Goal: Information Seeking & Learning: Learn about a topic

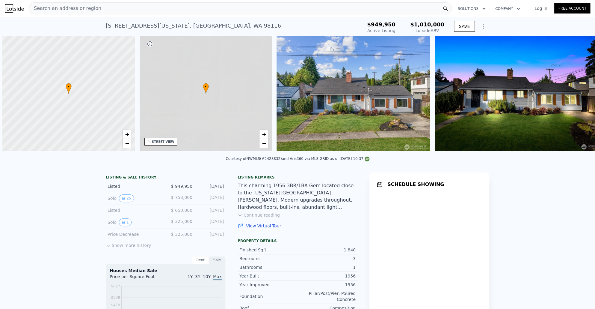
scroll to position [0, 2]
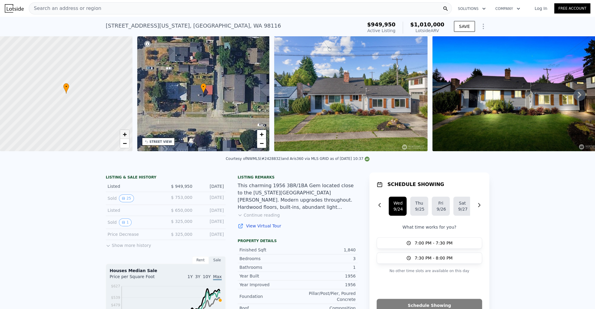
click at [124, 135] on span "+" at bounding box center [125, 133] width 4 height 7
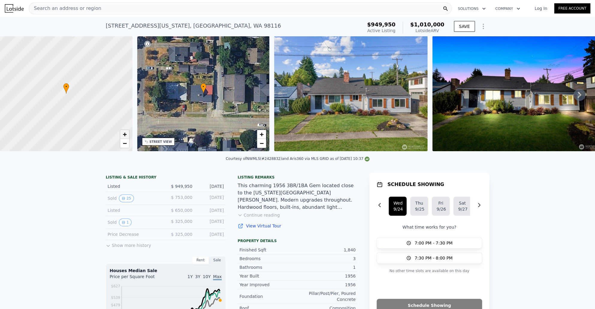
click at [124, 135] on span "+" at bounding box center [125, 133] width 4 height 7
click at [126, 145] on span "−" at bounding box center [125, 142] width 4 height 7
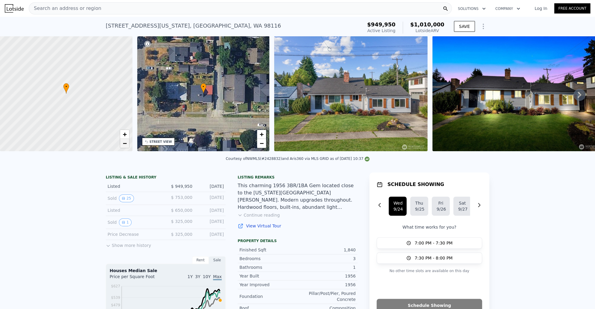
click at [126, 145] on span "−" at bounding box center [125, 142] width 4 height 7
click at [127, 134] on link "+" at bounding box center [124, 134] width 9 height 9
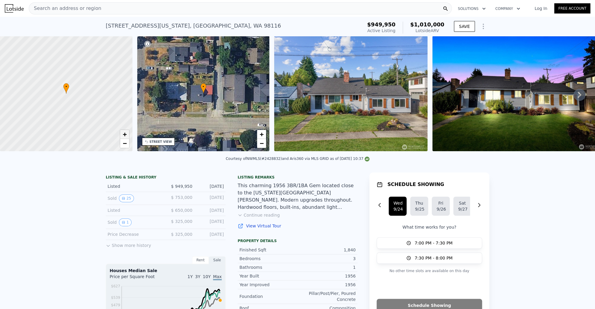
click at [127, 134] on link "+" at bounding box center [124, 134] width 9 height 9
click at [121, 134] on link "+" at bounding box center [124, 134] width 9 height 9
click at [125, 134] on span "+" at bounding box center [125, 133] width 4 height 7
drag, startPoint x: 94, startPoint y: 134, endPoint x: 123, endPoint y: 115, distance: 35.2
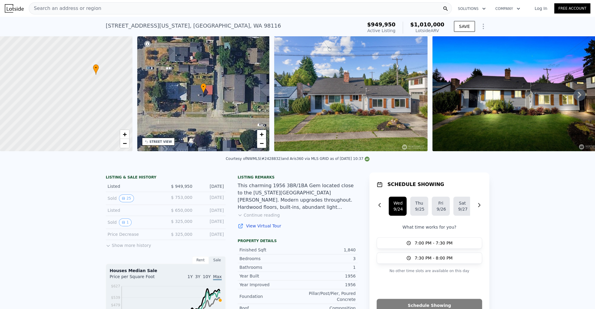
click at [123, 115] on div at bounding box center [66, 94] width 159 height 138
drag, startPoint x: 120, startPoint y: 111, endPoint x: 109, endPoint y: 129, distance: 21.2
click at [109, 129] on div at bounding box center [66, 94] width 159 height 138
drag, startPoint x: 110, startPoint y: 119, endPoint x: 100, endPoint y: 126, distance: 12.6
click at [100, 126] on div at bounding box center [66, 94] width 159 height 138
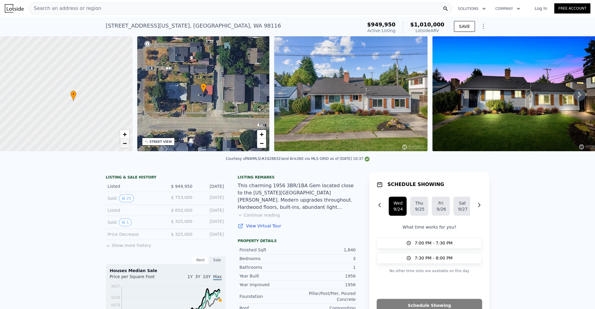
click at [126, 145] on span "−" at bounding box center [125, 142] width 4 height 7
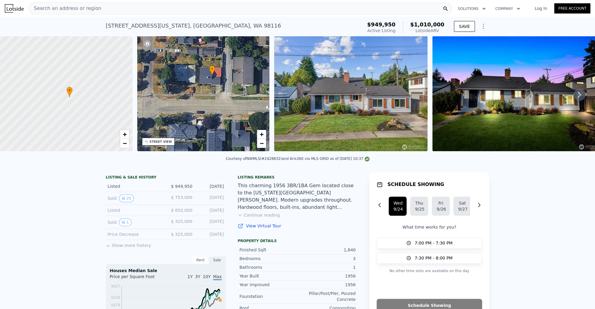
drag, startPoint x: 193, startPoint y: 125, endPoint x: 200, endPoint y: 108, distance: 18.1
click at [200, 108] on div "• + −" at bounding box center [203, 93] width 133 height 115
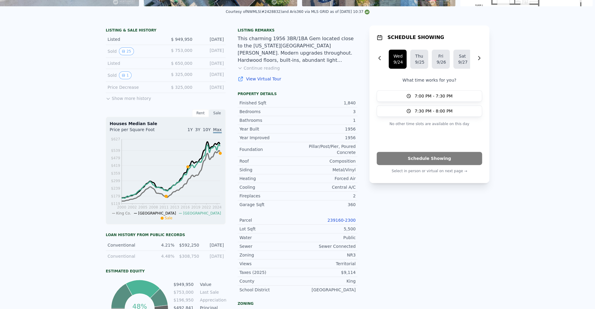
scroll to position [0, 0]
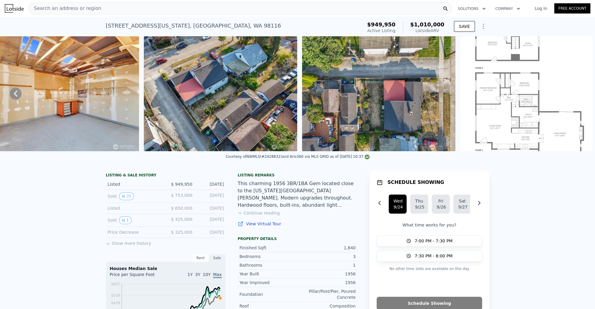
click at [484, 25] on icon "Show Options" at bounding box center [483, 26] width 7 height 7
click at [465, 41] on div "Edit Structure" at bounding box center [455, 42] width 67 height 12
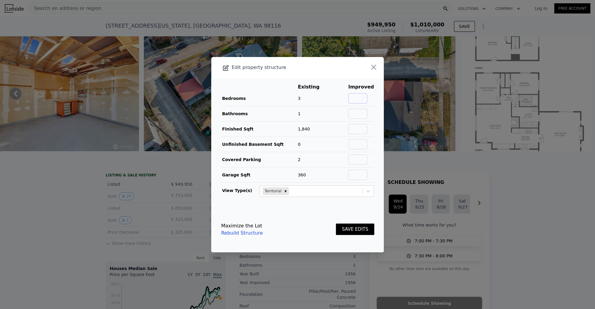
click at [364, 95] on input "text" at bounding box center [357, 98] width 19 height 10
type input "3"
click at [361, 118] on input "text" at bounding box center [357, 114] width 19 height 10
type input "2"
click at [333, 112] on span "100%" at bounding box center [335, 113] width 12 height 5
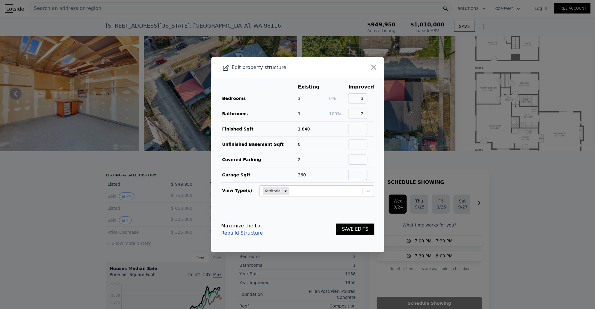
click at [354, 176] on input "text" at bounding box center [357, 175] width 19 height 10
type input "0"
click at [302, 216] on div "Maximize the Lot Rebuild Structure SAVE EDITS" at bounding box center [297, 229] width 153 height 26
click at [355, 162] on input "text" at bounding box center [357, 159] width 19 height 10
type input "1"
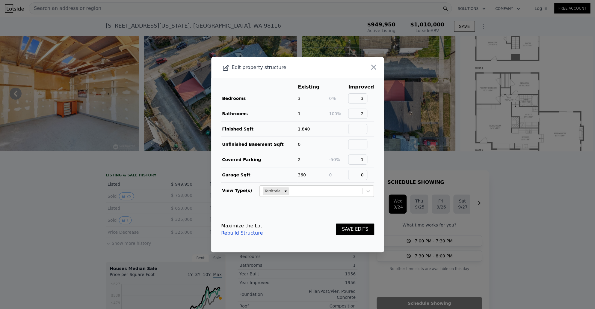
click at [326, 198] on main "Existing Improved Bedrooms 3 0% 3 Bathrooms 1 100% 2 Finished Sqft 1,840 Unfini…" at bounding box center [297, 142] width 173 height 128
click at [351, 229] on button "SAVE EDITS" at bounding box center [355, 229] width 38 height 12
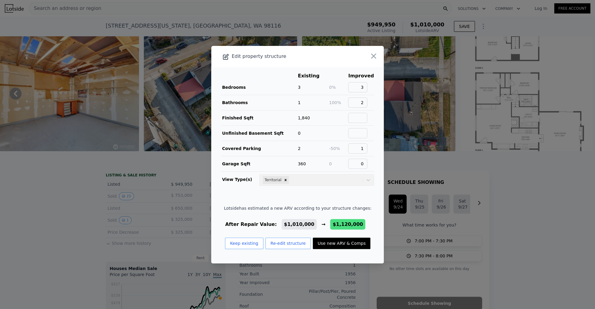
click at [342, 243] on button "Use new ARV & Comps" at bounding box center [342, 242] width 58 height 11
type input "2520"
type input "8700"
checkbox input "false"
checkbox input "true"
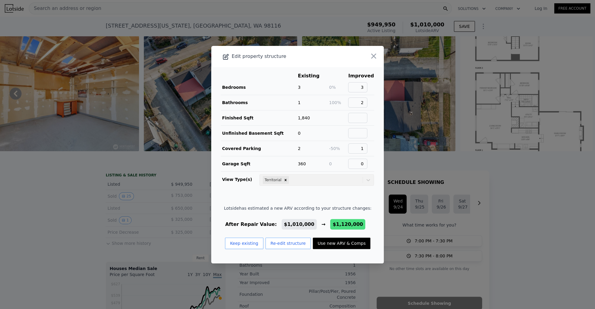
type input "$ 1,120,000"
type input "$ 17,714"
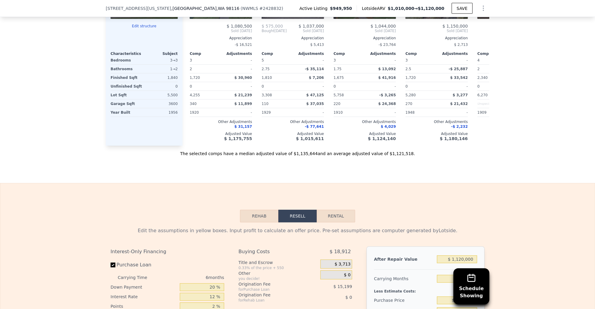
scroll to position [963, 0]
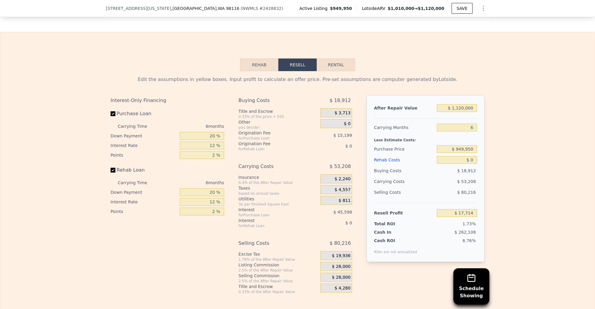
click at [452, 113] on div "$ 1,120,000" at bounding box center [457, 108] width 40 height 11
click at [453, 112] on input "$ 1,120,000" at bounding box center [457, 108] width 40 height 8
click at [452, 131] on input "6" at bounding box center [457, 128] width 40 height 8
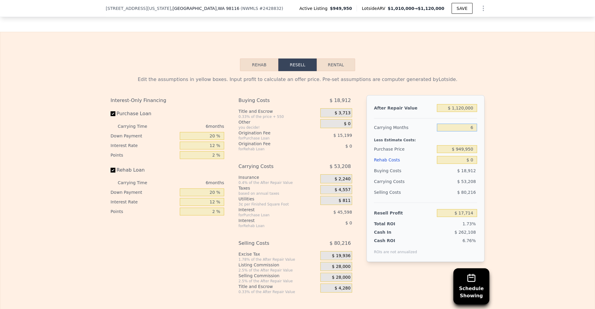
click at [471, 131] on input "6" at bounding box center [457, 128] width 40 height 8
type input "10"
type input "-$ 17,758"
click at [471, 151] on input "$ 949,950" at bounding box center [457, 149] width 40 height 8
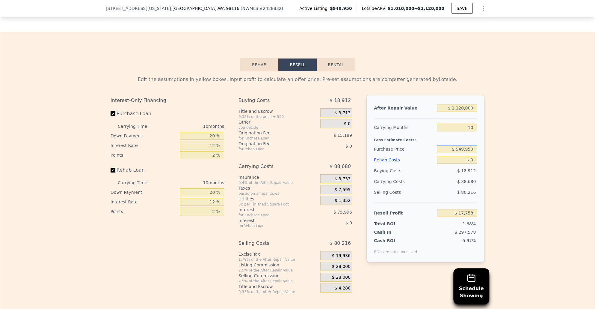
click at [471, 151] on input "$ 949,950" at bounding box center [457, 149] width 40 height 8
click at [474, 131] on input "10" at bounding box center [457, 128] width 40 height 8
click at [473, 131] on input "10" at bounding box center [457, 128] width 40 height 8
type input "1"
type input "$ 62,054"
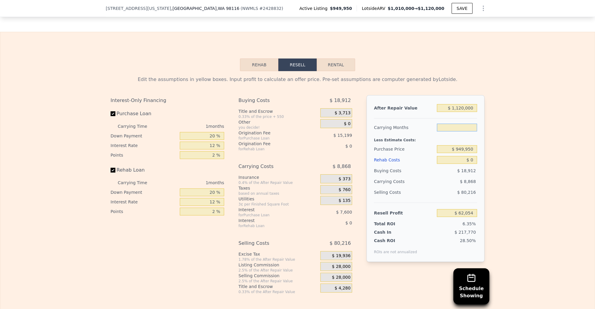
type input "8"
type input "-$ 23"
type input "8"
click at [471, 164] on input "$ 0" at bounding box center [457, 160] width 40 height 8
type input "$ 1"
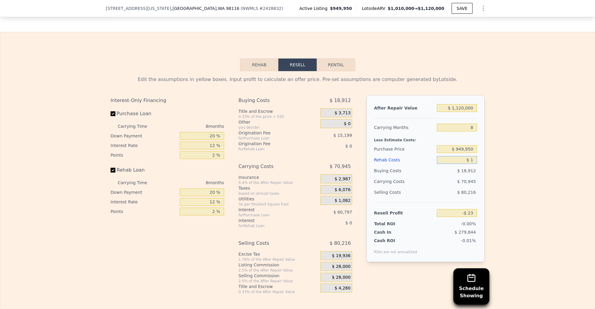
type input "-$ 24"
type input "$ 10"
type input "-$ 33"
type input "$ 100"
type input "-$ 133"
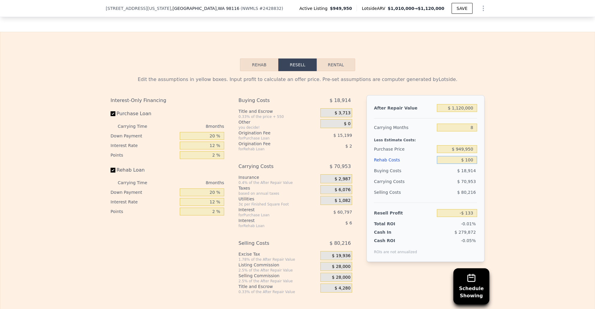
type input "$ 1,000"
type input "-$ 1,103"
type input "$ 10,000"
type input "-$ 10,823"
type input "$ 100,000"
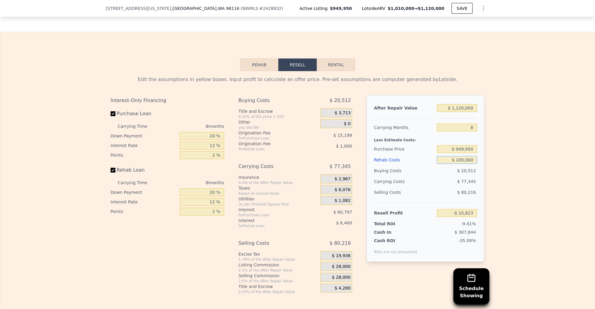
type input "-$ 108,023"
type input "$ 1,000,000"
type input "-$ 1,080,023"
type input "$ 100,000"
type input "-$ 108,023"
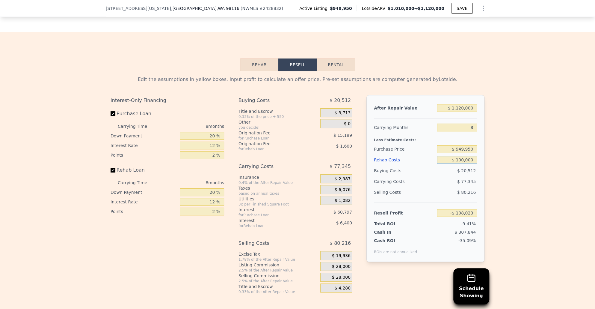
type input "$ 100,000"
click at [506, 181] on div "Edit the assumptions in yellow boxes. Input profit to calculate an offer price.…" at bounding box center [297, 182] width 595 height 223
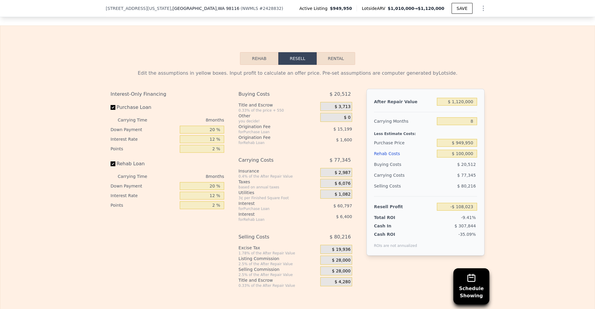
scroll to position [976, 0]
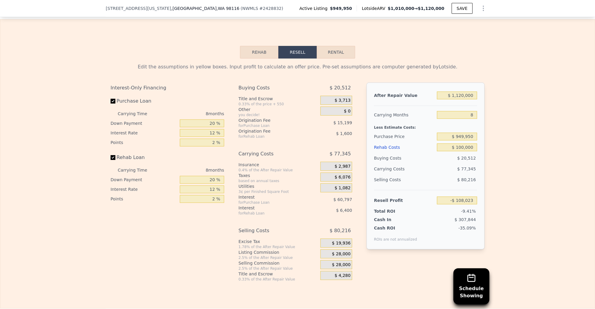
click at [333, 267] on span "$ 28,000" at bounding box center [341, 264] width 19 height 5
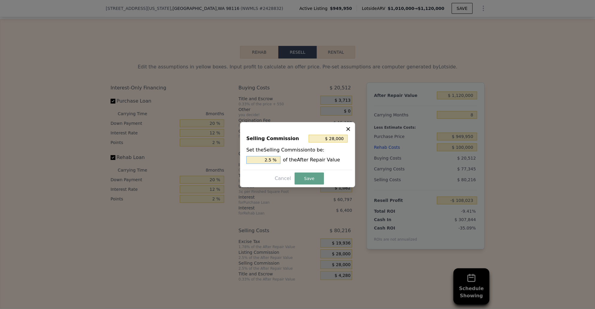
click at [268, 160] on input "2.5 %" at bounding box center [263, 160] width 34 height 8
type input "$ 5,600"
type input ".5 %"
type input "$ 16,800"
type input "1.5 %"
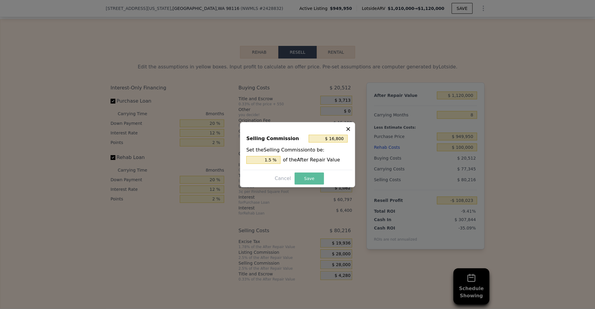
click at [305, 176] on button "Save" at bounding box center [309, 178] width 29 height 12
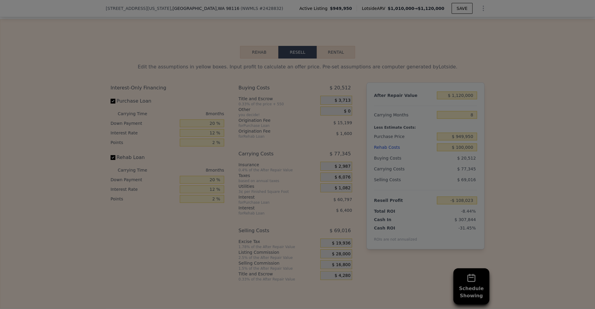
type input "-$ 96,823"
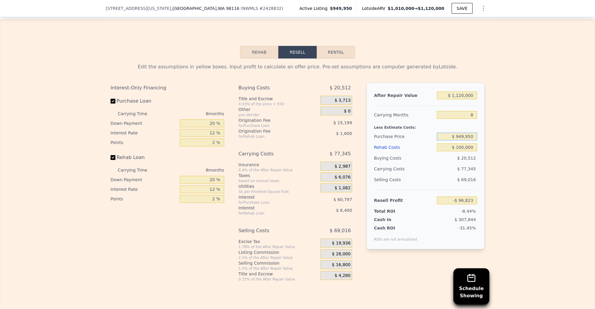
click at [460, 139] on input "$ 949,950" at bounding box center [457, 137] width 40 height 8
type input "$ 850,000"
click at [485, 151] on div "Edit the assumptions in yellow boxes. Input profit to calculate an offer price.…" at bounding box center [298, 169] width 384 height 223
type input "$ 11,458"
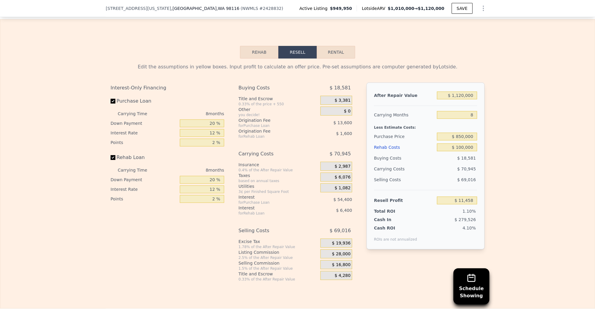
click at [485, 153] on div "Edit the assumptions in yellow boxes. Input profit to calculate an offer price.…" at bounding box center [298, 169] width 384 height 223
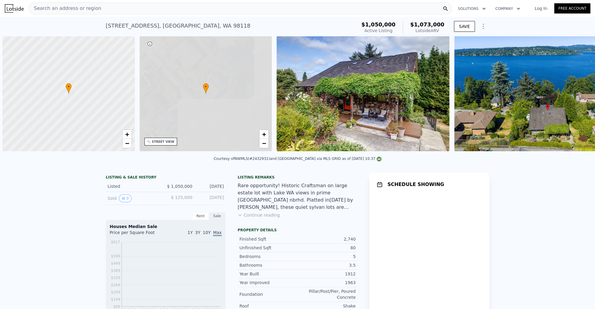
scroll to position [0, 2]
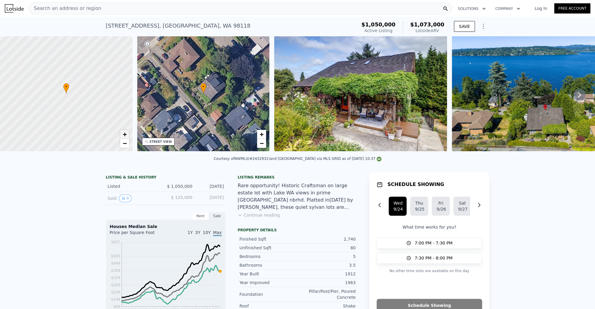
click at [123, 133] on span "+" at bounding box center [125, 133] width 4 height 7
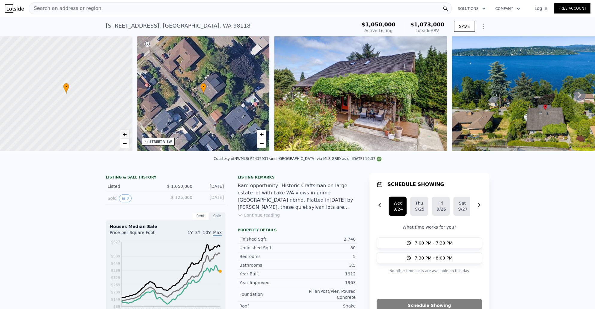
click at [123, 133] on span "+" at bounding box center [125, 133] width 4 height 7
click at [126, 144] on span "−" at bounding box center [125, 142] width 4 height 7
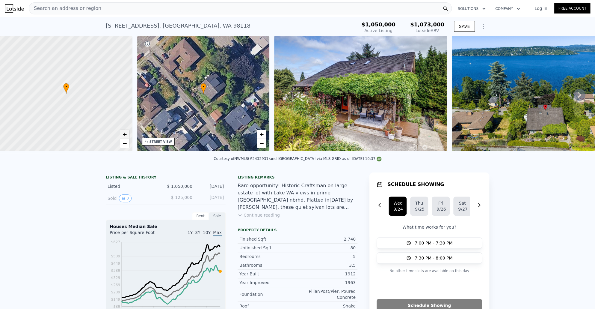
click at [126, 135] on span "+" at bounding box center [125, 133] width 4 height 7
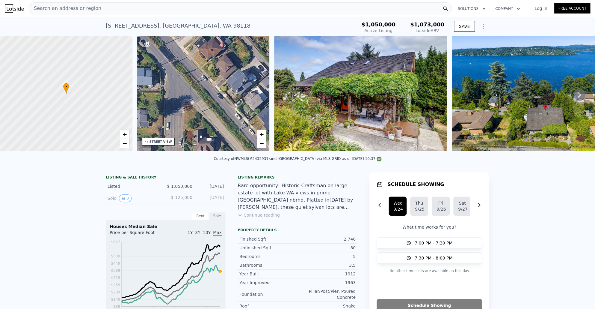
drag, startPoint x: 186, startPoint y: 110, endPoint x: 257, endPoint y: 71, distance: 80.5
click at [257, 71] on div "• + −" at bounding box center [203, 93] width 133 height 115
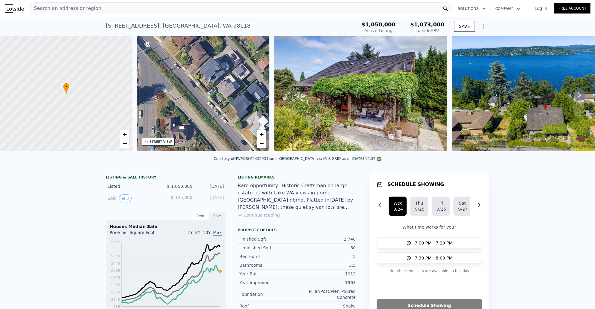
drag, startPoint x: 222, startPoint y: 102, endPoint x: 159, endPoint y: 110, distance: 64.2
click at [157, 114] on div "• + −" at bounding box center [203, 93] width 133 height 115
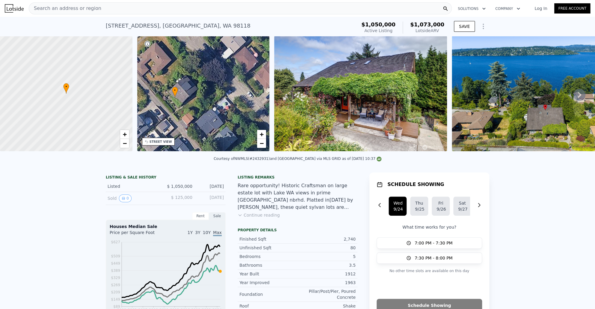
drag, startPoint x: 205, startPoint y: 92, endPoint x: 167, endPoint y: 124, distance: 49.8
click at [167, 124] on div "• + −" at bounding box center [203, 93] width 133 height 115
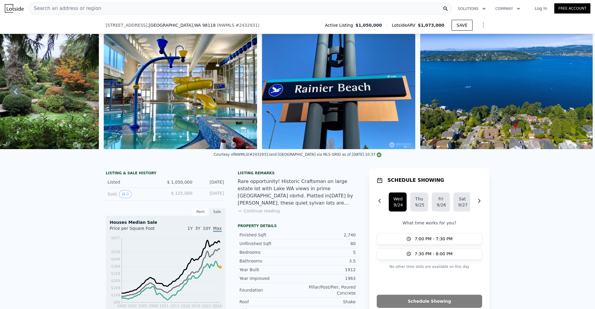
scroll to position [30, 0]
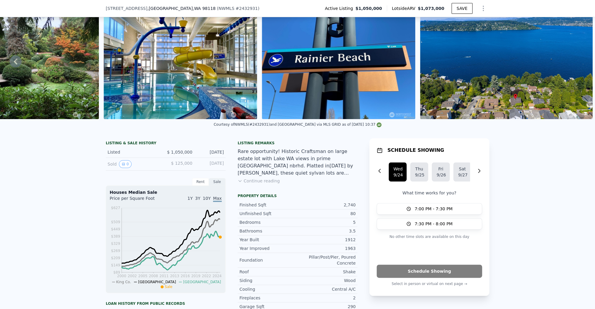
drag, startPoint x: 223, startPoint y: 168, endPoint x: 172, endPoint y: 168, distance: 50.7
click at [172, 166] on span "$ 125,000" at bounding box center [181, 163] width 21 height 5
drag, startPoint x: 172, startPoint y: 168, endPoint x: 220, endPoint y: 167, distance: 48.0
click at [220, 167] on div "Sold 0 $ 125,000 Mar 7, 1988" at bounding box center [166, 164] width 120 height 13
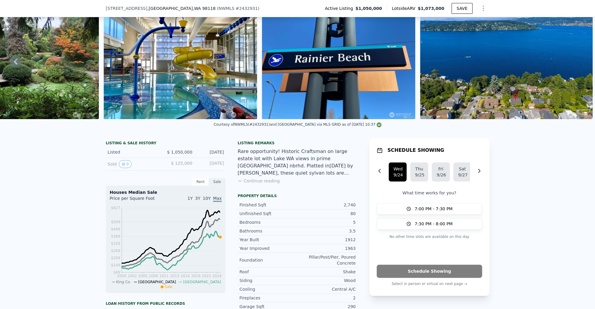
drag, startPoint x: 222, startPoint y: 166, endPoint x: 180, endPoint y: 167, distance: 41.7
click at [180, 167] on div "Sold 0 $ 125,000 Mar 7, 1988" at bounding box center [166, 164] width 120 height 13
click at [180, 166] on span "$ 125,000" at bounding box center [181, 163] width 21 height 5
drag, startPoint x: 169, startPoint y: 168, endPoint x: 225, endPoint y: 166, distance: 56.7
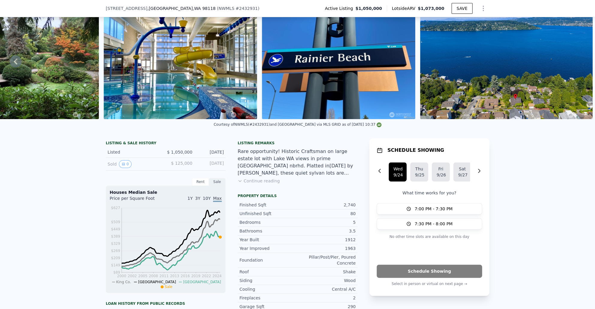
click at [223, 167] on div "Sold 0 $ 125,000 Mar 7, 1988" at bounding box center [166, 164] width 120 height 13
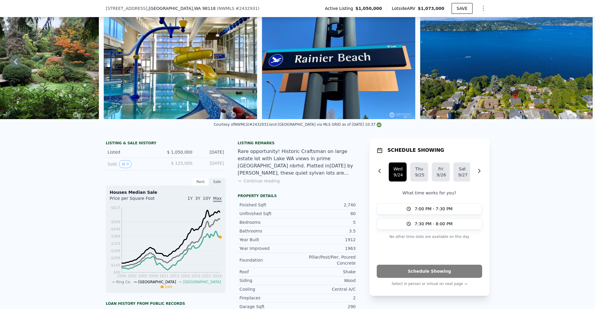
click at [223, 167] on div "Sold 0 $ 125,000 Mar 7, 1988" at bounding box center [166, 164] width 120 height 13
drag, startPoint x: 222, startPoint y: 166, endPoint x: 179, endPoint y: 166, distance: 42.9
click at [180, 166] on div "Sold 0 $ 125,000 Mar 7, 1988" at bounding box center [166, 164] width 120 height 13
click at [178, 166] on span "$ 125,000" at bounding box center [181, 163] width 21 height 5
click at [174, 166] on span "$ 125,000" at bounding box center [181, 163] width 21 height 5
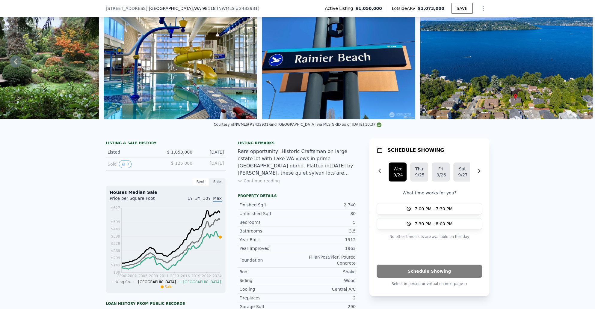
drag, startPoint x: 171, startPoint y: 166, endPoint x: 222, endPoint y: 166, distance: 51.3
click at [221, 166] on div "Sold 0 $ 125,000 Mar 7, 1988" at bounding box center [166, 164] width 120 height 13
click at [222, 166] on div "Sold 0 $ 125,000 Mar 7, 1988" at bounding box center [166, 164] width 120 height 13
drag, startPoint x: 222, startPoint y: 166, endPoint x: 163, endPoint y: 167, distance: 60.0
click at [163, 167] on div "Sold 0 $ 125,000 Mar 7, 1988" at bounding box center [166, 164] width 120 height 13
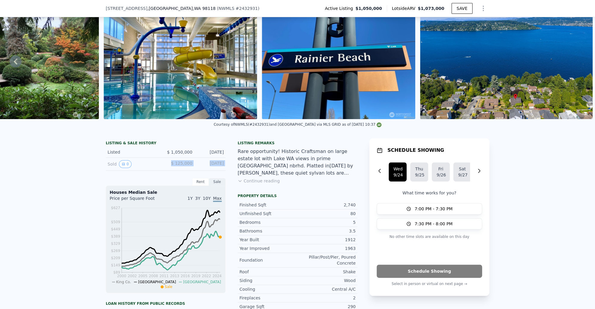
click at [163, 167] on div "Sold 0 $ 125,000 Mar 7, 1988" at bounding box center [166, 164] width 120 height 13
click at [166, 166] on div "$ 125,000" at bounding box center [179, 164] width 27 height 8
click at [260, 184] on button "Continue reading" at bounding box center [259, 181] width 42 height 6
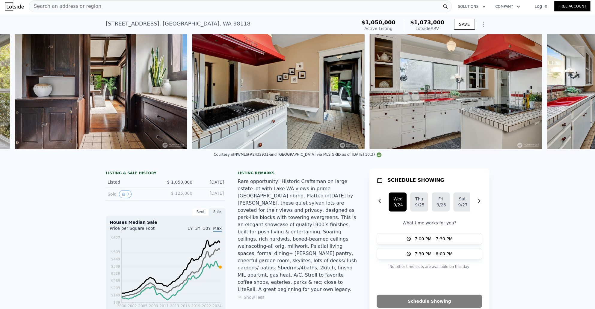
scroll to position [0, 2404]
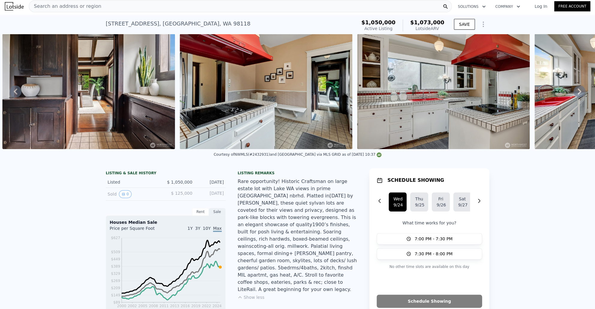
click at [485, 24] on icon "Show Options" at bounding box center [483, 24] width 7 height 7
click at [473, 42] on div "Edit Structure" at bounding box center [455, 40] width 67 height 12
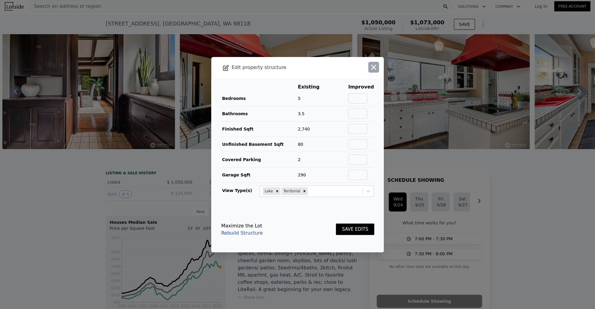
click at [374, 68] on icon "button" at bounding box center [374, 67] width 8 height 8
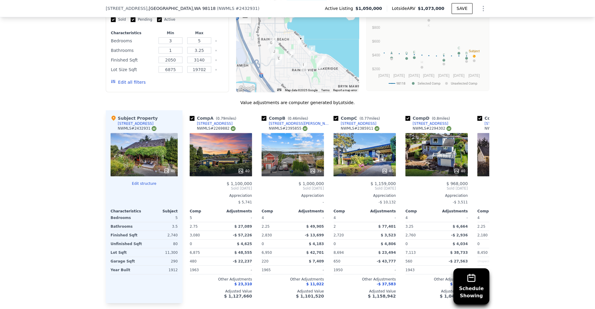
scroll to position [648, 0]
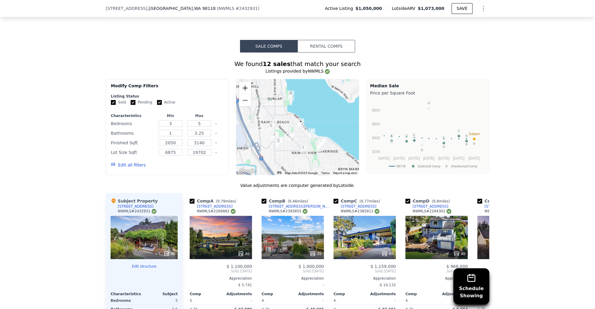
click at [241, 82] on button "Zoom in" at bounding box center [245, 88] width 12 height 12
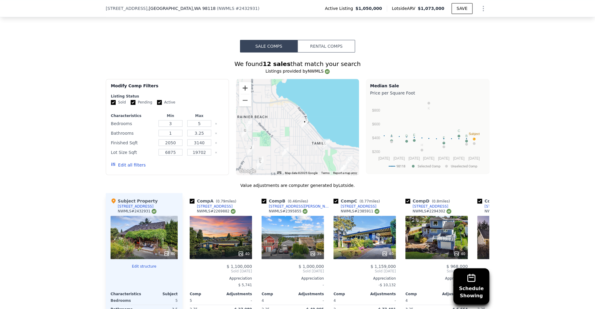
click at [241, 82] on button "Zoom in" at bounding box center [245, 88] width 12 height 12
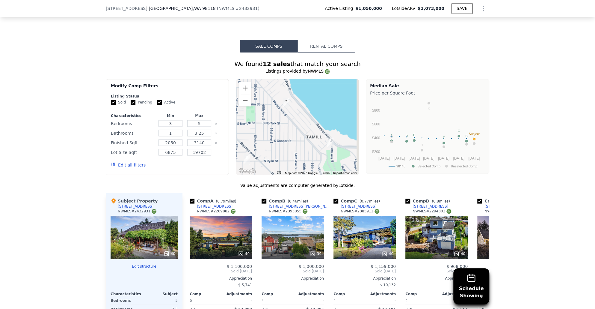
drag, startPoint x: 300, startPoint y: 116, endPoint x: 268, endPoint y: 86, distance: 43.9
click at [268, 86] on div at bounding box center [297, 127] width 123 height 96
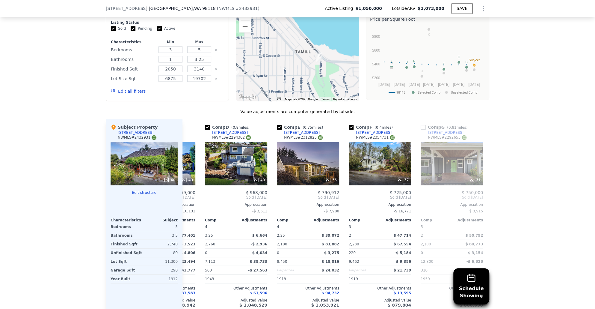
scroll to position [670, 0]
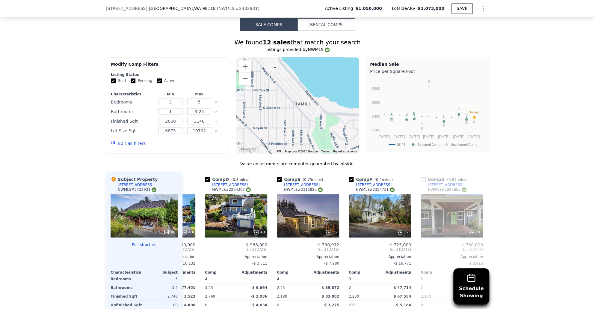
click at [246, 73] on div at bounding box center [297, 105] width 123 height 96
click at [245, 73] on button "Zoom out" at bounding box center [245, 79] width 12 height 12
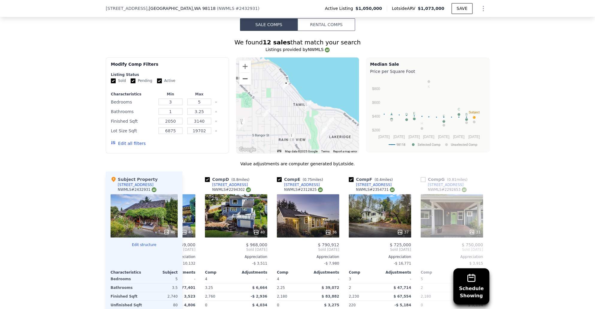
click at [245, 73] on button "Zoom out" at bounding box center [245, 79] width 12 height 12
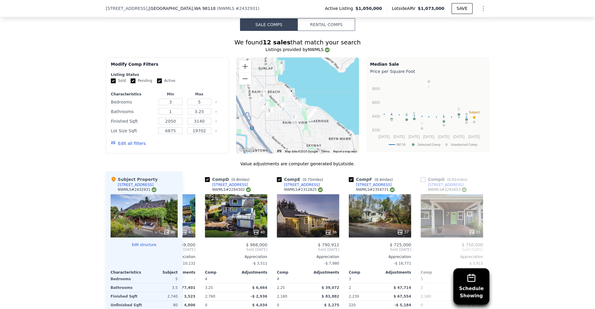
click at [319, 109] on div at bounding box center [297, 105] width 123 height 96
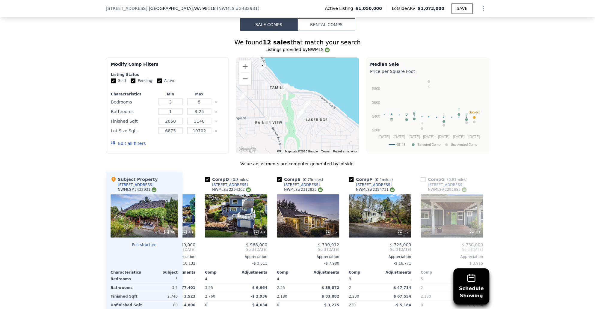
click at [308, 98] on div at bounding box center [297, 105] width 123 height 96
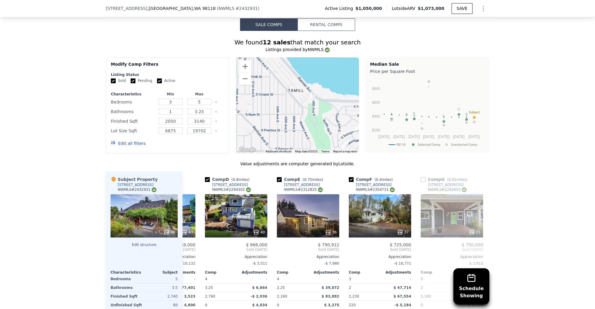
drag, startPoint x: 294, startPoint y: 104, endPoint x: 337, endPoint y: 119, distance: 45.3
click at [349, 140] on img "7001 S Lakeridge Dr" at bounding box center [345, 145] width 7 height 10
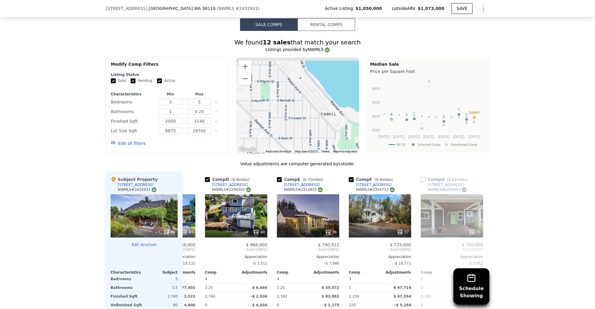
drag, startPoint x: 275, startPoint y: 99, endPoint x: 297, endPoint y: 107, distance: 23.1
click at [299, 114] on div at bounding box center [297, 105] width 123 height 96
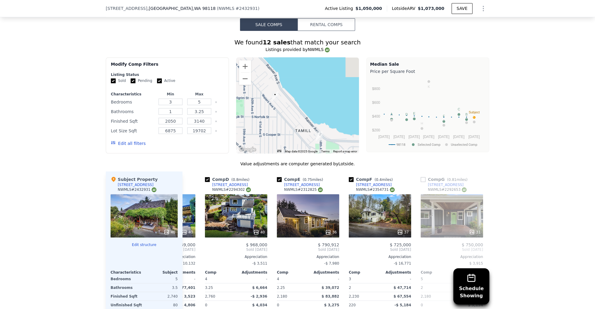
drag, startPoint x: 327, startPoint y: 103, endPoint x: 249, endPoint y: 86, distance: 79.9
click at [247, 86] on div at bounding box center [297, 105] width 123 height 96
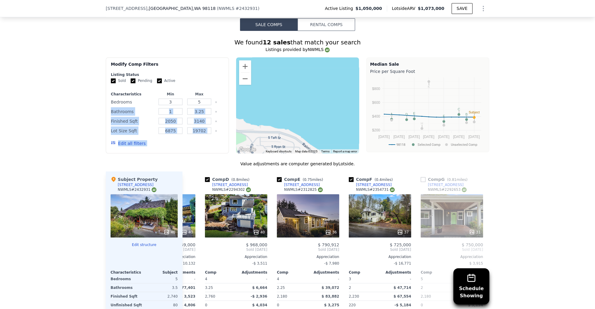
drag, startPoint x: 240, startPoint y: 93, endPoint x: 321, endPoint y: 81, distance: 82.1
click at [321, 81] on div "Modify Comp Filters Listing Status Sold Pending Active Characteristics Min Max …" at bounding box center [298, 105] width 384 height 96
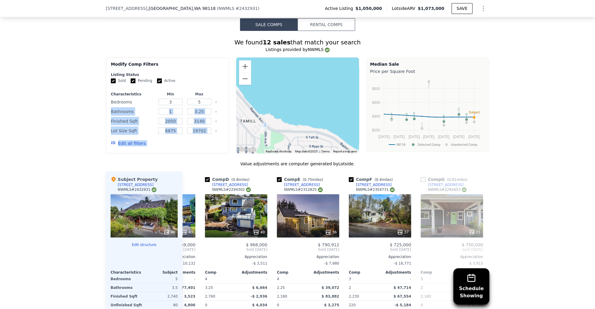
drag, startPoint x: 287, startPoint y: 91, endPoint x: 362, endPoint y: 90, distance: 75.3
click at [362, 90] on div "Modify Comp Filters Listing Status Sold Pending Active Characteristics Min Max …" at bounding box center [298, 105] width 384 height 96
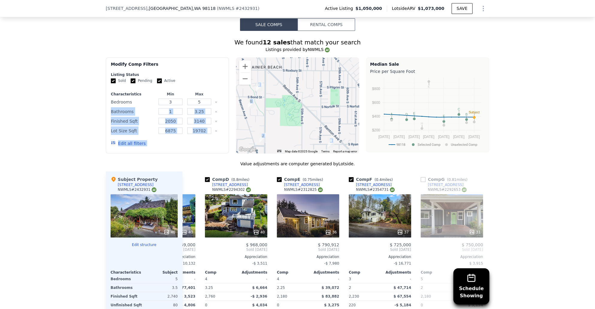
drag, startPoint x: 315, startPoint y: 94, endPoint x: 277, endPoint y: 96, distance: 37.9
click at [277, 96] on div at bounding box center [297, 105] width 123 height 96
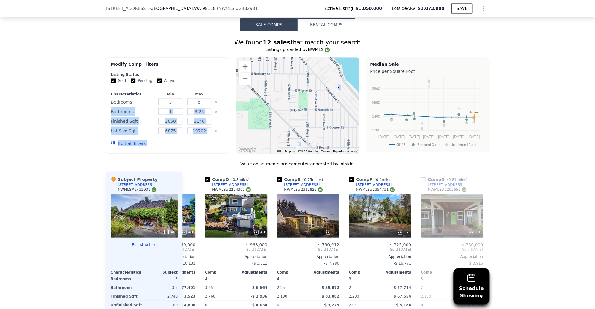
click at [239, 73] on button "Zoom out" at bounding box center [245, 79] width 12 height 12
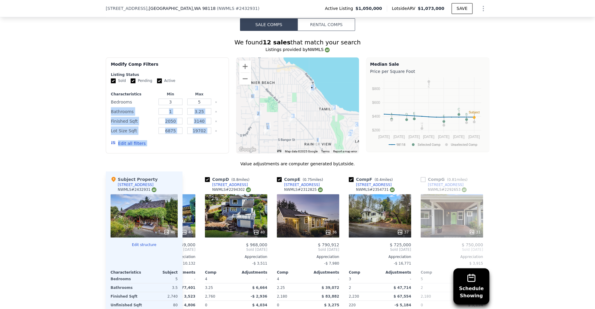
drag, startPoint x: 299, startPoint y: 97, endPoint x: 262, endPoint y: 77, distance: 42.0
click at [262, 77] on div at bounding box center [297, 105] width 123 height 96
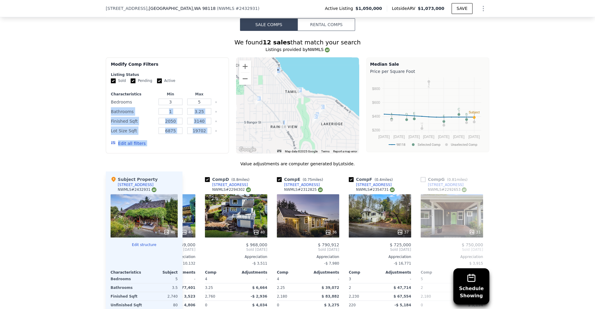
drag, startPoint x: 279, startPoint y: 87, endPoint x: 261, endPoint y: 85, distance: 18.8
click at [261, 85] on div at bounding box center [297, 105] width 123 height 96
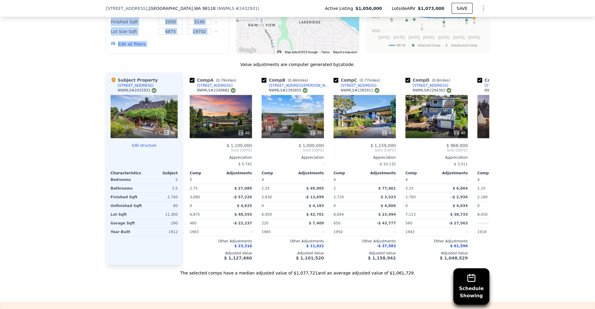
scroll to position [920, 0]
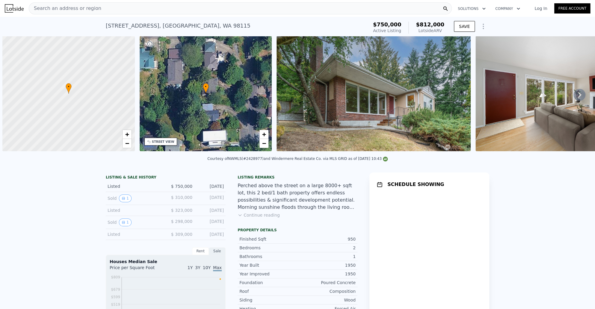
scroll to position [0, 2]
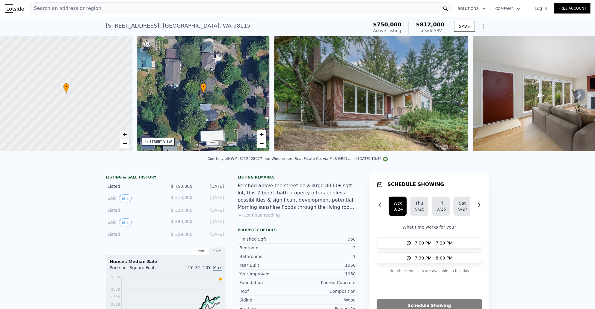
click at [125, 136] on span "+" at bounding box center [125, 133] width 4 height 7
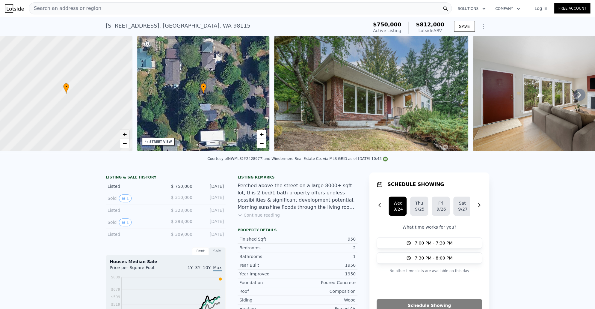
click at [125, 136] on span "+" at bounding box center [125, 133] width 4 height 7
drag, startPoint x: 73, startPoint y: 157, endPoint x: 80, endPoint y: 157, distance: 7.3
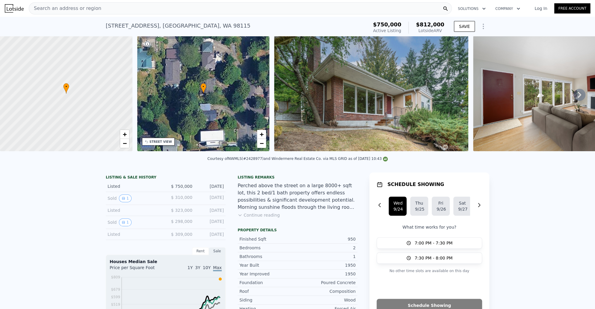
click at [80, 157] on div "Courtesy of NWMLS (#2428977) and Windermere Real Estate Co. via MLS GRID as of …" at bounding box center [297, 160] width 595 height 14
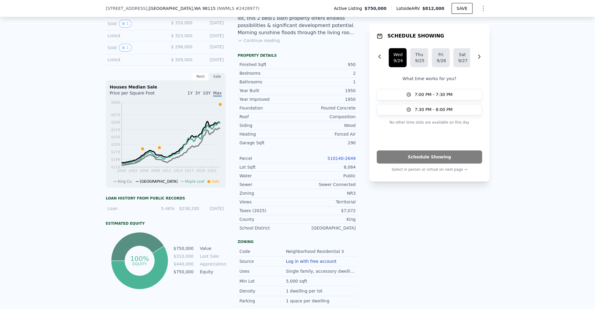
scroll to position [195, 0]
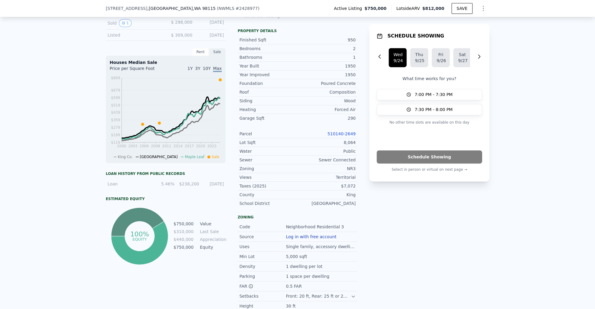
click at [348, 136] on link "510140-2649" at bounding box center [342, 133] width 28 height 5
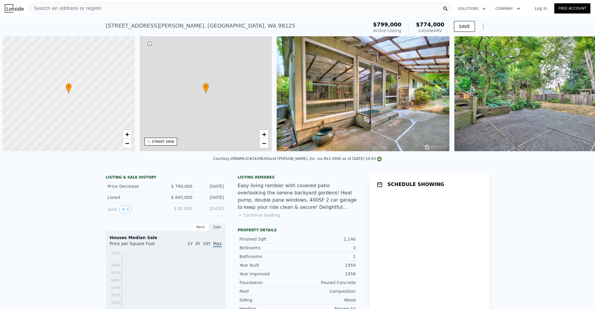
scroll to position [0, 2]
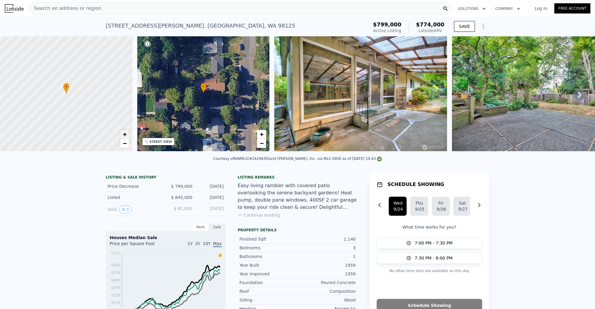
click at [128, 134] on link "+" at bounding box center [124, 134] width 9 height 9
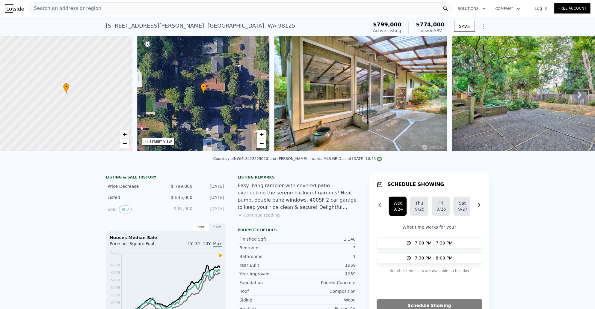
click at [128, 134] on link "+" at bounding box center [124, 134] width 9 height 9
click at [127, 142] on link "−" at bounding box center [124, 143] width 9 height 9
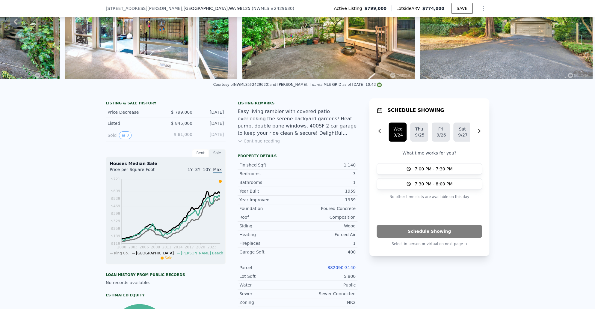
scroll to position [139, 0]
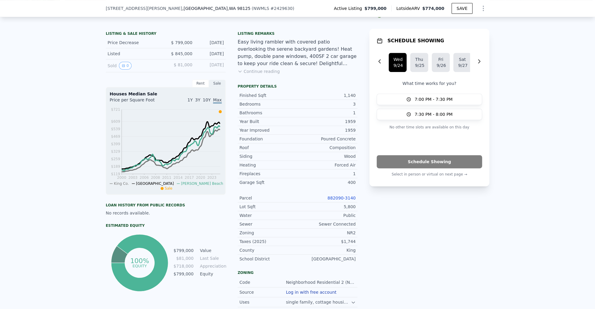
click at [340, 202] on div "Parcel 882090-3140" at bounding box center [298, 198] width 120 height 9
click at [339, 200] on link "882090-3140" at bounding box center [342, 197] width 28 height 5
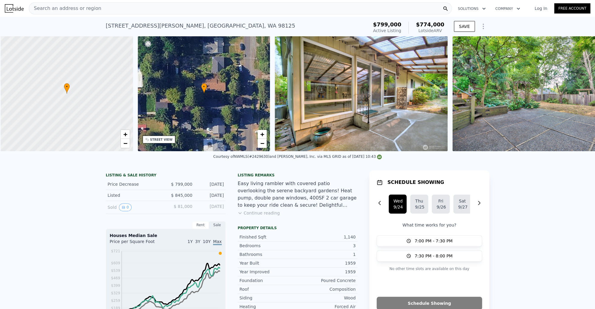
scroll to position [0, 2]
click at [483, 26] on icon "Show Options" at bounding box center [483, 26] width 7 height 7
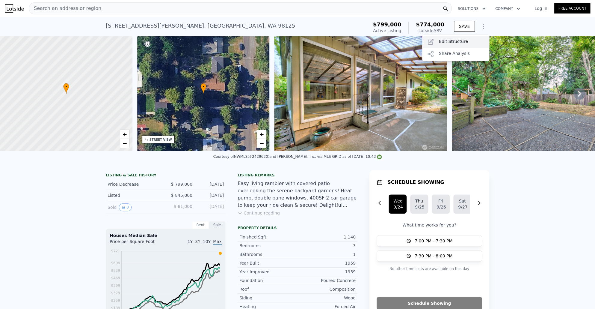
click at [461, 40] on div "Edit Structure" at bounding box center [455, 42] width 67 height 12
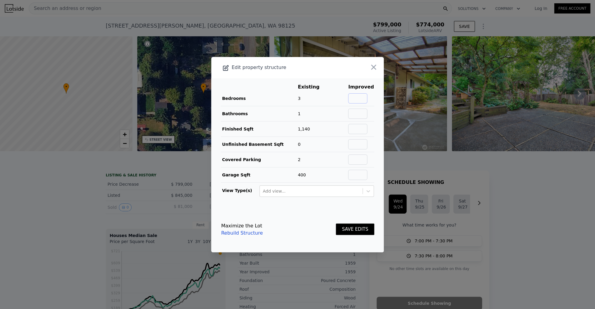
click at [362, 96] on input "text" at bounding box center [357, 98] width 19 height 10
click at [327, 93] on td "3" at bounding box center [313, 98] width 31 height 15
click at [366, 96] on input "text" at bounding box center [357, 98] width 19 height 10
click at [333, 98] on td at bounding box center [338, 98] width 19 height 15
click at [355, 99] on input "text" at bounding box center [357, 98] width 19 height 10
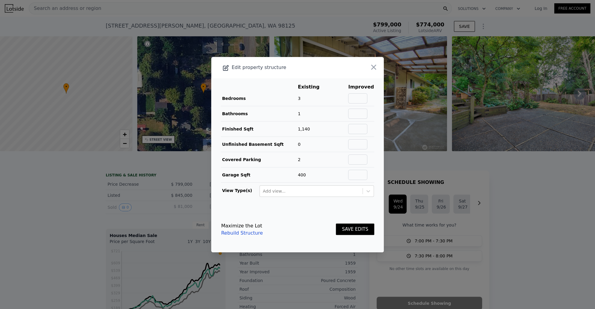
click at [330, 98] on td at bounding box center [338, 98] width 19 height 15
click at [350, 98] on input "text" at bounding box center [357, 98] width 19 height 10
click at [337, 97] on td at bounding box center [338, 98] width 19 height 15
click at [357, 97] on input "text" at bounding box center [357, 98] width 19 height 10
type input "3"
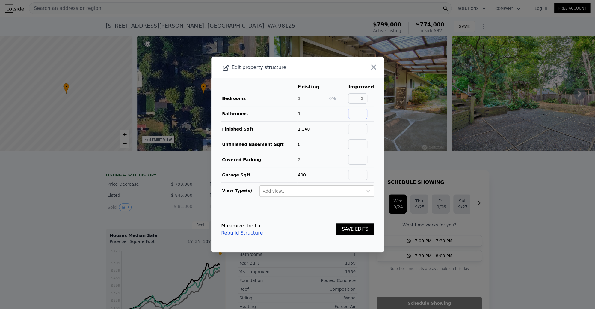
click at [359, 110] on input "text" at bounding box center [357, 114] width 19 height 10
type input "2"
type input "1.75"
click at [323, 113] on td "1" at bounding box center [313, 113] width 31 height 15
click at [319, 112] on td "1" at bounding box center [313, 113] width 31 height 15
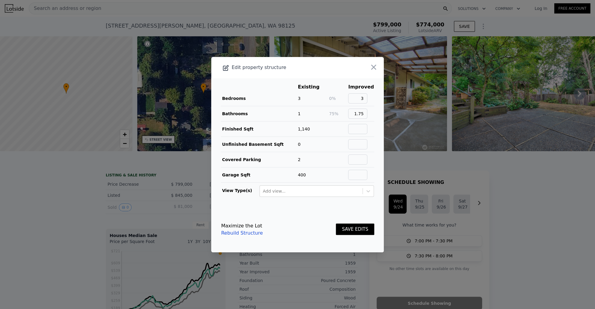
click at [330, 114] on span "75%" at bounding box center [333, 113] width 9 height 5
click at [337, 113] on span "75%" at bounding box center [333, 113] width 9 height 5
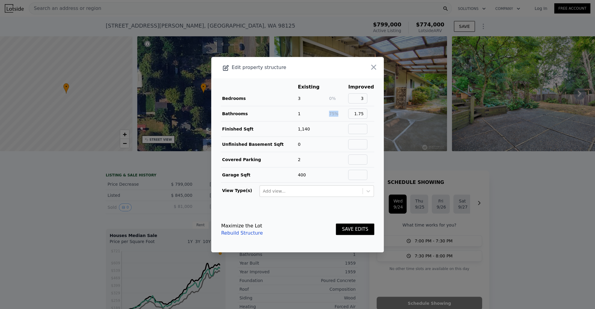
drag, startPoint x: 338, startPoint y: 113, endPoint x: 319, endPoint y: 114, distance: 19.2
click at [319, 114] on tr "Bathrooms 1 75% 1.75" at bounding box center [298, 113] width 154 height 15
click at [319, 114] on td "1" at bounding box center [313, 113] width 31 height 15
drag, startPoint x: 307, startPoint y: 112, endPoint x: 288, endPoint y: 112, distance: 19.2
click at [288, 112] on tr "Bathrooms 1 75% 1.75" at bounding box center [298, 113] width 154 height 15
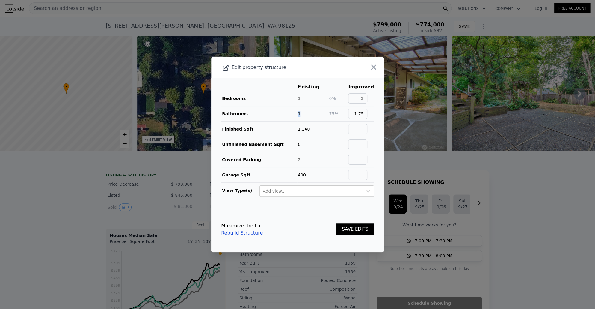
click at [288, 112] on td "Bathrooms" at bounding box center [259, 113] width 77 height 15
drag, startPoint x: 297, startPoint y: 100, endPoint x: 304, endPoint y: 102, distance: 6.7
click at [304, 102] on tr "Bedrooms 3 0% 3" at bounding box center [298, 98] width 154 height 15
click at [301, 100] on td "3" at bounding box center [313, 98] width 31 height 15
drag, startPoint x: 296, startPoint y: 98, endPoint x: 303, endPoint y: 105, distance: 9.5
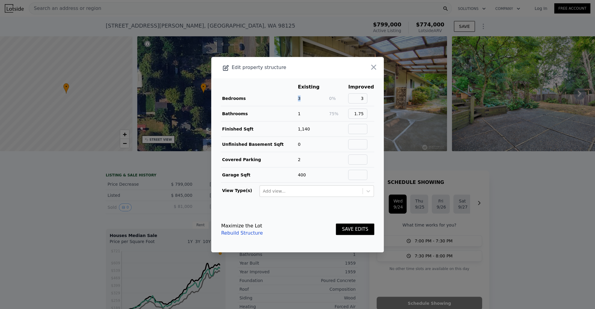
click at [303, 105] on tr "Bedrooms 3 0% 3" at bounding box center [298, 98] width 154 height 15
drag, startPoint x: 303, startPoint y: 105, endPoint x: 303, endPoint y: 112, distance: 6.6
click at [303, 108] on tbody "Bedrooms 3 0% 3 Bathrooms 1 75% 1.75 Finished Sqft 1,140 Unfinished Basement Sq…" at bounding box center [298, 137] width 154 height 92
click at [303, 113] on td "1" at bounding box center [313, 113] width 31 height 15
click at [303, 114] on td "1" at bounding box center [313, 113] width 31 height 15
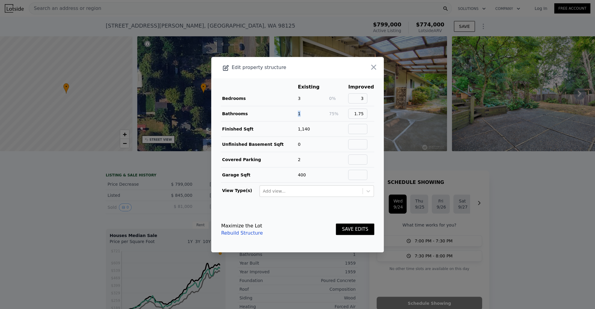
drag, startPoint x: 303, startPoint y: 114, endPoint x: 281, endPoint y: 113, distance: 21.6
click at [281, 113] on tr "Bathrooms 1 75% 1.75" at bounding box center [298, 113] width 154 height 15
click at [281, 113] on td "Bathrooms" at bounding box center [259, 113] width 77 height 15
drag, startPoint x: 291, startPoint y: 112, endPoint x: 313, endPoint y: 112, distance: 22.2
click at [308, 113] on tr "Bathrooms 1 75% 1.75" at bounding box center [298, 113] width 154 height 15
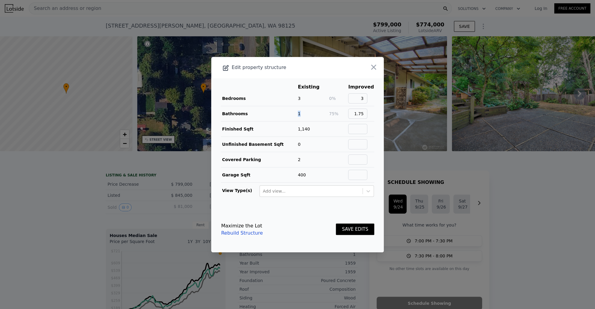
click at [318, 112] on td "1" at bounding box center [313, 113] width 31 height 15
click at [320, 129] on td "1,140" at bounding box center [313, 128] width 31 height 15
click at [362, 131] on input "text" at bounding box center [357, 129] width 19 height 10
click at [326, 126] on td "1,140" at bounding box center [313, 128] width 31 height 15
click at [353, 230] on button "SAVE EDITS" at bounding box center [355, 229] width 38 height 12
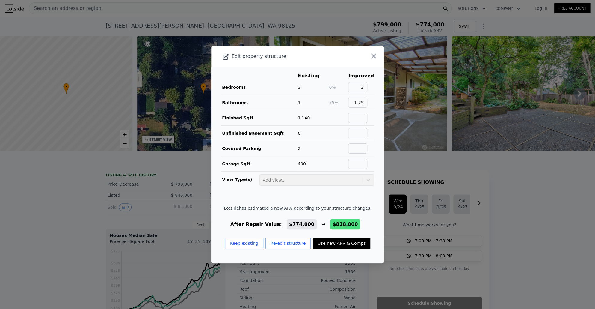
click at [337, 242] on button "Use new ARV & Comps" at bounding box center [342, 242] width 58 height 11
type input "1550"
checkbox input "true"
type input "$ 838,000"
type input "-$ 75,539"
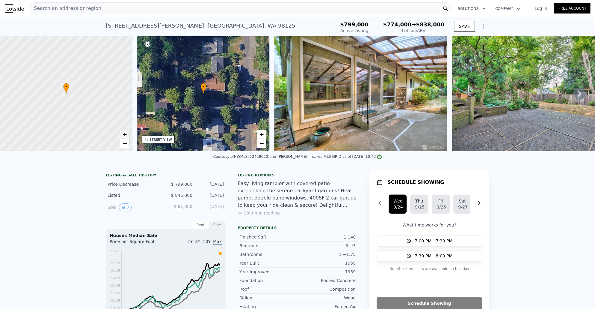
click at [124, 138] on span "+" at bounding box center [125, 133] width 4 height 7
drag, startPoint x: 90, startPoint y: 127, endPoint x: 110, endPoint y: 122, distance: 21.1
click at [110, 122] on div at bounding box center [66, 94] width 159 height 138
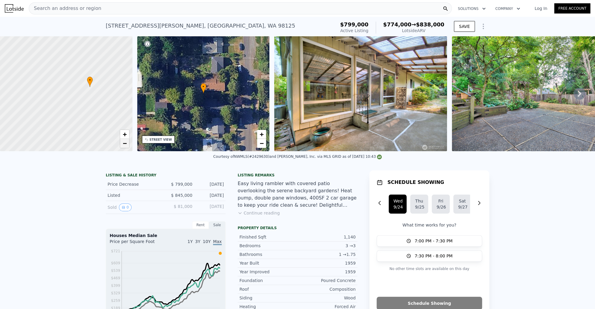
click at [124, 147] on span "−" at bounding box center [125, 142] width 4 height 7
click at [249, 216] on button "Continue reading" at bounding box center [259, 213] width 42 height 6
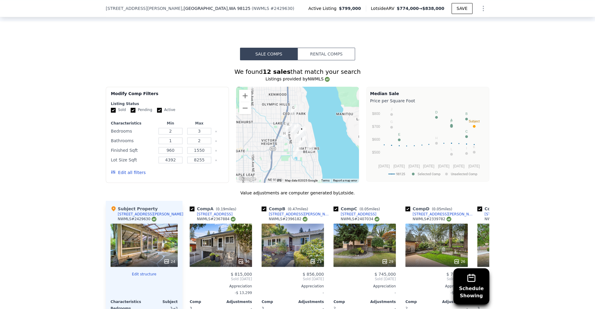
scroll to position [551, 0]
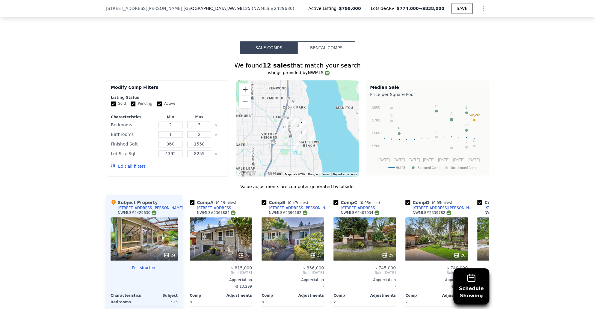
click at [246, 86] on button "Zoom in" at bounding box center [245, 89] width 12 height 12
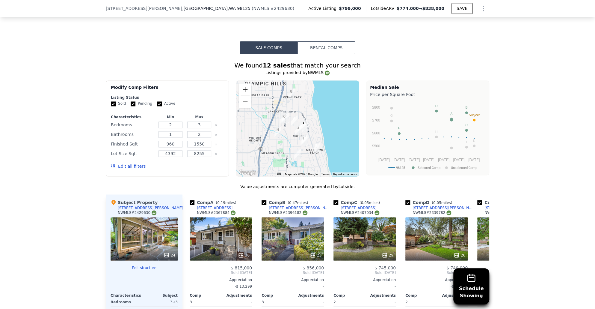
click at [246, 86] on button "Zoom in" at bounding box center [245, 89] width 12 height 12
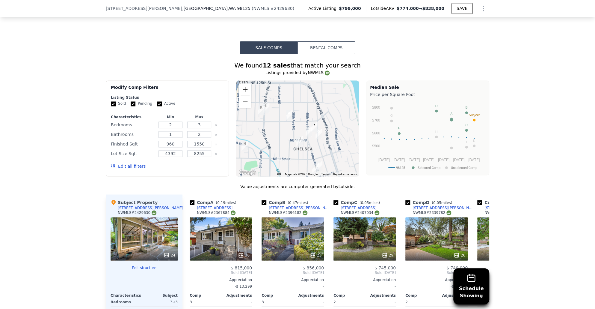
click at [246, 86] on button "Zoom in" at bounding box center [245, 89] width 12 height 12
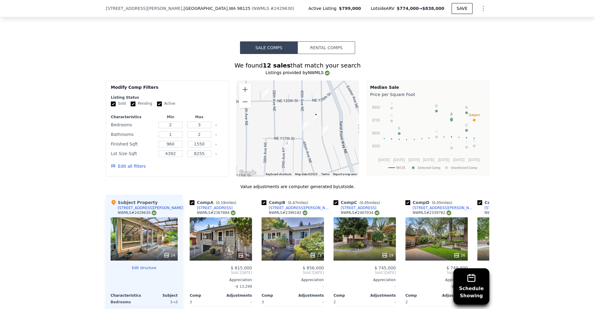
drag, startPoint x: 303, startPoint y: 131, endPoint x: 287, endPoint y: 117, distance: 21.9
click at [287, 117] on div at bounding box center [297, 128] width 123 height 96
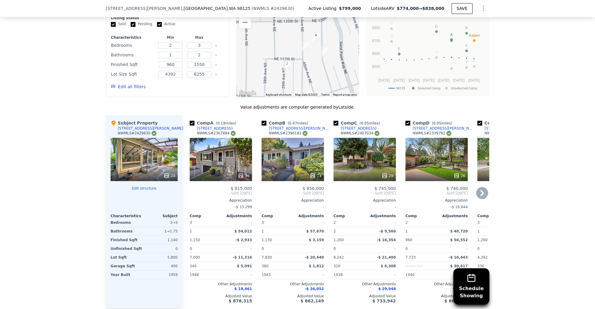
scroll to position [637, 0]
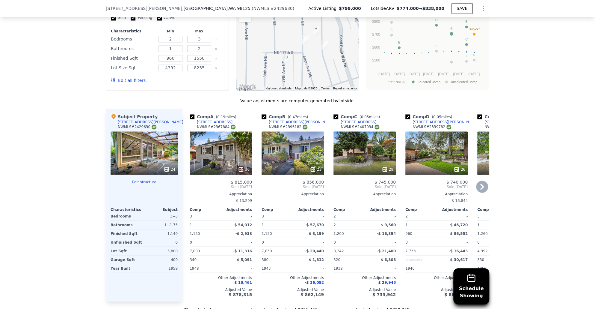
click at [235, 166] on div "36" at bounding box center [220, 169] width 57 height 6
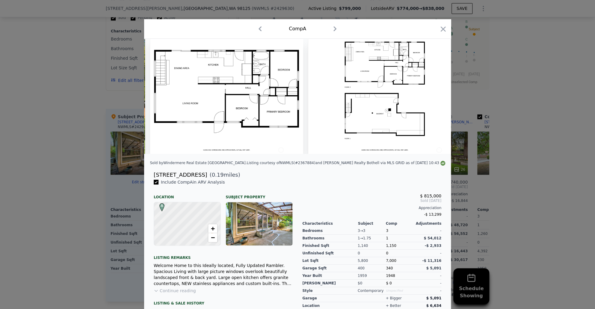
scroll to position [0, 5783]
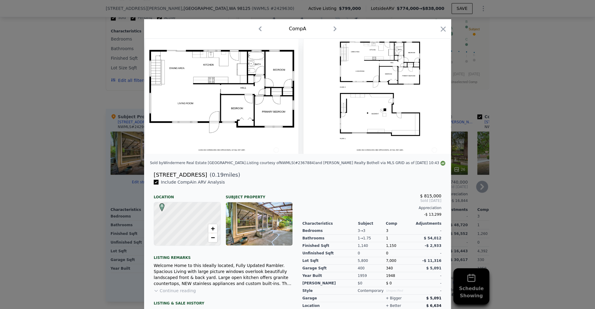
drag, startPoint x: 490, startPoint y: 153, endPoint x: 343, endPoint y: 156, distance: 147.2
click at [490, 153] on div at bounding box center [297, 154] width 595 height 309
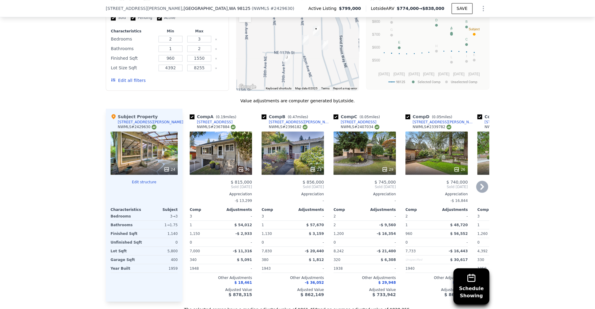
click at [282, 150] on div "23" at bounding box center [293, 152] width 62 height 43
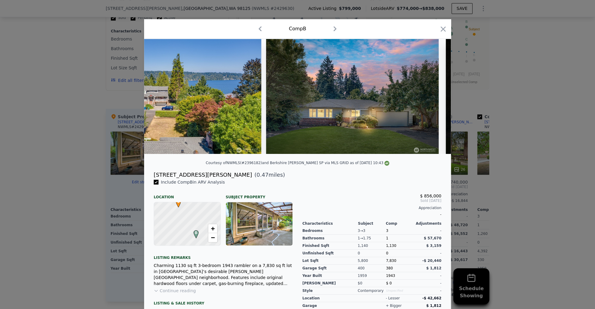
scroll to position [0, 3784]
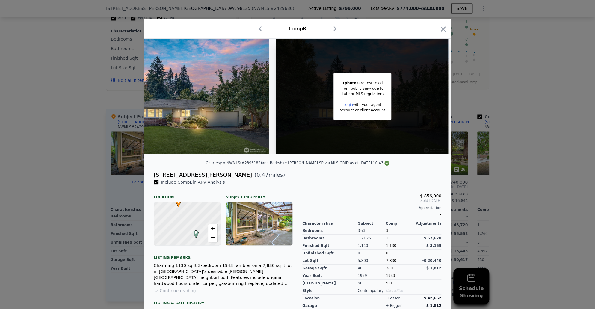
click at [505, 149] on div at bounding box center [297, 154] width 595 height 309
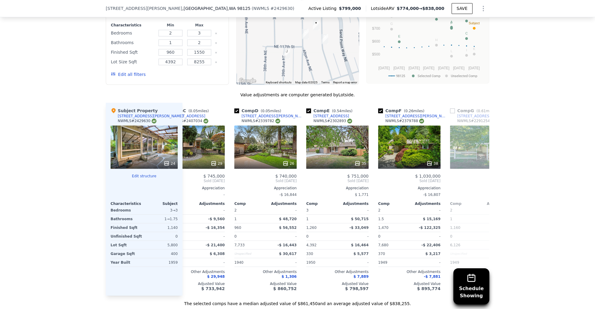
scroll to position [0, 183]
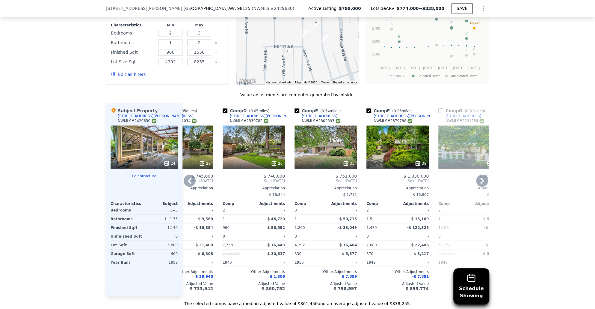
drag, startPoint x: 264, startPoint y: 291, endPoint x: 354, endPoint y: 286, distance: 90.4
click at [354, 286] on div "Comp E ( 0.54 miles) 10714 39th Ave NE NWMLS # 2302893 35 $ 751,000 Sold Nov 20…" at bounding box center [325, 199] width 67 height 193
drag, startPoint x: 318, startPoint y: 294, endPoint x: 299, endPoint y: 291, distance: 19.3
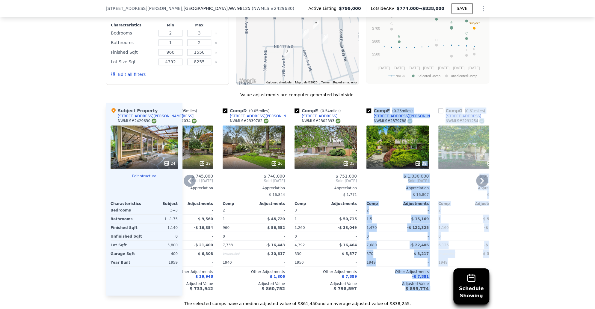
click at [299, 291] on div "Value adjustments are computer generated by Lotside . Subject Property 11731 Ba…" at bounding box center [298, 199] width 384 height 214
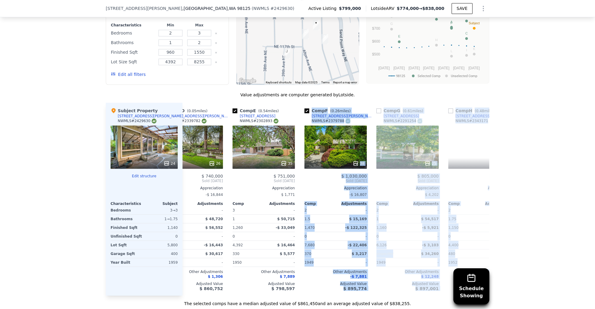
scroll to position [0, 246]
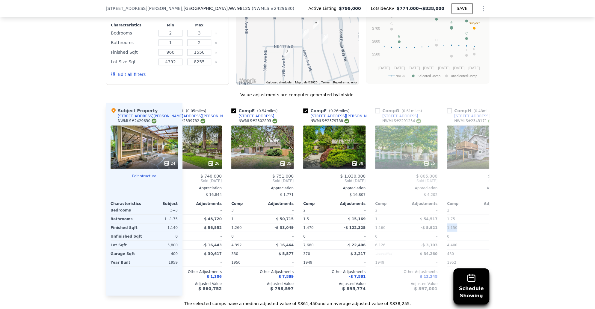
click at [490, 217] on div "Schedule Showing We found 12 sales that match your search Listings provided by …" at bounding box center [297, 134] width 595 height 344
click at [339, 140] on div "38" at bounding box center [334, 146] width 62 height 43
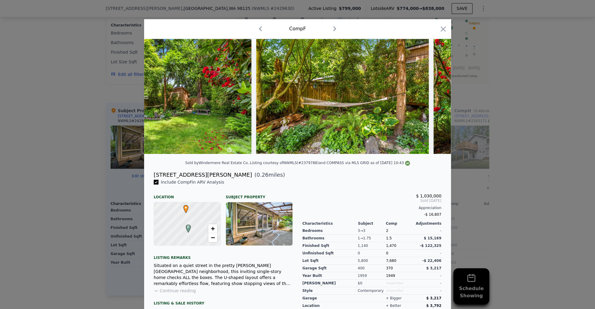
scroll to position [0, 6182]
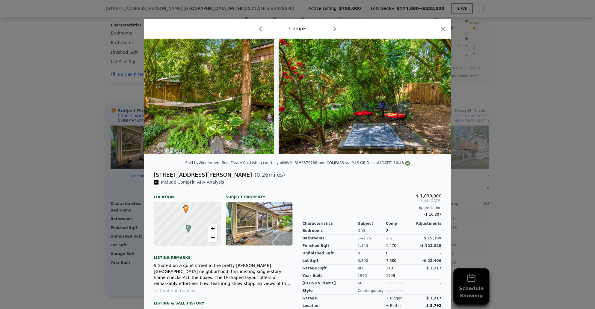
click at [506, 152] on div at bounding box center [297, 154] width 595 height 309
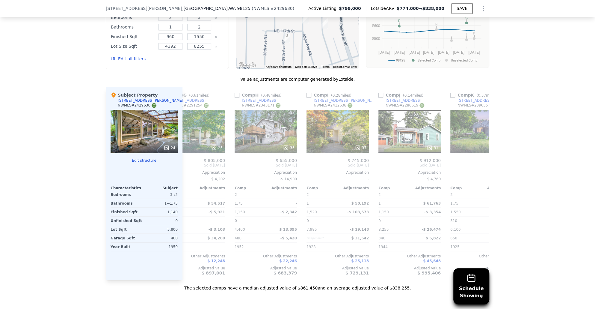
scroll to position [0, 571]
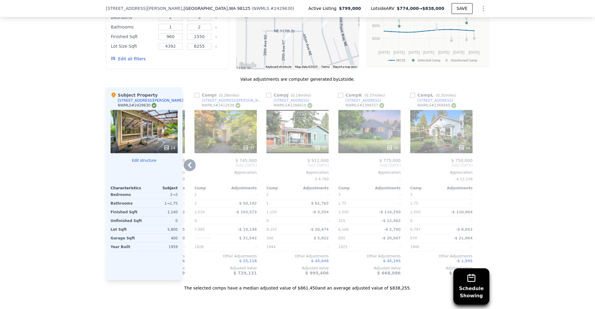
click at [295, 126] on div "31" at bounding box center [298, 131] width 62 height 43
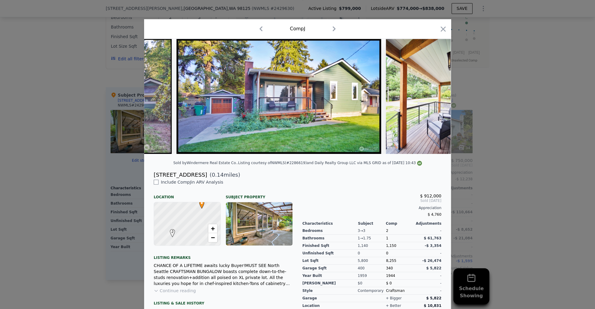
scroll to position [0, 4968]
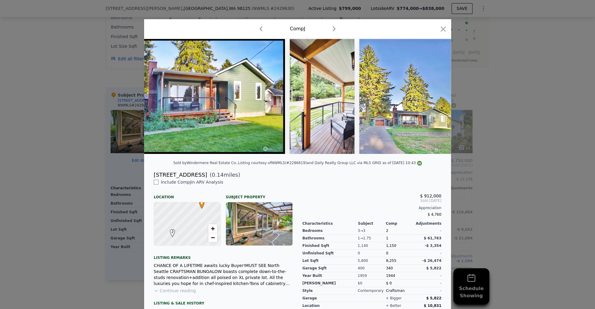
click at [478, 161] on div at bounding box center [297, 154] width 595 height 309
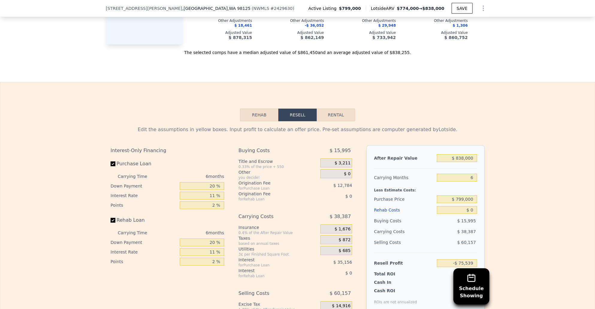
scroll to position [987, 0]
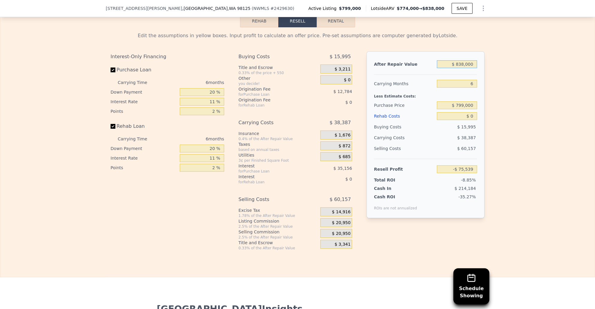
click at [452, 64] on input "$ 838,000" at bounding box center [457, 64] width 40 height 8
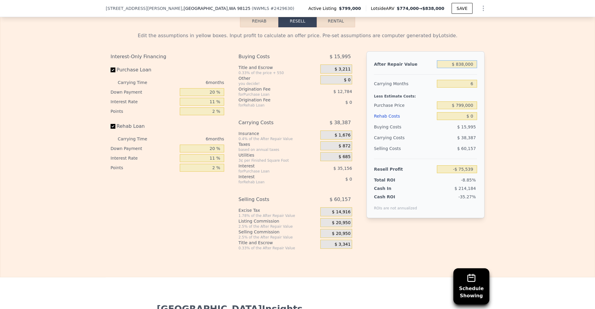
click at [452, 64] on input "$ 838,000" at bounding box center [457, 64] width 40 height 8
type input "$ 8"
type input "-$ 852,248"
type input "$ 85"
type input "-$ 852,177"
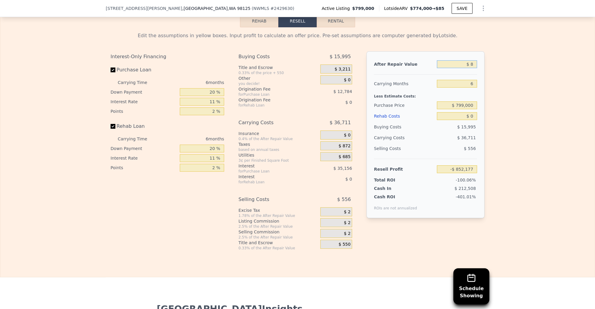
type input "$ 8"
type input "-$ 852,248"
type input "$ 87"
type input "-$ 852,175"
type input "$ 875"
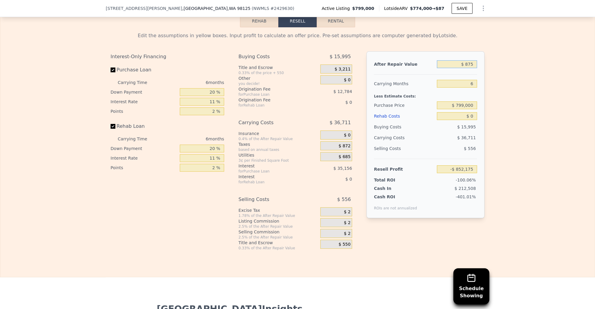
type input "-$ 851,446"
type input "$ 8,759"
type input "-$ 844,138"
type input "$ 87,599"
type input "-$ 771,063"
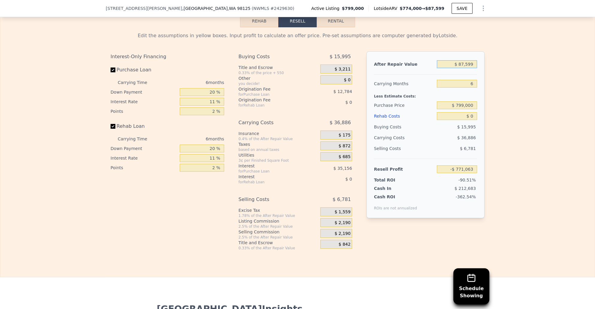
type input "$ 875,999"
type input "-$ 40,319"
type input "$ 875,999"
click at [474, 80] on input "6" at bounding box center [457, 84] width 40 height 8
type input "12"
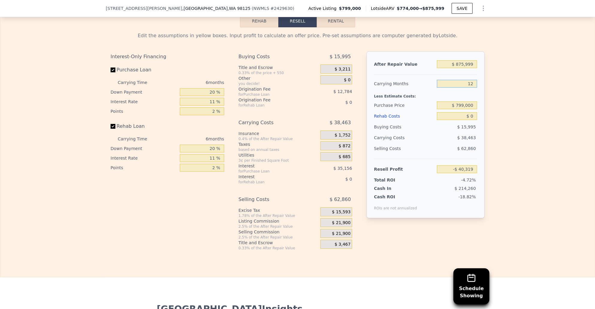
type input "-$ 78,782"
type input "12"
click at [472, 103] on input "$ 799,000" at bounding box center [457, 105] width 40 height 8
click at [472, 112] on input "$ 0" at bounding box center [457, 116] width 40 height 8
type input "$ 1"
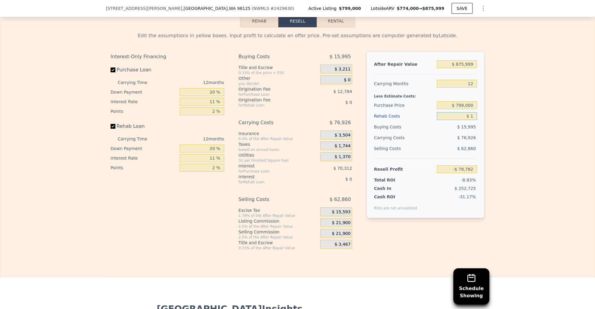
type input "-$ 78,783"
type input "$ 15"
type input "-$ 78,797"
type input "$ 150"
type input "-$ 78,946"
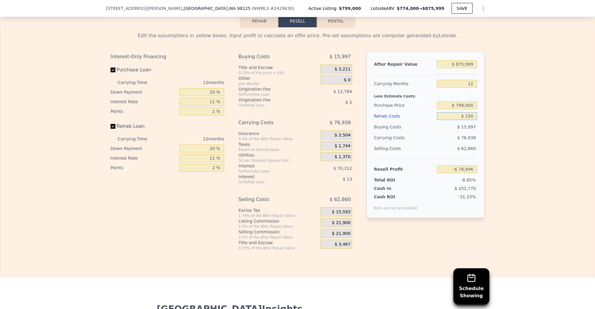
type input "$ 1,500"
type input "-$ 80,438"
type input "$ 15,000"
type input "-$ 95,342"
type input "$ 150,000"
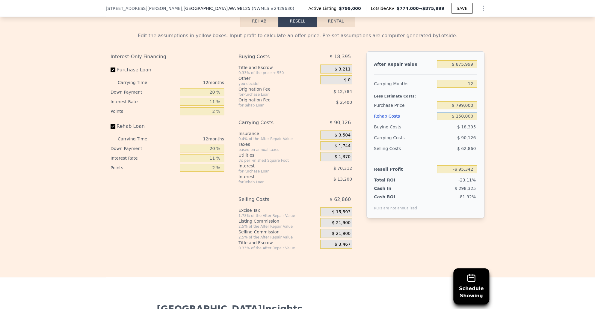
type input "-$ 244,382"
type input "$ 150,000"
click at [498, 114] on div "Edit the assumptions in yellow boxes. Input profit to calculate an offer price.…" at bounding box center [297, 138] width 595 height 223
click at [336, 221] on span "$ 21,900" at bounding box center [341, 222] width 19 height 5
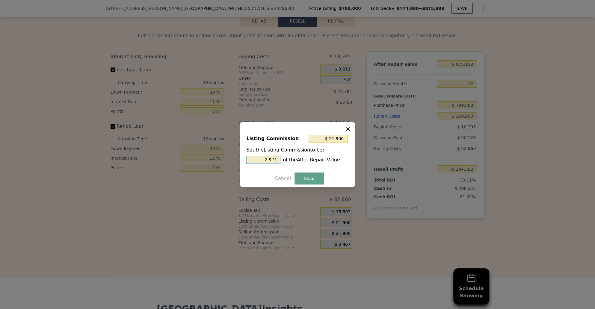
click at [268, 160] on input "2.5 %" at bounding box center [263, 160] width 34 height 8
type input "$ 188,340"
type input "21.5 %"
type input "$ 21,900"
type input "2.5 %"
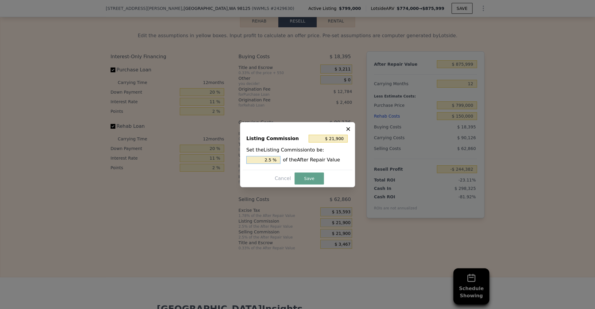
type input "$ 4,380"
type input ".5 %"
type input "$ 13,140"
type input "1.5 %"
click at [307, 179] on button "Save" at bounding box center [309, 178] width 29 height 12
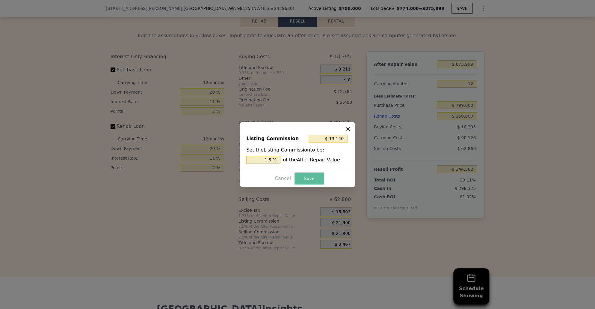
type input "-$ 235,622"
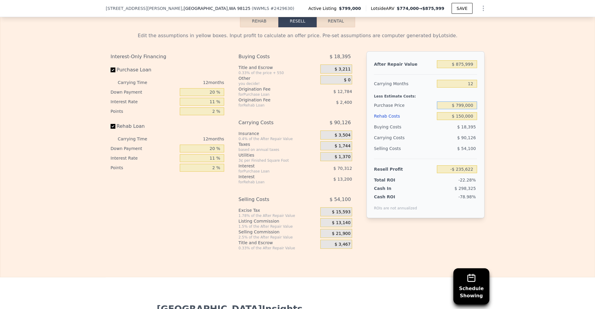
click at [461, 104] on input "$ 799,000" at bounding box center [457, 105] width 40 height 8
type input "$ 650,000"
click at [500, 114] on div "Edit the assumptions in yellow boxes. Input profit to calculate an offer price.…" at bounding box center [297, 138] width 595 height 223
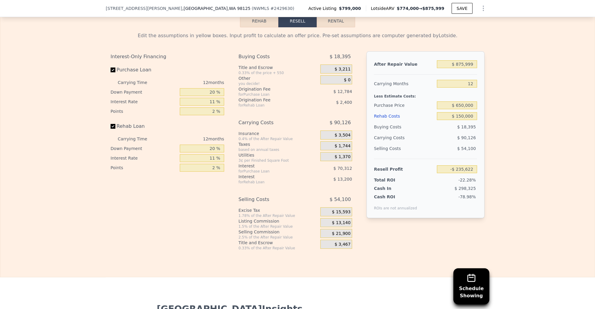
type input "-$ 70,638"
click at [460, 103] on input "$ 650,000" at bounding box center [457, 105] width 40 height 8
type input "$ 620,000"
type input "-$ 37,418"
click at [480, 125] on div "After Repair Value $ 875,999 Carrying Months 12 Less Estimate Costs: Purchase P…" at bounding box center [426, 134] width 118 height 167
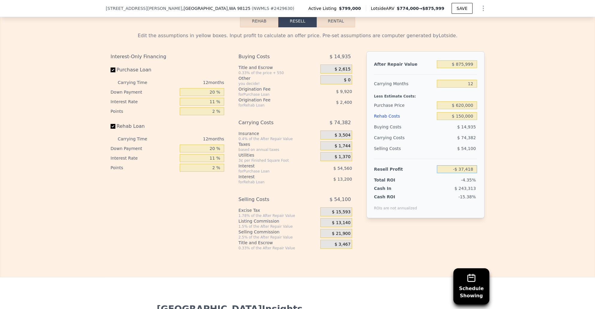
click at [463, 165] on input "-$ 37,418" at bounding box center [457, 169] width 40 height 8
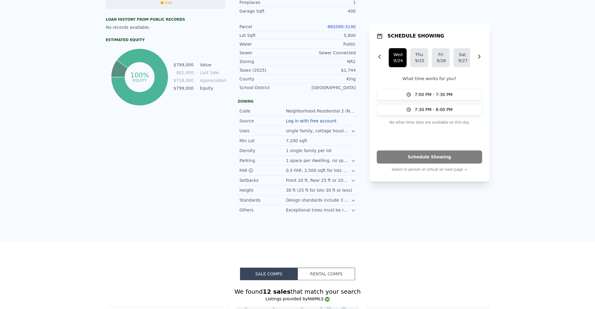
scroll to position [0, 0]
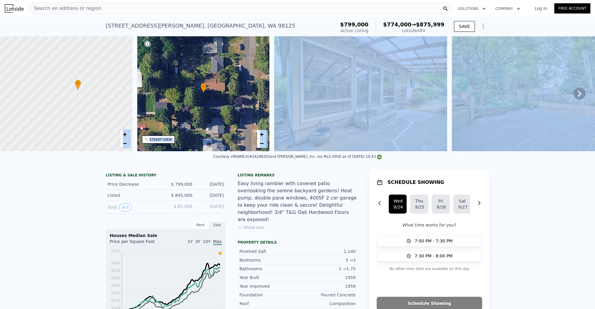
drag, startPoint x: 69, startPoint y: 167, endPoint x: 79, endPoint y: 166, distance: 10.2
click at [63, 166] on div "Courtesy of NWMLS (#2429630) and John L. Scott, Inc. via MLS GRID as of 09/24/2…" at bounding box center [297, 158] width 595 height 14
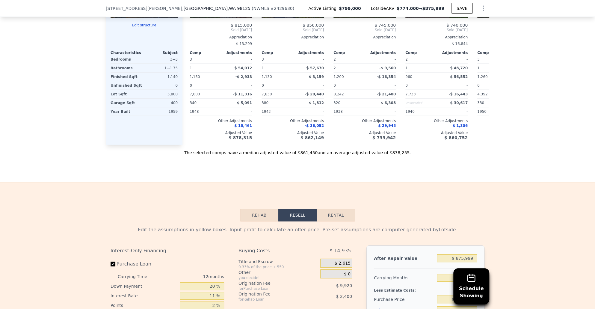
scroll to position [877, 0]
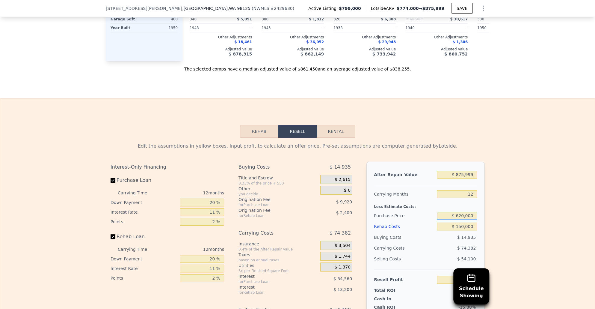
click at [467, 213] on input "$ 620,000" at bounding box center [457, 216] width 40 height 8
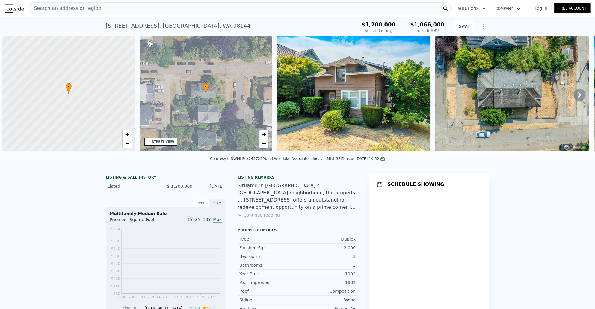
scroll to position [0, 2]
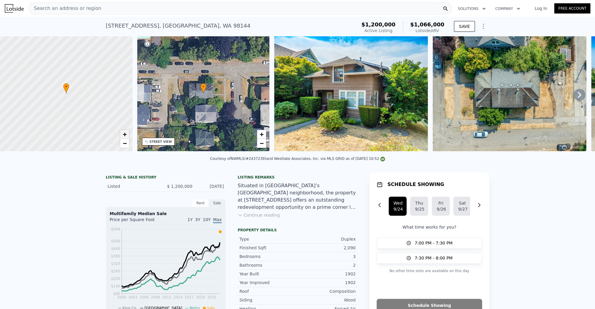
click at [124, 133] on span "+" at bounding box center [125, 133] width 4 height 7
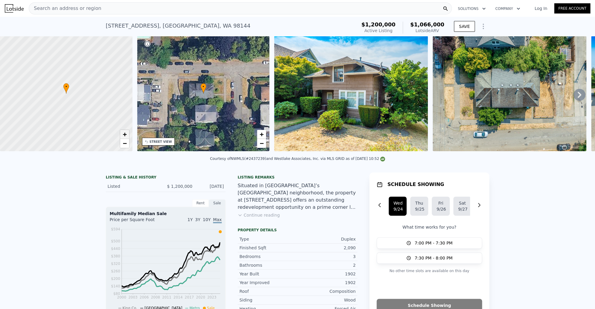
click at [124, 133] on span "+" at bounding box center [125, 133] width 4 height 7
drag, startPoint x: 64, startPoint y: 85, endPoint x: 66, endPoint y: 103, distance: 17.2
click at [66, 103] on div at bounding box center [66, 96] width 159 height 138
drag, startPoint x: 89, startPoint y: 63, endPoint x: 76, endPoint y: 100, distance: 38.9
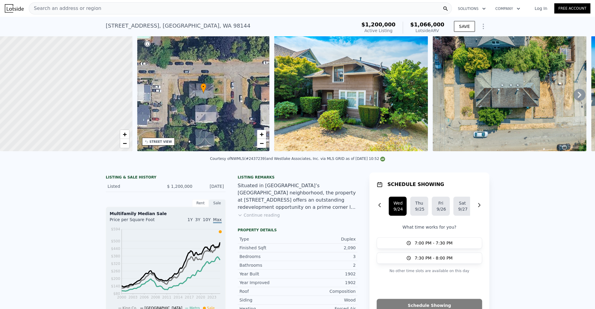
click at [76, 105] on div at bounding box center [64, 99] width 159 height 138
click at [61, 64] on div at bounding box center [66, 94] width 159 height 138
drag, startPoint x: 55, startPoint y: 74, endPoint x: 59, endPoint y: 79, distance: 7.0
click at [55, 70] on div at bounding box center [66, 92] width 159 height 138
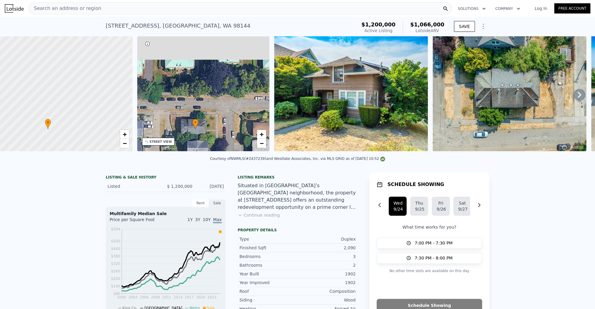
drag, startPoint x: 185, startPoint y: 96, endPoint x: 181, endPoint y: 103, distance: 8.6
click at [183, 110] on div "• + −" at bounding box center [203, 93] width 133 height 115
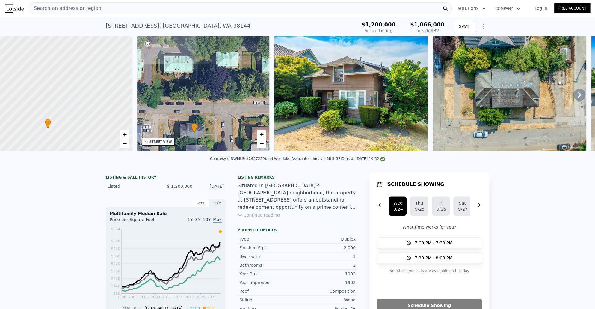
drag, startPoint x: 176, startPoint y: 89, endPoint x: 187, endPoint y: 111, distance: 24.4
click at [195, 132] on div "• + −" at bounding box center [203, 93] width 133 height 115
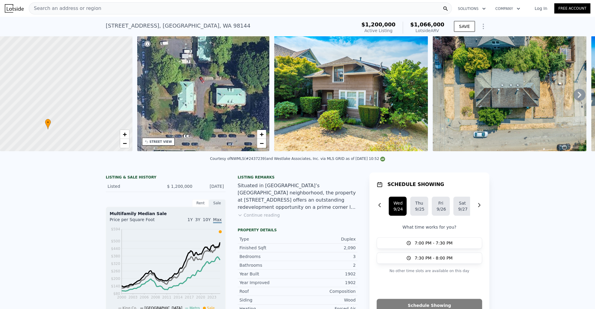
drag, startPoint x: 204, startPoint y: 103, endPoint x: 225, endPoint y: 94, distance: 22.0
click at [225, 94] on div "• + −" at bounding box center [203, 93] width 133 height 115
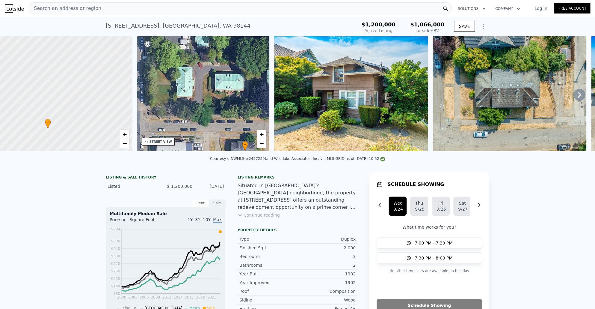
drag, startPoint x: 215, startPoint y: 99, endPoint x: 191, endPoint y: 63, distance: 43.5
click at [191, 62] on div "• + −" at bounding box center [203, 93] width 133 height 115
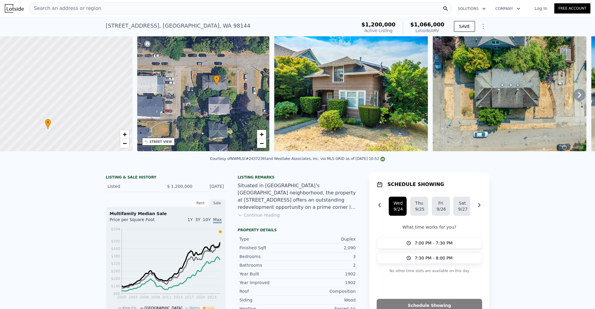
drag, startPoint x: 206, startPoint y: 94, endPoint x: 201, endPoint y: 64, distance: 29.4
click at [201, 64] on div "• + −" at bounding box center [203, 93] width 133 height 115
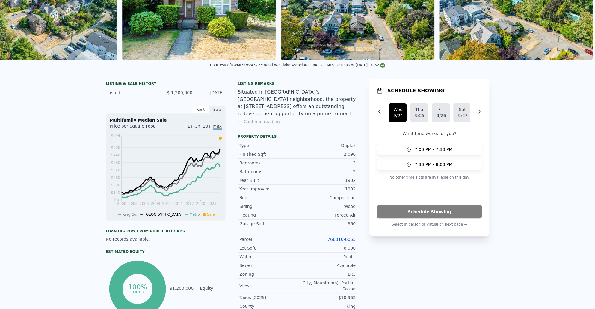
scroll to position [0, 0]
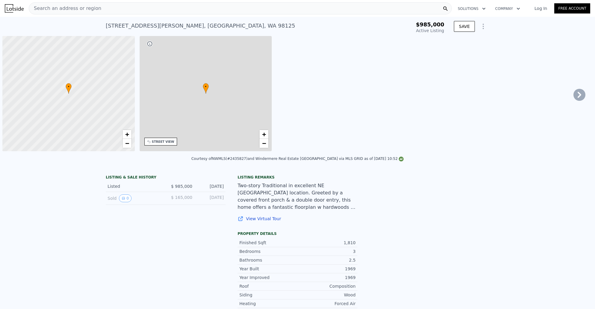
type input "-$ 1,054,094"
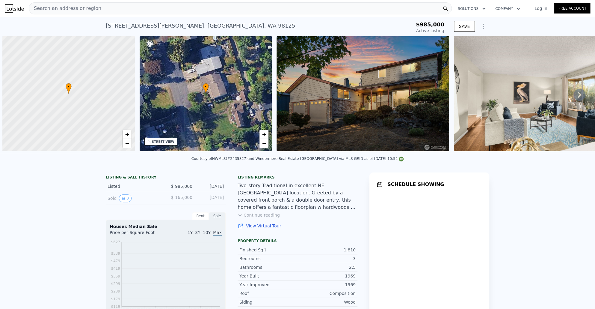
scroll to position [0, 2]
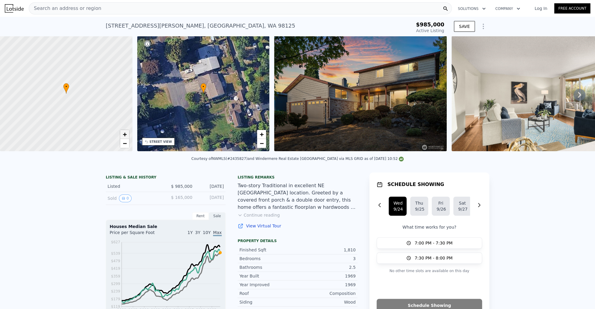
click at [125, 136] on span "+" at bounding box center [125, 133] width 4 height 7
click at [125, 135] on span "+" at bounding box center [125, 133] width 4 height 7
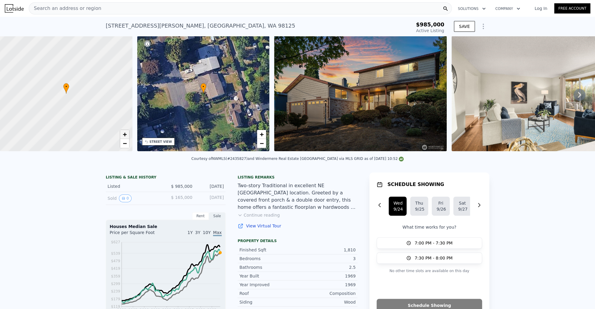
click at [125, 135] on span "+" at bounding box center [125, 133] width 4 height 7
drag, startPoint x: 66, startPoint y: 109, endPoint x: 53, endPoint y: 103, distance: 14.4
click at [53, 103] on div at bounding box center [66, 94] width 159 height 138
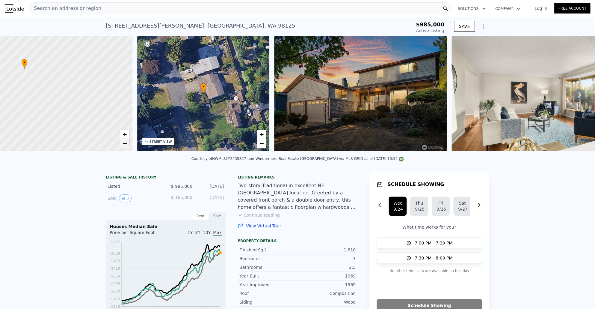
click at [124, 143] on span "−" at bounding box center [125, 142] width 4 height 7
drag, startPoint x: 91, startPoint y: 117, endPoint x: 96, endPoint y: 123, distance: 7.7
click at [96, 123] on div at bounding box center [66, 94] width 159 height 138
drag, startPoint x: 77, startPoint y: 105, endPoint x: 89, endPoint y: 124, distance: 23.0
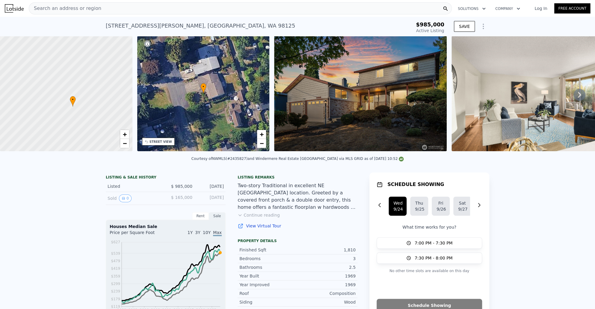
click at [89, 125] on div at bounding box center [66, 94] width 159 height 138
click at [93, 128] on div at bounding box center [66, 94] width 159 height 138
click at [81, 127] on div at bounding box center [66, 94] width 159 height 138
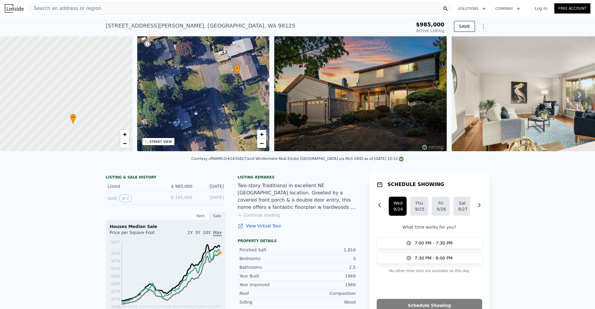
drag, startPoint x: 230, startPoint y: 96, endPoint x: 234, endPoint y: 94, distance: 4.9
click at [234, 94] on div "• + −" at bounding box center [203, 93] width 133 height 115
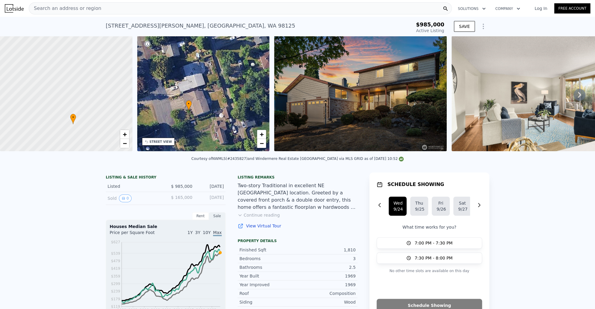
drag, startPoint x: 222, startPoint y: 87, endPoint x: 174, endPoint y: 123, distance: 59.8
click at [174, 123] on div "• + −" at bounding box center [203, 93] width 133 height 115
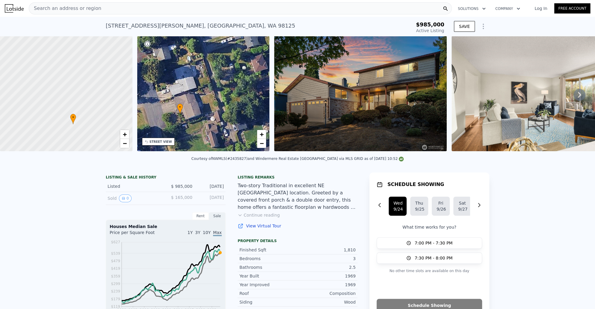
drag, startPoint x: 192, startPoint y: 113, endPoint x: 185, endPoint y: 114, distance: 6.9
click at [183, 117] on div "• + −" at bounding box center [203, 93] width 133 height 115
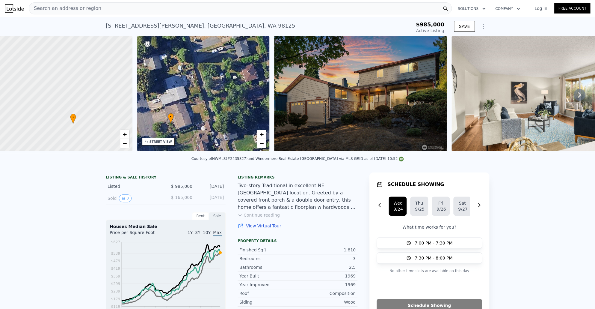
drag, startPoint x: 211, startPoint y: 103, endPoint x: 208, endPoint y: 107, distance: 4.7
click at [208, 107] on div "• + −" at bounding box center [203, 93] width 133 height 115
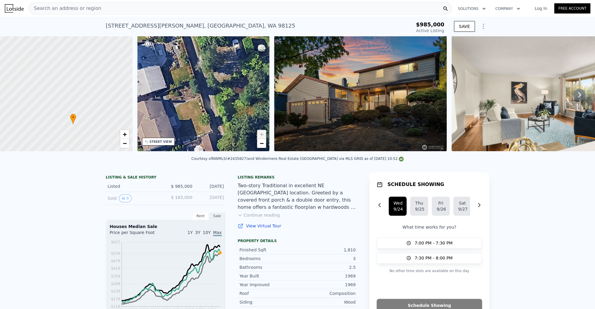
drag, startPoint x: 215, startPoint y: 99, endPoint x: 217, endPoint y: 127, distance: 28.0
click at [218, 126] on div "• + −" at bounding box center [203, 93] width 133 height 115
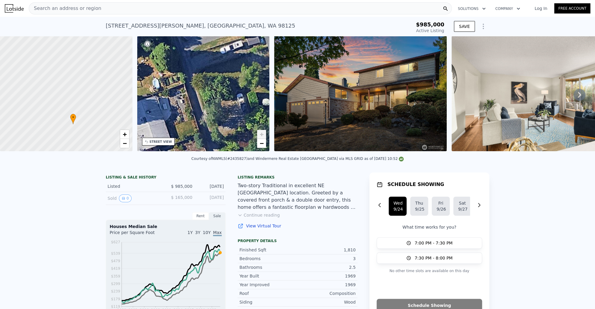
click at [228, 143] on div "• + −" at bounding box center [203, 93] width 133 height 115
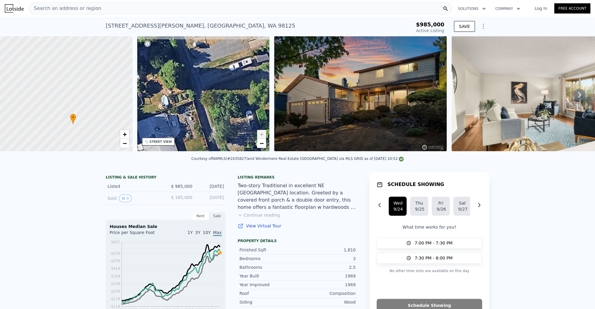
drag, startPoint x: 211, startPoint y: 110, endPoint x: 231, endPoint y: 161, distance: 54.5
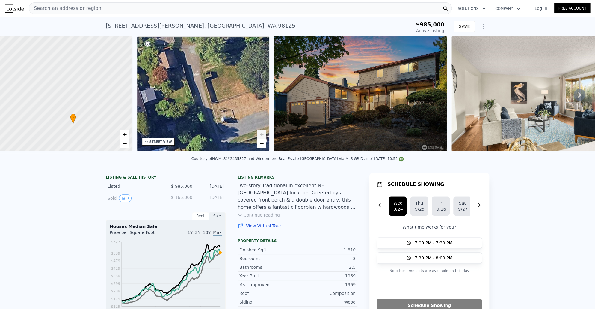
drag, startPoint x: 230, startPoint y: 141, endPoint x: 195, endPoint y: 50, distance: 98.1
click at [203, 69] on div "• + −" at bounding box center [203, 93] width 133 height 115
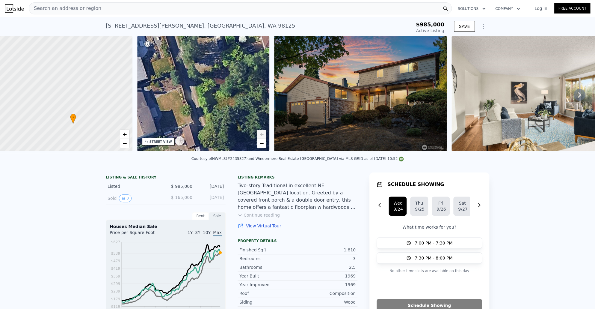
drag, startPoint x: 199, startPoint y: 81, endPoint x: 189, endPoint y: 55, distance: 27.1
click at [191, 60] on div "• + −" at bounding box center [203, 93] width 133 height 115
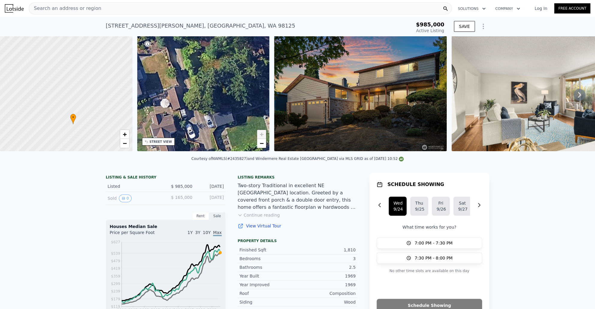
drag, startPoint x: 194, startPoint y: 79, endPoint x: 179, endPoint y: 44, distance: 37.6
click at [179, 44] on div "• + −" at bounding box center [203, 93] width 133 height 115
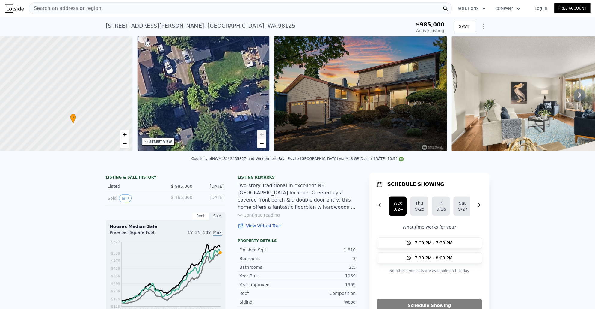
drag, startPoint x: 199, startPoint y: 92, endPoint x: 191, endPoint y: 76, distance: 18.0
click at [188, 57] on div "• + −" at bounding box center [203, 93] width 133 height 115
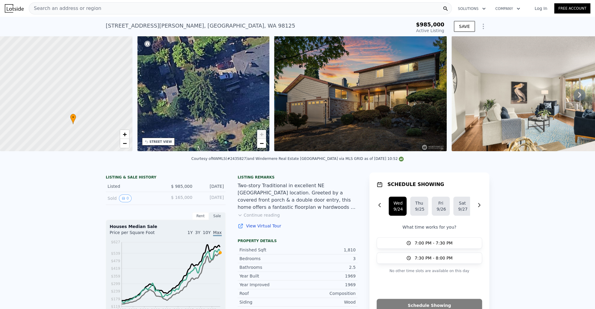
drag, startPoint x: 186, startPoint y: 72, endPoint x: 226, endPoint y: 115, distance: 59.2
click at [226, 115] on div "• + −" at bounding box center [203, 93] width 133 height 115
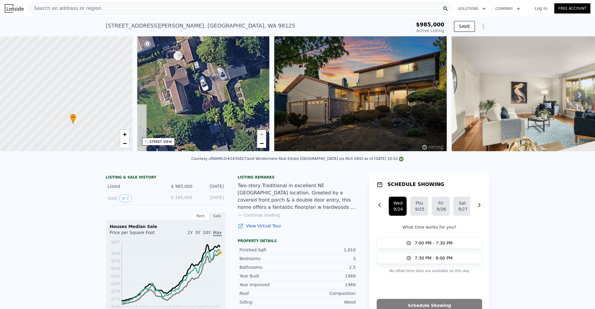
drag, startPoint x: 195, startPoint y: 79, endPoint x: 234, endPoint y: 115, distance: 53.7
click at [229, 114] on div "• + −" at bounding box center [203, 93] width 133 height 115
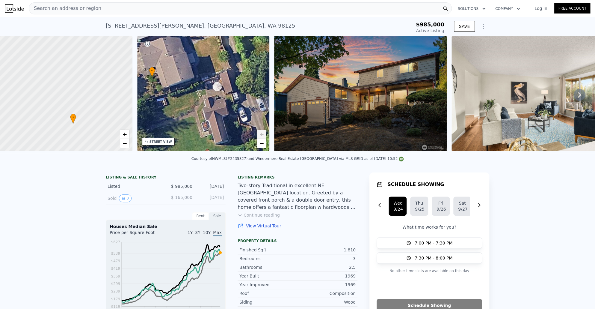
drag, startPoint x: 213, startPoint y: 94, endPoint x: 222, endPoint y: 119, distance: 27.3
click at [222, 119] on div "• + −" at bounding box center [203, 93] width 133 height 115
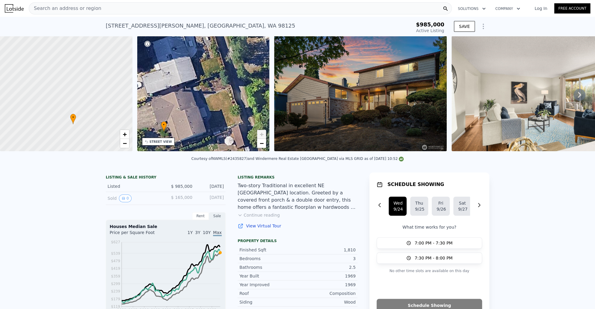
drag, startPoint x: 214, startPoint y: 122, endPoint x: 212, endPoint y: 117, distance: 5.5
click at [213, 121] on div "• + −" at bounding box center [203, 93] width 133 height 115
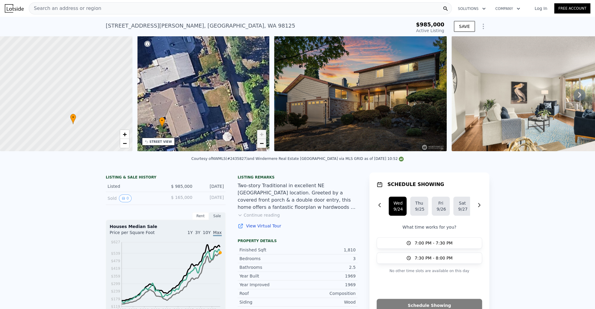
click at [262, 145] on span "−" at bounding box center [262, 142] width 4 height 7
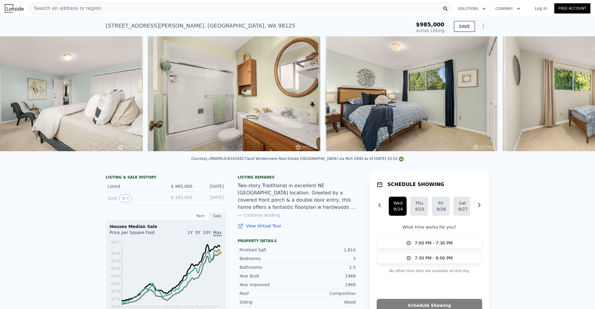
scroll to position [0, 2937]
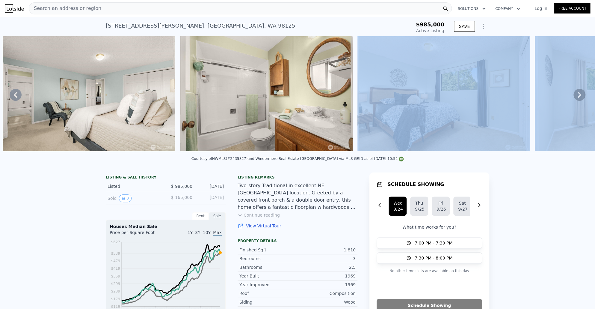
drag, startPoint x: 380, startPoint y: 157, endPoint x: 407, endPoint y: 155, distance: 26.1
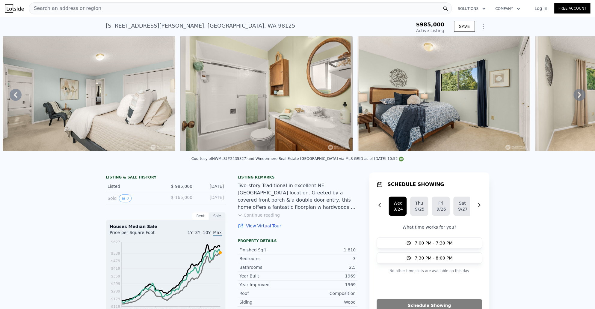
click at [394, 158] on div "Courtesy of NWMLS (#2435827) and Windermere Real Estate [GEOGRAPHIC_DATA] via M…" at bounding box center [297, 160] width 595 height 14
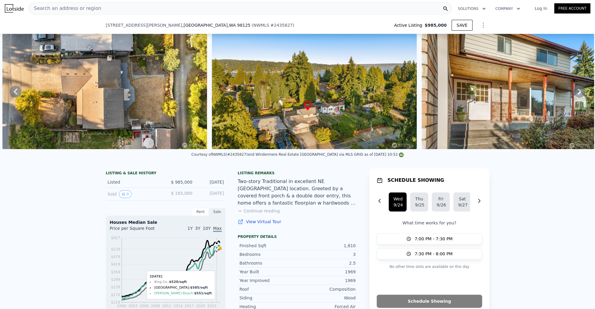
scroll to position [142, 0]
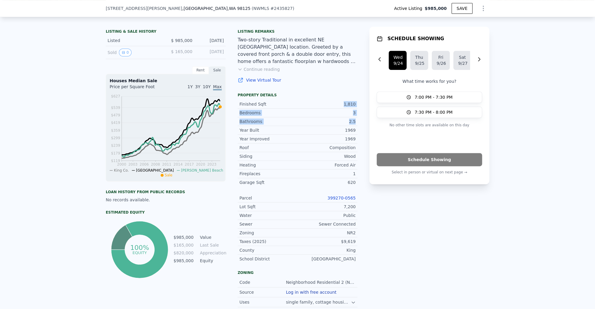
drag, startPoint x: 329, startPoint y: 103, endPoint x: 347, endPoint y: 128, distance: 31.1
click at [347, 129] on div "Finished Sqft 1,810 Bedrooms 3 Bathrooms 2.5 Year Built 1969 Year Improved 1969…" at bounding box center [298, 180] width 120 height 166
click at [349, 124] on div "2.5" at bounding box center [327, 121] width 58 height 6
drag, startPoint x: 339, startPoint y: 106, endPoint x: 353, endPoint y: 134, distance: 30.6
click at [353, 134] on div "Finished Sqft 1,810 Bedrooms 3 Bathrooms 2.5 Year Built 1969" at bounding box center [298, 117] width 120 height 34
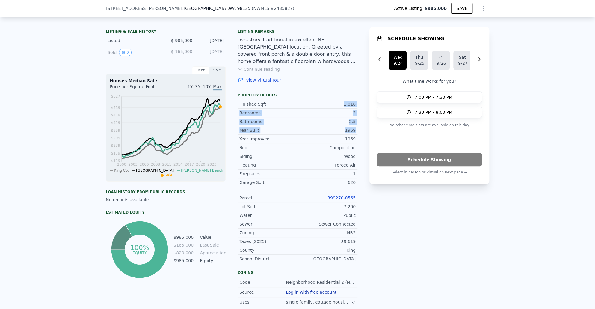
click at [352, 132] on div "1969" at bounding box center [327, 130] width 58 height 6
click at [246, 72] on button "Continue reading" at bounding box center [259, 69] width 42 height 6
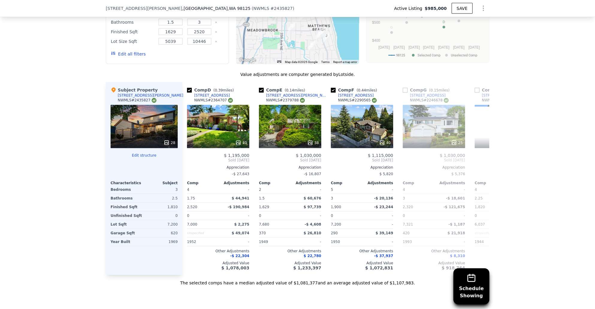
scroll to position [0, 0]
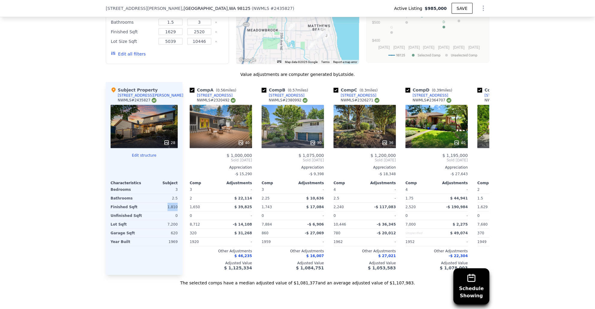
drag, startPoint x: 166, startPoint y: 193, endPoint x: 175, endPoint y: 194, distance: 9.4
click at [175, 203] on div "1,810" at bounding box center [161, 207] width 32 height 8
drag, startPoint x: 177, startPoint y: 194, endPoint x: 160, endPoint y: 194, distance: 16.2
click at [160, 194] on div "Subject Property 11516 Bartlett Ave NE NWMLS # 2435827 28 Edit structure Charac…" at bounding box center [144, 178] width 77 height 193
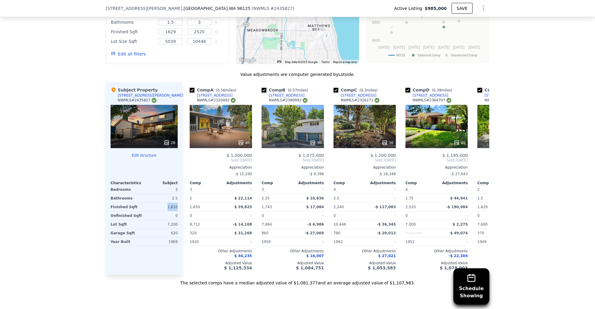
click at [160, 203] on div "1,810" at bounding box center [161, 207] width 32 height 8
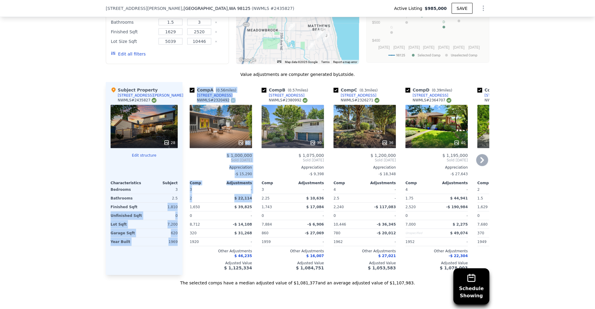
drag, startPoint x: 163, startPoint y: 194, endPoint x: 181, endPoint y: 194, distance: 18.3
click at [181, 194] on div "Subject Property 11516 Bartlett Ave NE NWMLS # 2435827 28 Edit structure Charac…" at bounding box center [298, 178] width 384 height 193
click at [180, 194] on div "Subject Property 11516 Bartlett Ave NE NWMLS # 2435827 28 Edit structure Charac…" at bounding box center [144, 178] width 77 height 193
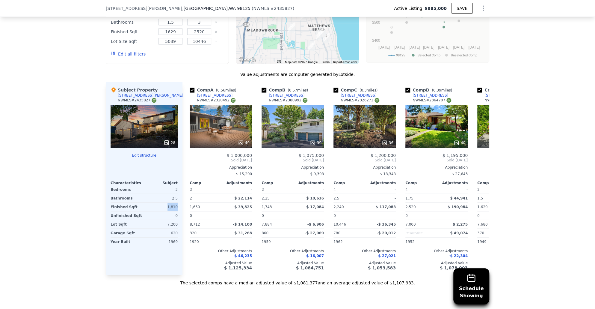
drag, startPoint x: 178, startPoint y: 194, endPoint x: 162, endPoint y: 194, distance: 15.6
click at [162, 194] on div "Subject Property 11516 Bartlett Ave NE NWMLS # 2435827 28 Edit structure Charac…" at bounding box center [144, 178] width 77 height 193
click at [162, 203] on div "1,810" at bounding box center [161, 207] width 32 height 8
click at [178, 195] on div "Subject Property 11516 Bartlett Ave NE NWMLS # 2435827 28 Edit structure Charac…" at bounding box center [144, 178] width 77 height 193
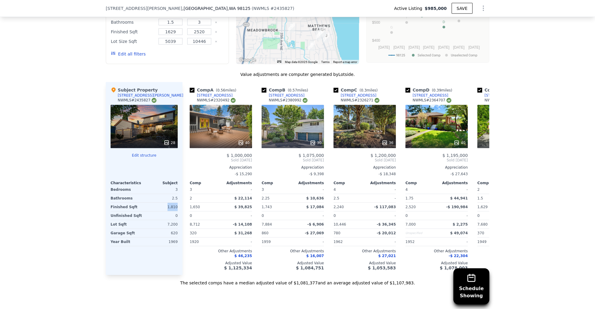
drag, startPoint x: 179, startPoint y: 194, endPoint x: 164, endPoint y: 192, distance: 15.4
click at [165, 193] on div "Subject Property 11516 Bartlett Ave NE NWMLS # 2435827 28 Edit structure Charac…" at bounding box center [144, 178] width 77 height 193
click at [164, 203] on div "1,810" at bounding box center [161, 207] width 32 height 8
drag, startPoint x: 166, startPoint y: 193, endPoint x: 176, endPoint y: 195, distance: 9.7
click at [176, 195] on div "Subject Property 11516 Bartlett Ave NE NWMLS # 2435827 28 Edit structure Charac…" at bounding box center [144, 178] width 77 height 193
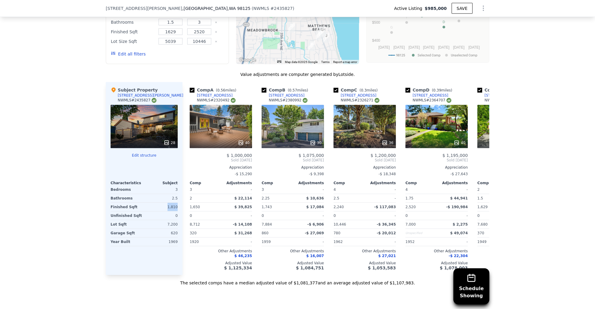
click at [176, 195] on div "Subject Property 11516 Bartlett Ave NE NWMLS # 2435827 28 Edit structure Charac…" at bounding box center [144, 178] width 77 height 193
drag, startPoint x: 176, startPoint y: 195, endPoint x: 167, endPoint y: 195, distance: 8.7
click at [167, 195] on div "Subject Property 11516 Bartlett Ave NE NWMLS # 2435827 28 Edit structure Charac…" at bounding box center [144, 178] width 77 height 193
click at [167, 203] on div "1,810" at bounding box center [161, 207] width 32 height 8
drag, startPoint x: 167, startPoint y: 195, endPoint x: 177, endPoint y: 195, distance: 10.2
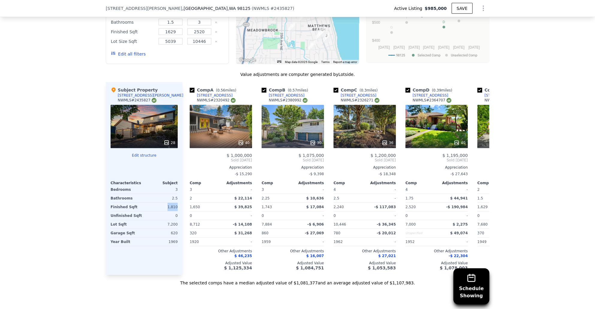
click at [177, 195] on div "Subject Property 11516 Bartlett Ave NE NWMLS # 2435827 28 Edit structure Charac…" at bounding box center [144, 178] width 77 height 193
click at [176, 194] on div "Subject Property 11516 Bartlett Ave NE NWMLS # 2435827 28 Edit structure Charac…" at bounding box center [144, 178] width 77 height 193
click at [165, 203] on div "1,810" at bounding box center [161, 207] width 32 height 8
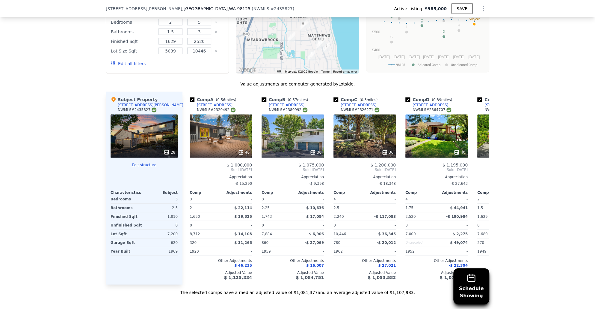
scroll to position [741, 0]
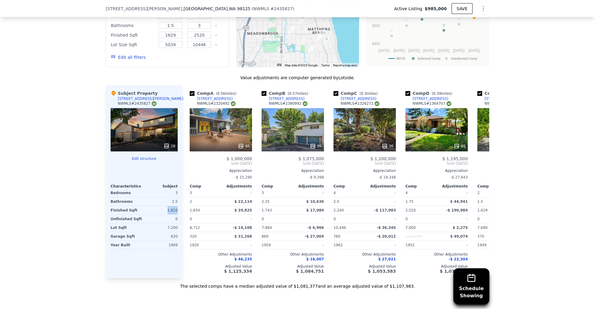
drag, startPoint x: 167, startPoint y: 197, endPoint x: 176, endPoint y: 198, distance: 9.4
click at [176, 198] on div "Subject Property 11516 Bartlett Ave NE NWMLS # 2435827 28 Edit structure Charac…" at bounding box center [144, 181] width 77 height 193
drag, startPoint x: 176, startPoint y: 198, endPoint x: 166, endPoint y: 197, distance: 9.9
click at [166, 197] on div "Subject Property 11516 Bartlett Ave NE NWMLS # 2435827 28 Edit structure Charac…" at bounding box center [144, 181] width 77 height 193
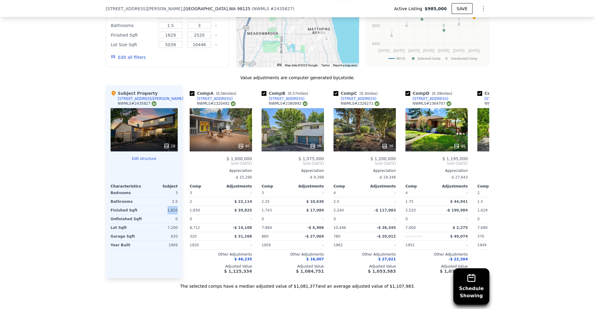
click at [166, 206] on div "1,810" at bounding box center [161, 210] width 32 height 8
drag, startPoint x: 169, startPoint y: 196, endPoint x: 174, endPoint y: 197, distance: 4.5
click at [174, 206] on div "1,810" at bounding box center [161, 210] width 32 height 8
drag, startPoint x: 175, startPoint y: 197, endPoint x: 159, endPoint y: 196, distance: 16.2
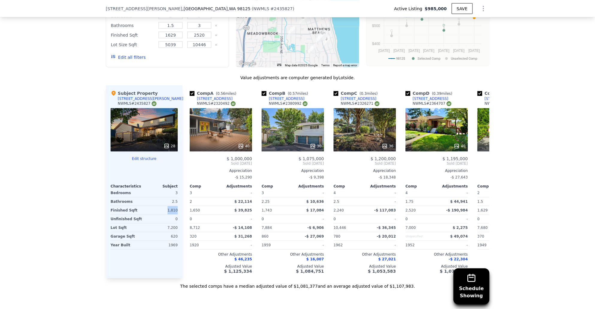
click at [159, 206] on div "1,810" at bounding box center [161, 210] width 32 height 8
drag, startPoint x: 166, startPoint y: 196, endPoint x: 175, endPoint y: 197, distance: 9.1
click at [175, 206] on div "1,810" at bounding box center [161, 210] width 32 height 8
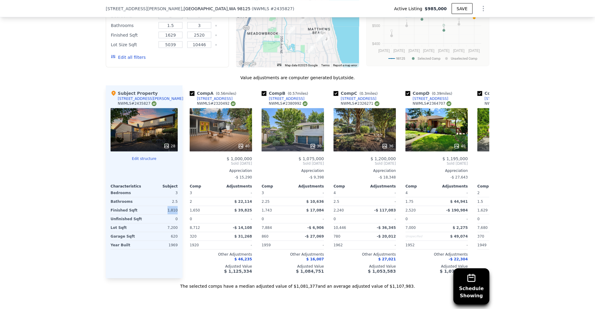
drag, startPoint x: 175, startPoint y: 197, endPoint x: 168, endPoint y: 196, distance: 7.0
click at [168, 206] on div "1,810" at bounding box center [161, 210] width 32 height 8
click at [169, 206] on div "1,810" at bounding box center [161, 210] width 32 height 8
drag, startPoint x: 167, startPoint y: 196, endPoint x: 176, endPoint y: 197, distance: 9.3
click at [176, 197] on div "Subject Property 11516 Bartlett Ave NE NWMLS # 2435827 28 Edit structure Charac…" at bounding box center [144, 181] width 77 height 193
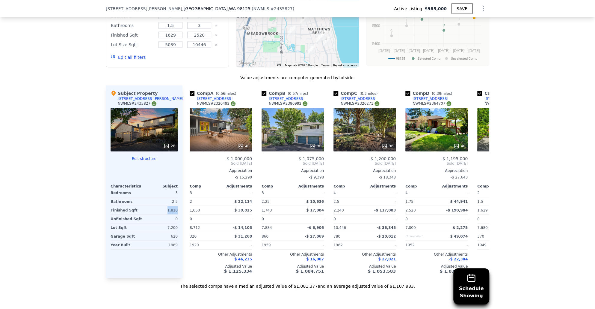
click at [176, 197] on div "Subject Property 11516 Bartlett Ave NE NWMLS # 2435827 28 Edit structure Charac…" at bounding box center [144, 181] width 77 height 193
drag, startPoint x: 167, startPoint y: 198, endPoint x: 177, endPoint y: 197, distance: 10.2
click at [177, 197] on div "Subject Property 11516 Bartlett Ave NE NWMLS # 2435827 28 Edit structure Charac…" at bounding box center [144, 181] width 77 height 193
click at [169, 206] on div "1,810" at bounding box center [161, 210] width 32 height 8
drag, startPoint x: 167, startPoint y: 196, endPoint x: 178, endPoint y: 196, distance: 11.4
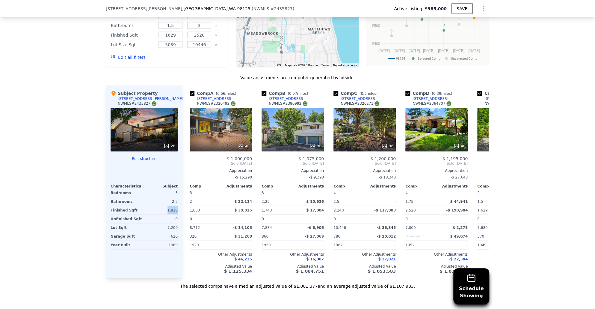
click at [178, 196] on div "Subject Property 11516 Bartlett Ave NE NWMLS # 2435827 28 Edit structure Charac…" at bounding box center [144, 181] width 77 height 193
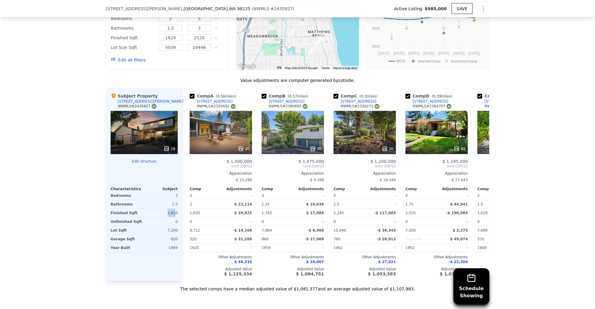
drag, startPoint x: 169, startPoint y: 201, endPoint x: 174, endPoint y: 201, distance: 4.5
click at [174, 208] on div "1,810" at bounding box center [161, 212] width 32 height 8
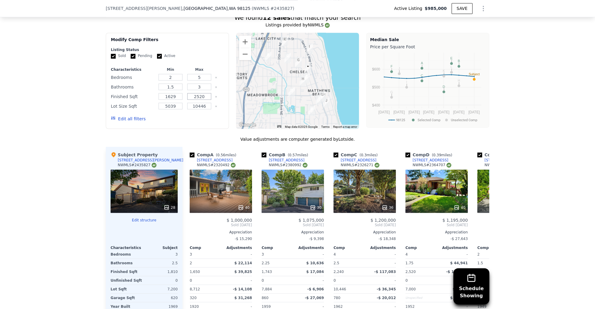
click at [199, 93] on input "2520" at bounding box center [199, 96] width 24 height 7
type input "2100"
click at [178, 93] on input "1629" at bounding box center [171, 96] width 24 height 7
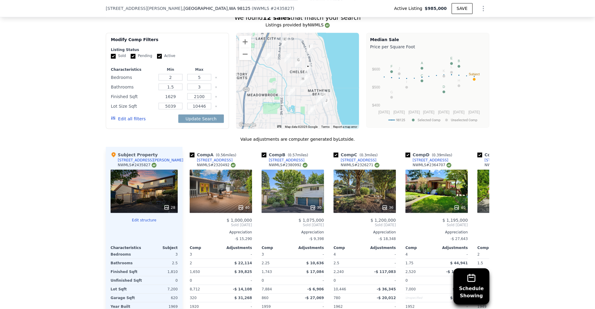
click at [178, 93] on input "1629" at bounding box center [171, 96] width 24 height 7
click at [193, 114] on button "Update Search" at bounding box center [200, 118] width 45 height 8
checkbox input "false"
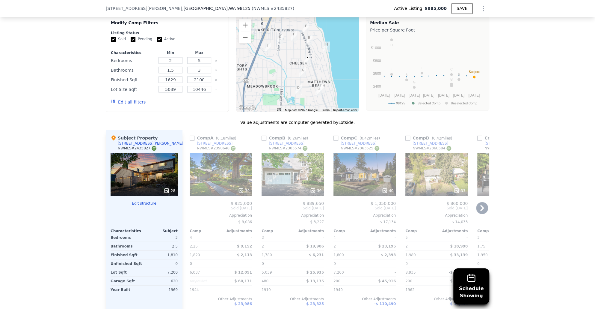
scroll to position [694, 0]
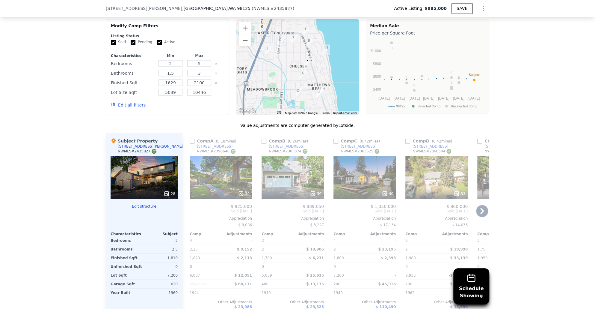
click at [356, 169] on div "40" at bounding box center [365, 177] width 62 height 43
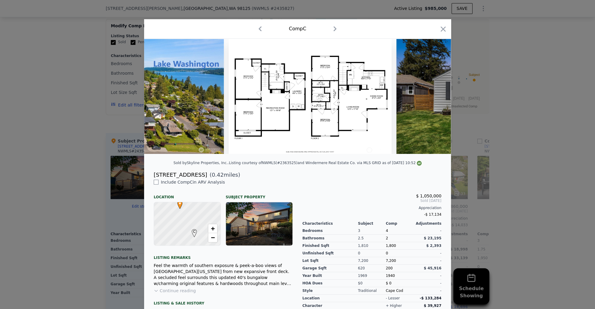
scroll to position [0, 6956]
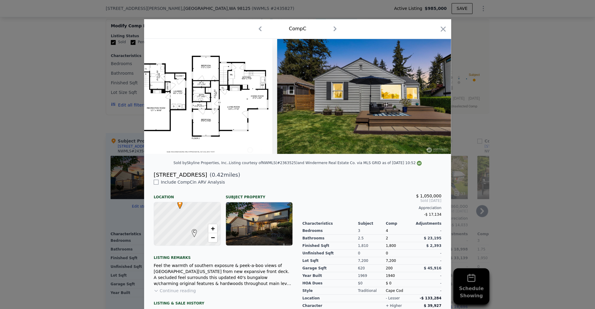
click at [523, 153] on div at bounding box center [297, 154] width 595 height 309
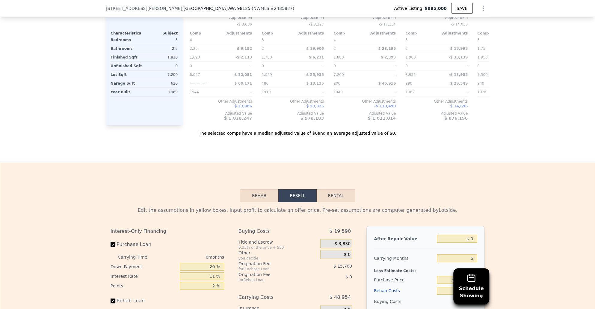
scroll to position [1021, 0]
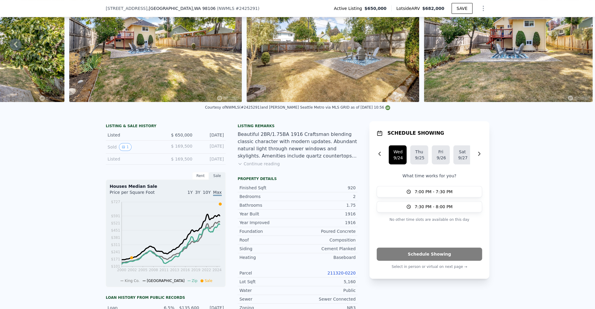
scroll to position [105, 0]
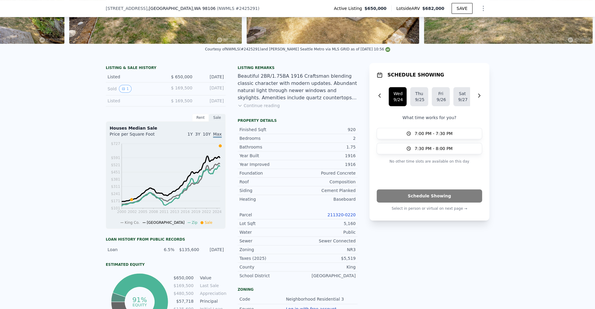
click at [335, 217] on link "211320-0220" at bounding box center [342, 214] width 28 height 5
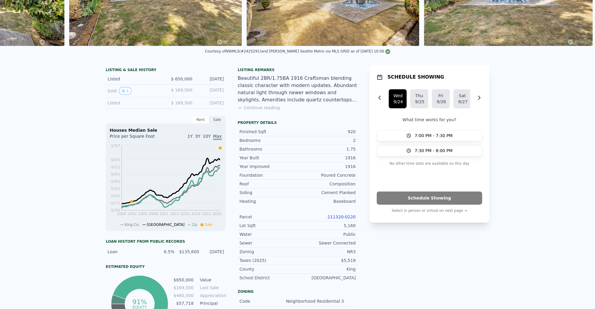
scroll to position [0, 0]
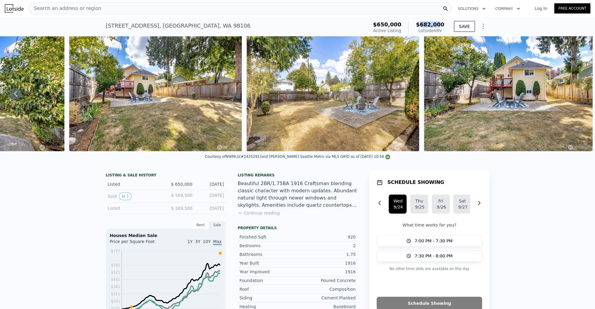
drag, startPoint x: 441, startPoint y: 25, endPoint x: 419, endPoint y: 26, distance: 21.9
click at [419, 26] on span "$682,000" at bounding box center [430, 24] width 28 height 6
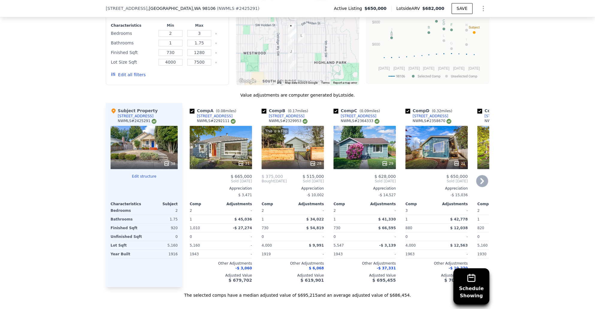
scroll to position [0, 12]
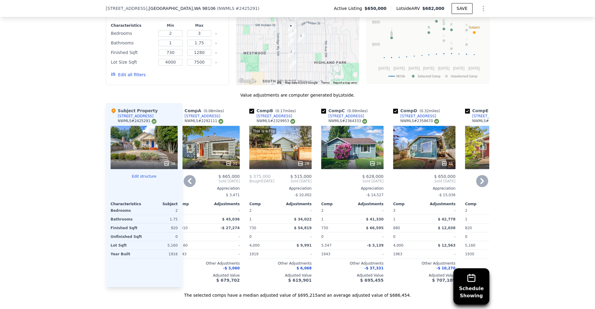
click at [282, 160] on div at bounding box center [280, 163] width 62 height 11
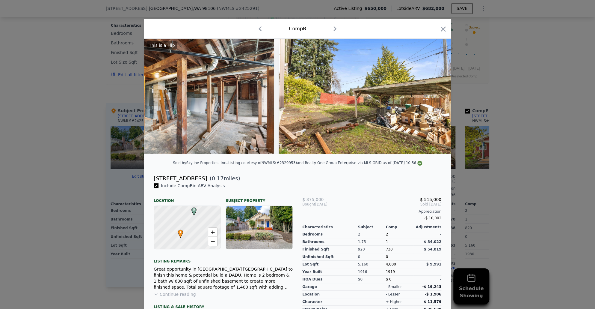
scroll to position [43, 0]
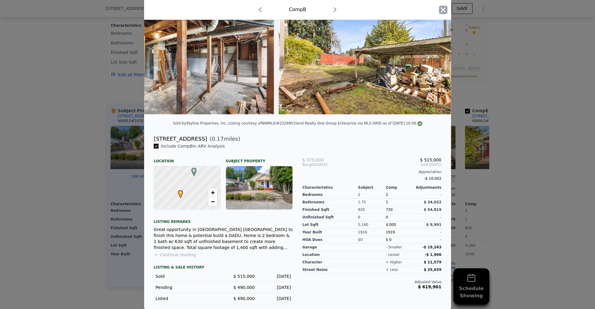
click at [441, 12] on icon "button" at bounding box center [443, 10] width 8 height 8
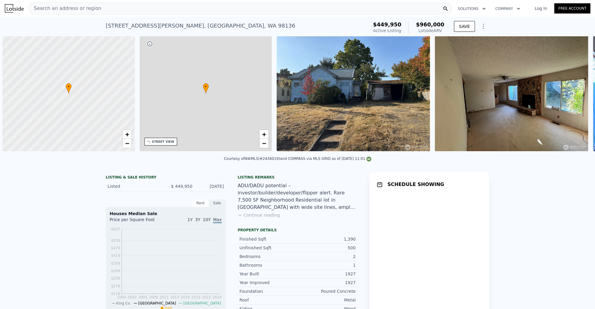
scroll to position [0, 2]
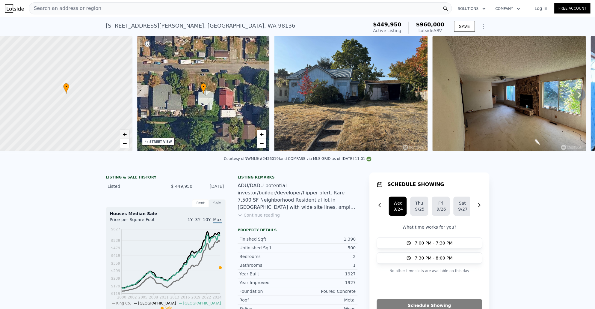
click at [124, 133] on span "+" at bounding box center [125, 133] width 4 height 7
click at [127, 134] on link "+" at bounding box center [124, 134] width 9 height 9
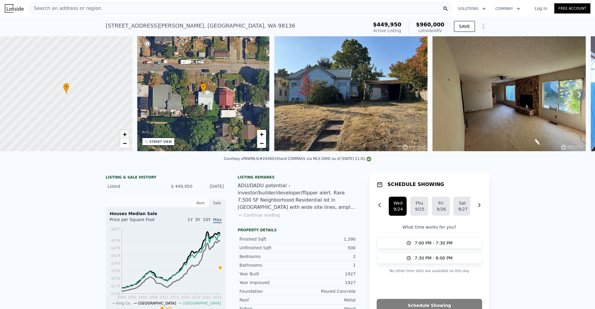
click at [127, 134] on link "+" at bounding box center [124, 134] width 9 height 9
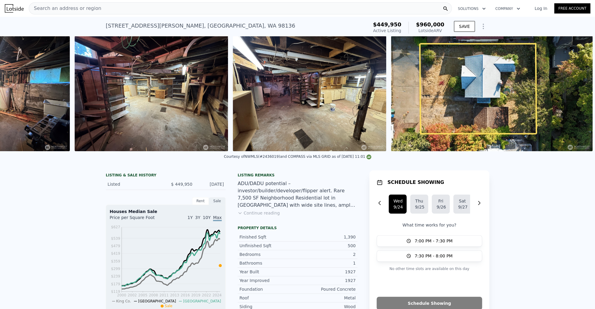
scroll to position [0, 1947]
click at [460, 151] on div "• + − • + − STREET VIEW Loading... SATELLITE VIEW" at bounding box center [297, 93] width 595 height 115
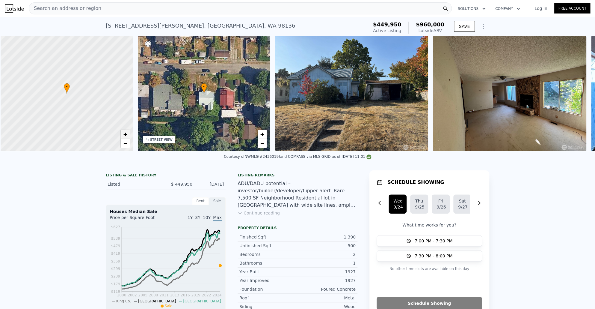
scroll to position [0, 2]
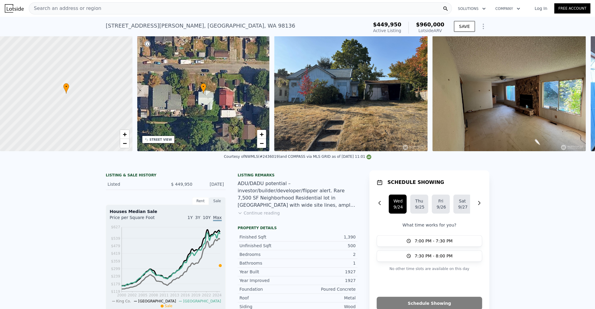
click at [64, 120] on div at bounding box center [66, 94] width 159 height 138
click at [125, 133] on span "+" at bounding box center [125, 133] width 4 height 7
click at [125, 143] on span "−" at bounding box center [125, 142] width 4 height 7
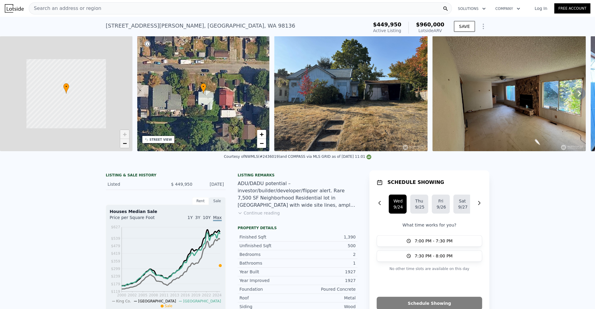
click at [125, 143] on span "−" at bounding box center [125, 142] width 4 height 7
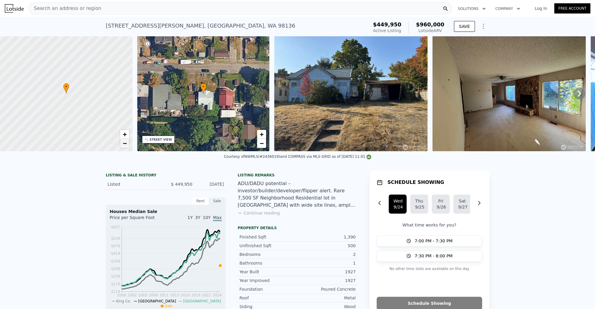
click at [125, 143] on span "−" at bounding box center [125, 142] width 4 height 7
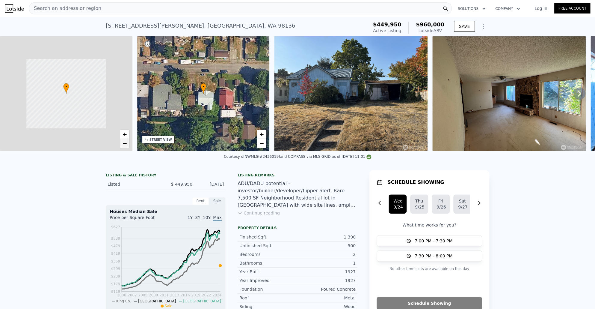
click at [125, 143] on span "−" at bounding box center [125, 142] width 4 height 7
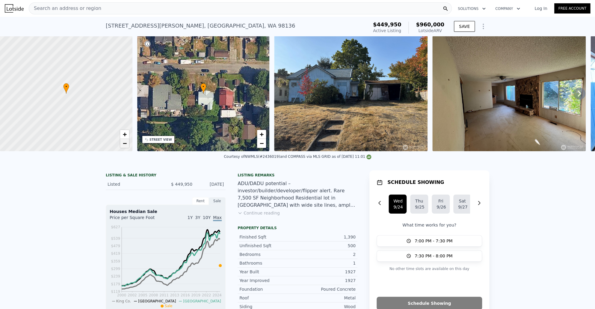
click at [125, 143] on span "−" at bounding box center [125, 142] width 4 height 7
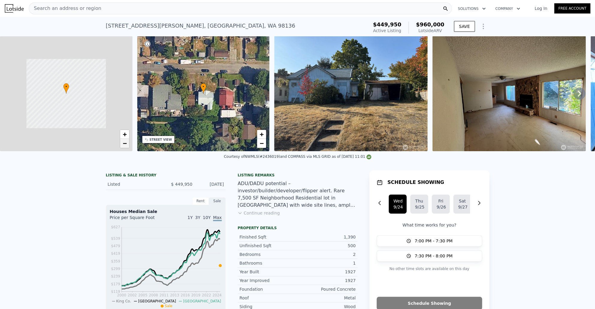
click at [125, 143] on span "−" at bounding box center [125, 142] width 4 height 7
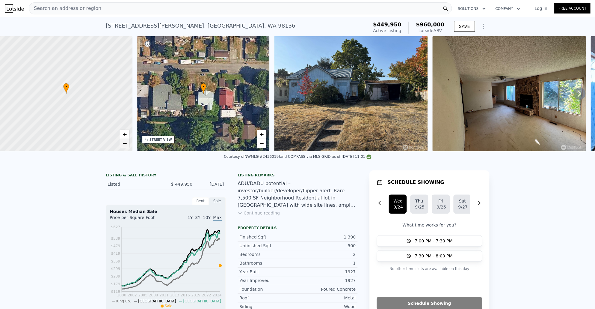
click at [125, 143] on span "−" at bounding box center [125, 142] width 4 height 7
click at [126, 131] on span "+" at bounding box center [125, 133] width 4 height 7
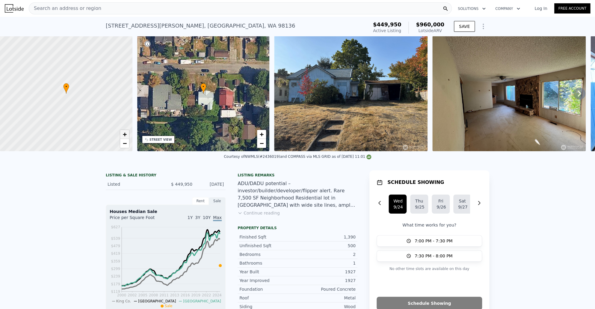
click at [126, 131] on span "+" at bounding box center [125, 133] width 4 height 7
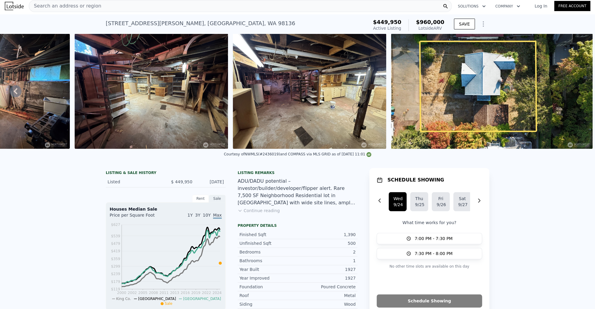
scroll to position [6, 0]
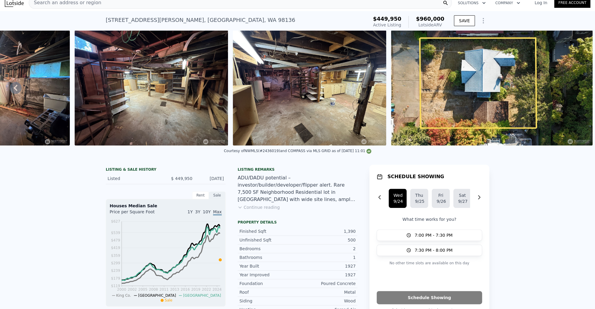
click at [276, 210] on div "Listing remarks ADU/DADU potential – investor/builder/developer/flipper alert. …" at bounding box center [298, 192] width 120 height 50
click at [274, 210] on button "Continue reading" at bounding box center [259, 207] width 42 height 6
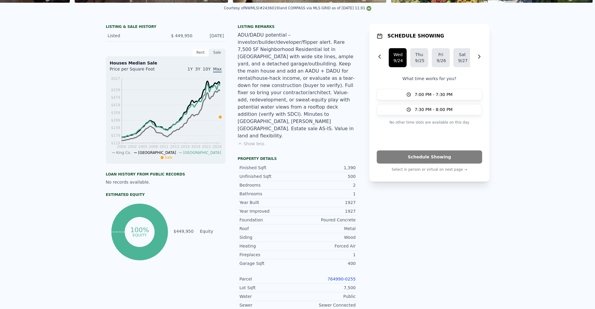
scroll to position [0, 0]
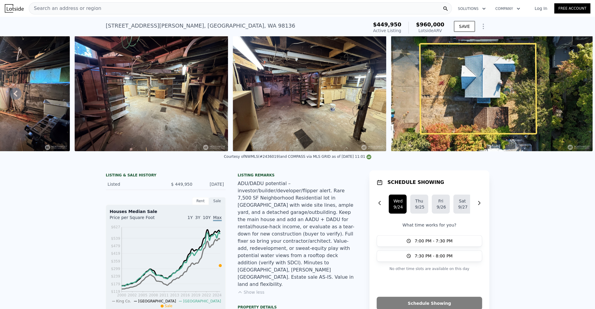
click at [480, 26] on icon "Show Options" at bounding box center [483, 26] width 7 height 7
click at [474, 38] on div "Edit Structure" at bounding box center [455, 42] width 67 height 12
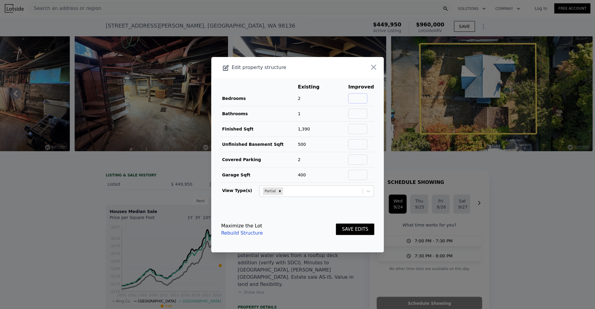
click at [361, 103] on input "text" at bounding box center [357, 98] width 19 height 10
type input "4"
click at [356, 112] on input "text" at bounding box center [357, 114] width 19 height 10
type input "3"
click at [324, 123] on td "1,390" at bounding box center [313, 128] width 31 height 15
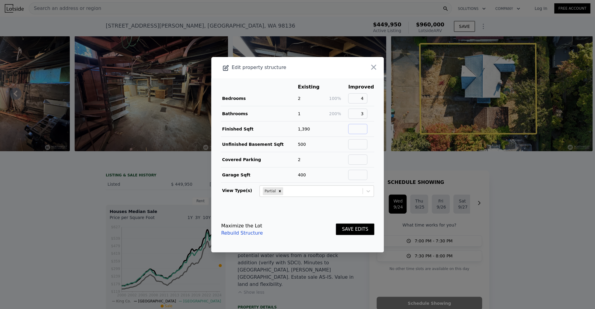
click at [351, 126] on input "text" at bounding box center [357, 129] width 19 height 10
type input "1800"
click at [356, 175] on input "text" at bounding box center [357, 175] width 19 height 10
type input "0"
click at [335, 169] on td "0" at bounding box center [338, 174] width 19 height 15
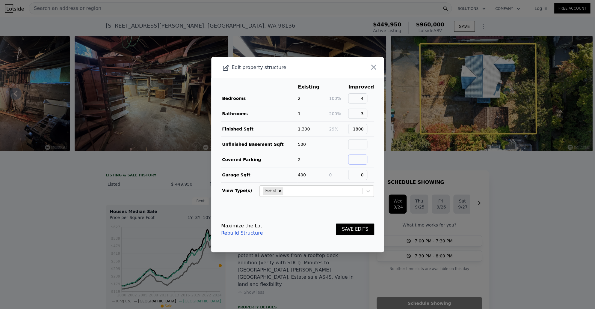
click at [362, 160] on input "text" at bounding box center [357, 159] width 19 height 10
type input "0"
click at [348, 227] on button "SAVE EDITS" at bounding box center [355, 229] width 38 height 12
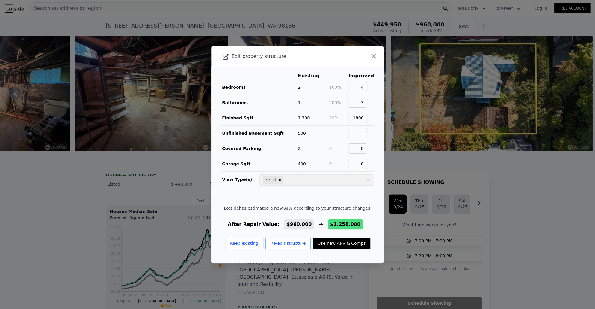
click at [339, 238] on button "Use new ARV & Comps" at bounding box center [342, 242] width 58 height 11
type input "1390"
type input "2260"
checkbox input "false"
checkbox input "true"
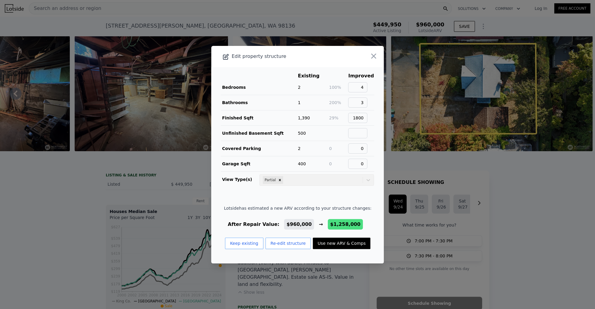
type input "$ 1,258,000"
type input "$ 677,390"
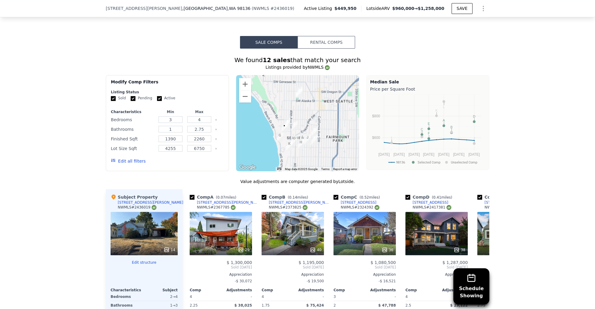
scroll to position [669, 0]
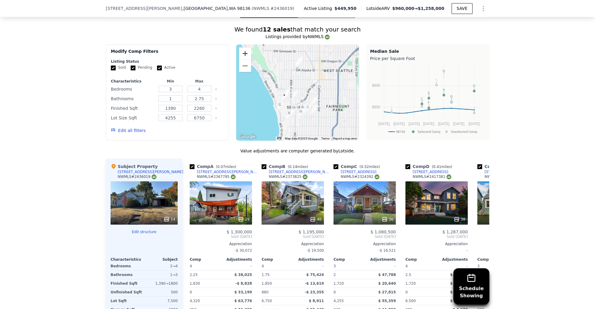
click at [249, 47] on button "Zoom in" at bounding box center [245, 53] width 12 height 12
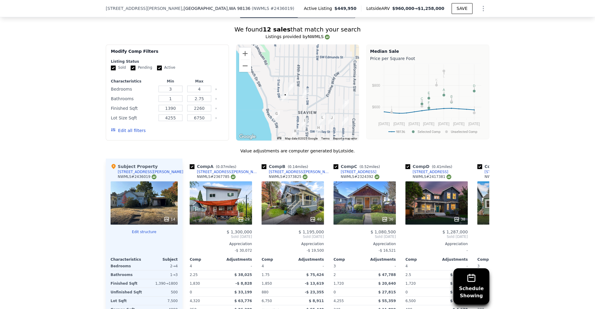
drag, startPoint x: 262, startPoint y: 70, endPoint x: 277, endPoint y: 60, distance: 18.7
click at [276, 61] on div at bounding box center [297, 92] width 123 height 96
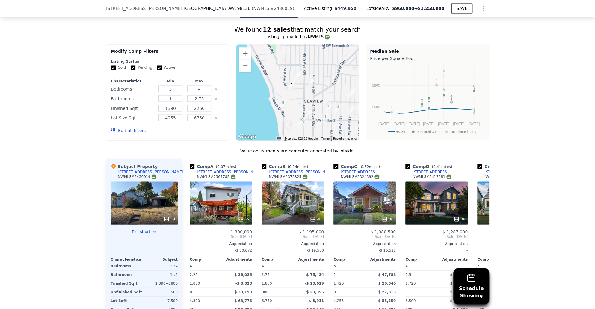
drag, startPoint x: 280, startPoint y: 56, endPoint x: 285, endPoint y: 47, distance: 10.1
click at [285, 47] on div at bounding box center [297, 92] width 123 height 96
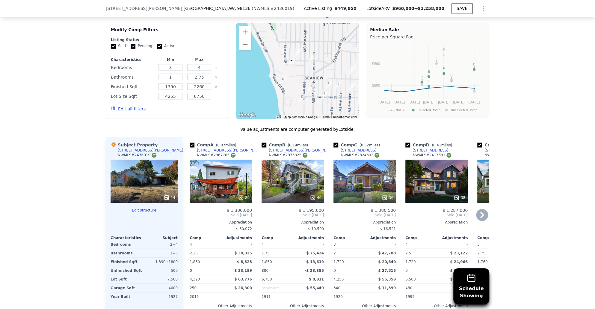
scroll to position [694, 0]
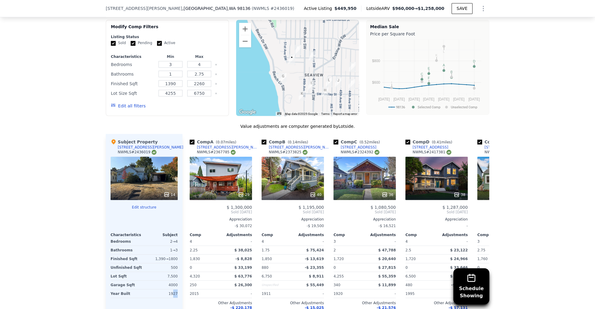
drag, startPoint x: 172, startPoint y: 271, endPoint x: 176, endPoint y: 273, distance: 4.2
click at [176, 273] on div "Subject Property 4939 SW Bruce St NWMLS # 2436019 14 Edit structure Characteris…" at bounding box center [144, 230] width 77 height 193
click at [175, 289] on div "1927" at bounding box center [161, 293] width 32 height 8
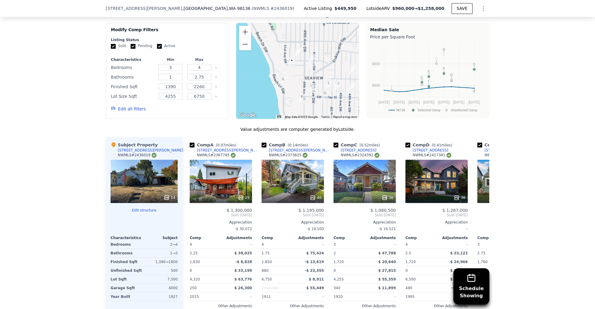
click at [135, 106] on button "Edit all filters" at bounding box center [128, 109] width 35 height 6
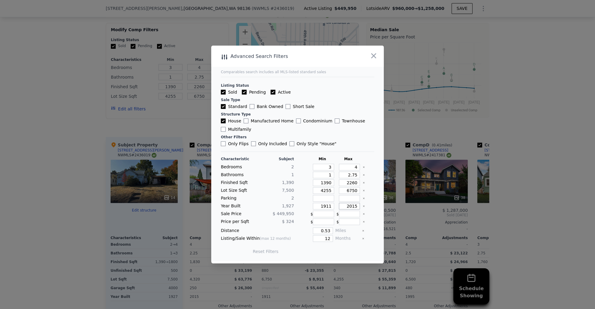
click at [346, 207] on input "2015" at bounding box center [349, 206] width 21 height 7
click at [322, 206] on input "1911" at bounding box center [323, 206] width 21 height 7
type input "1880"
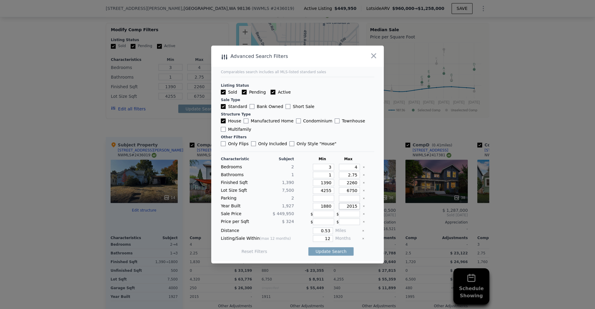
click at [343, 206] on input "2015" at bounding box center [349, 206] width 21 height 7
type input "1970"
click at [318, 249] on button "Update Search" at bounding box center [331, 251] width 45 height 8
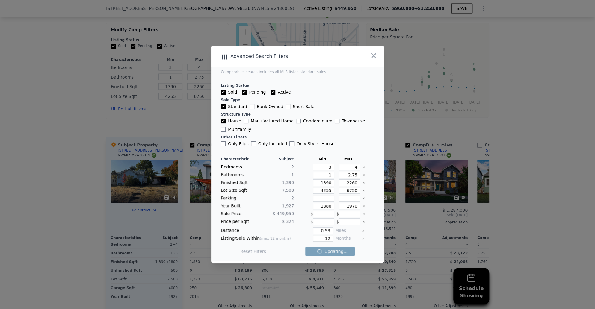
checkbox input "false"
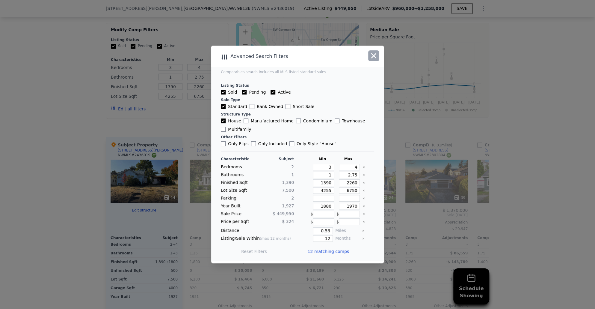
click at [375, 58] on icon "button" at bounding box center [374, 56] width 8 height 8
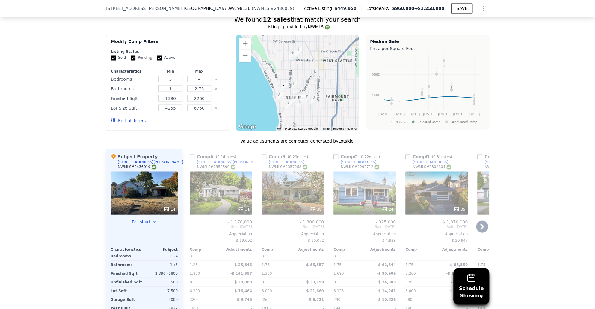
scroll to position [682, 0]
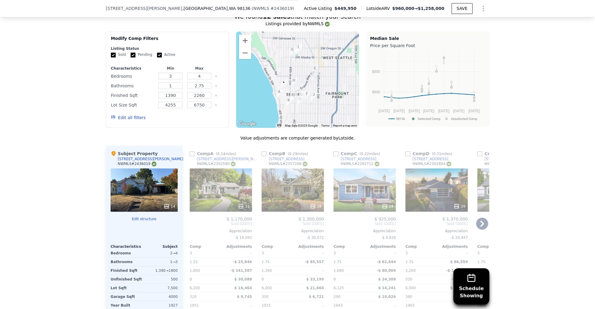
click at [291, 168] on div "38" at bounding box center [293, 189] width 62 height 43
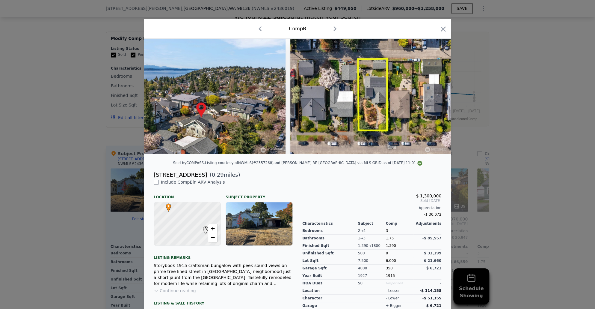
scroll to position [0, 6325]
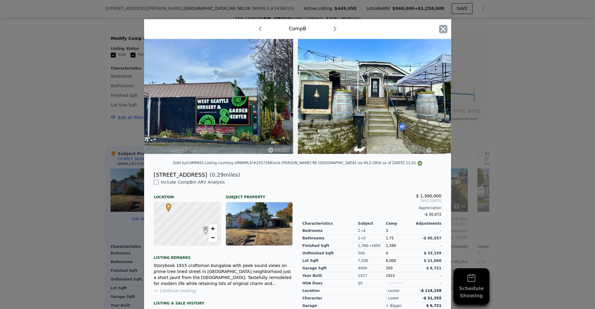
click at [445, 29] on icon "button" at bounding box center [443, 29] width 8 height 8
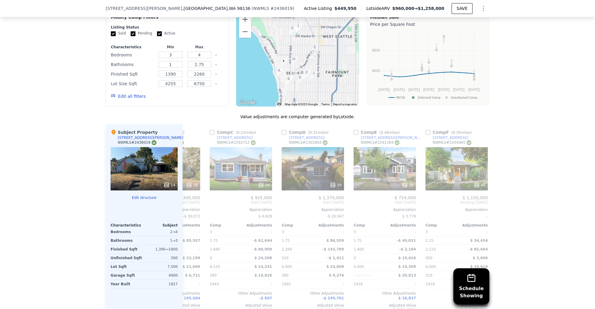
scroll to position [669, 0]
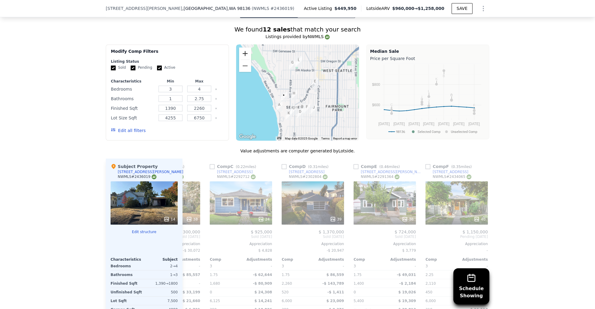
click at [245, 47] on button "Zoom in" at bounding box center [245, 53] width 12 height 12
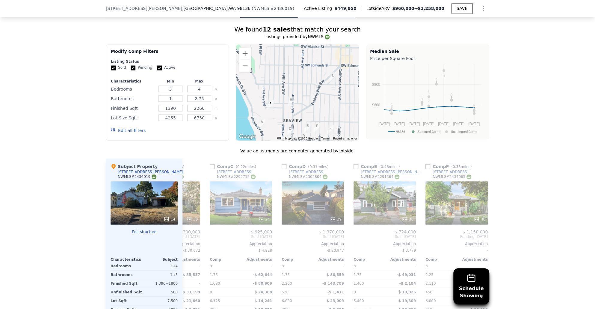
drag, startPoint x: 299, startPoint y: 98, endPoint x: 297, endPoint y: 87, distance: 11.0
click at [297, 87] on div at bounding box center [297, 92] width 123 height 96
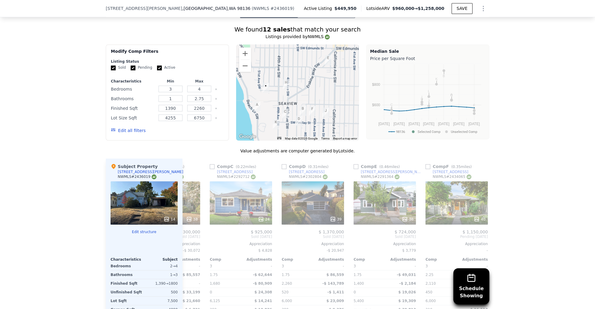
drag, startPoint x: 276, startPoint y: 93, endPoint x: 272, endPoint y: 83, distance: 11.1
click at [272, 83] on div at bounding box center [297, 92] width 123 height 96
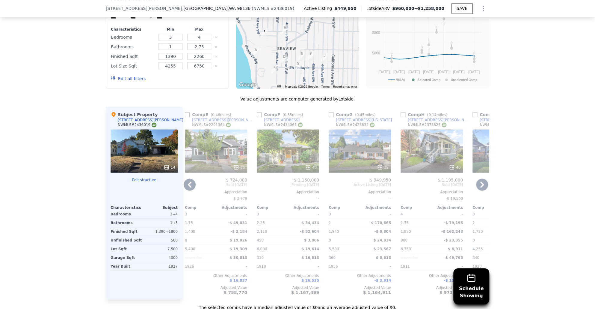
scroll to position [0, 383]
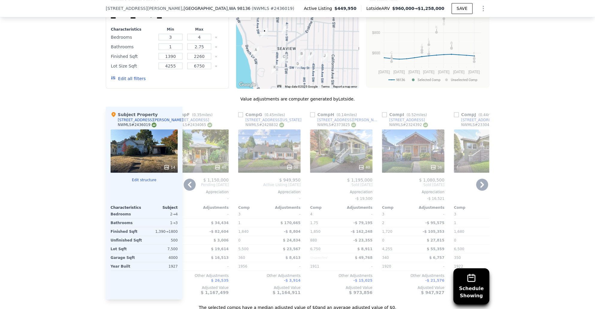
click at [332, 129] on div "40" at bounding box center [341, 150] width 62 height 43
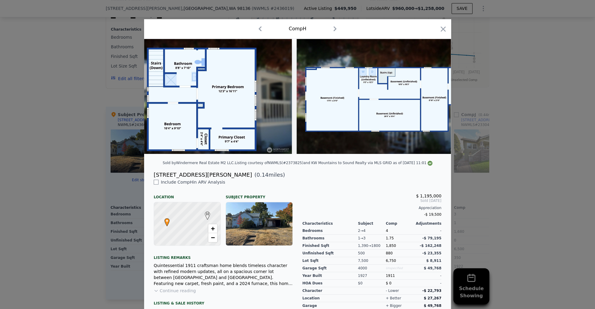
scroll to position [0, 6808]
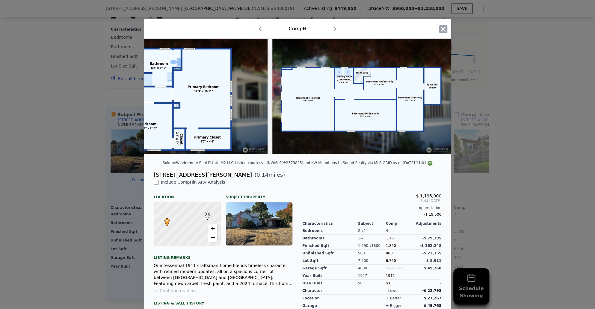
click at [441, 27] on icon "button" at bounding box center [443, 28] width 5 height 5
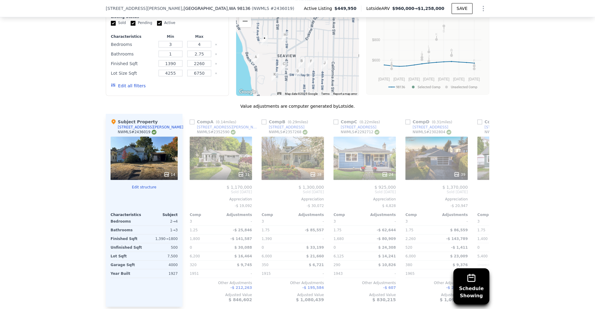
scroll to position [720, 0]
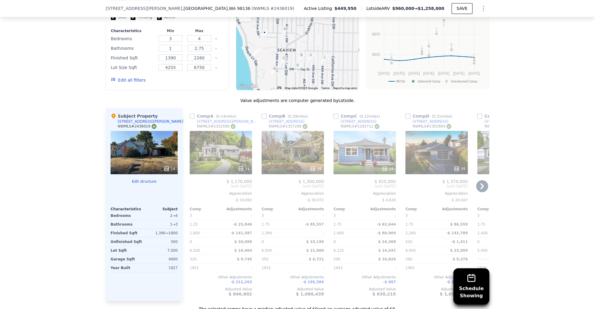
click at [224, 136] on div "31" at bounding box center [221, 152] width 62 height 43
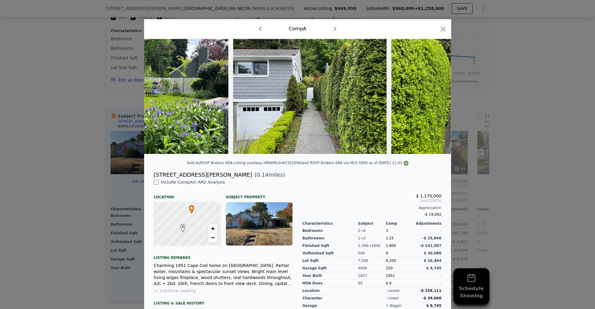
scroll to position [0, 5110]
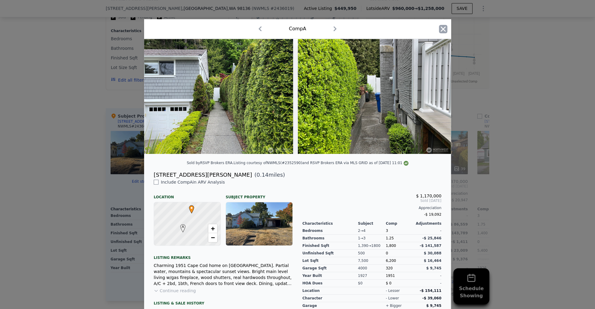
click at [444, 27] on icon "button" at bounding box center [443, 29] width 8 height 8
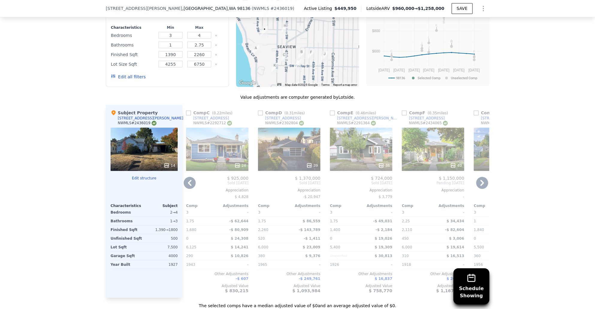
scroll to position [688, 0]
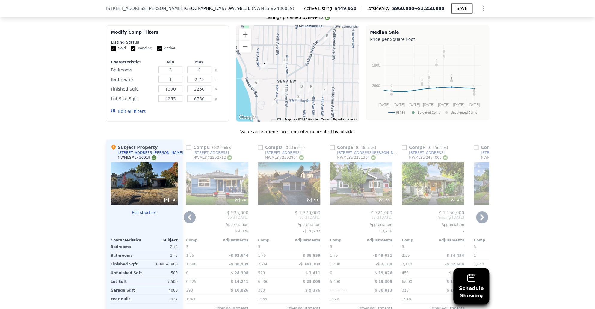
drag, startPoint x: 252, startPoint y: 244, endPoint x: 256, endPoint y: 278, distance: 34.4
click at [254, 260] on div "Comp A ( 0.14 miles) 5442 Beach Dr SW NWMLS # 2352590 31 $ 1,170,000 Sold Jun 2…" at bounding box center [336, 235] width 307 height 193
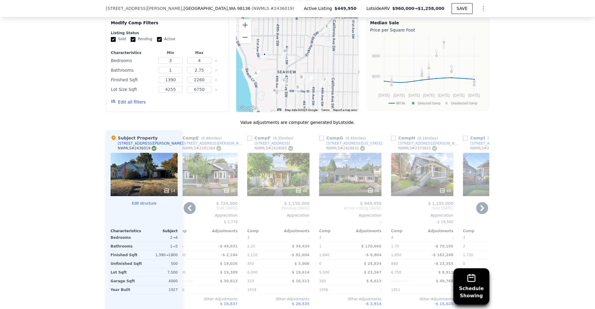
scroll to position [692, 0]
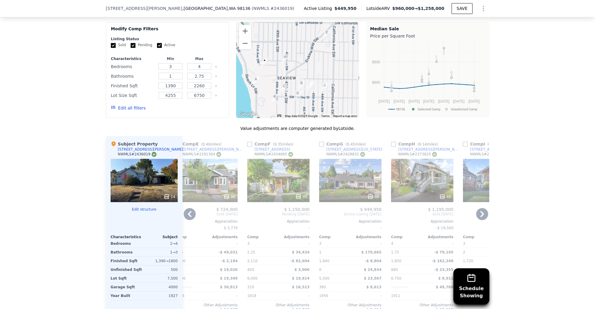
click at [270, 162] on div "40" at bounding box center [278, 180] width 62 height 43
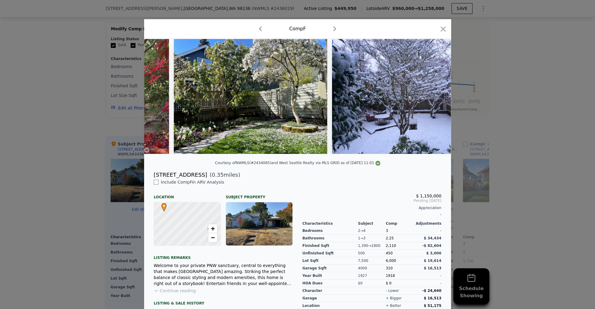
scroll to position [0, 6618]
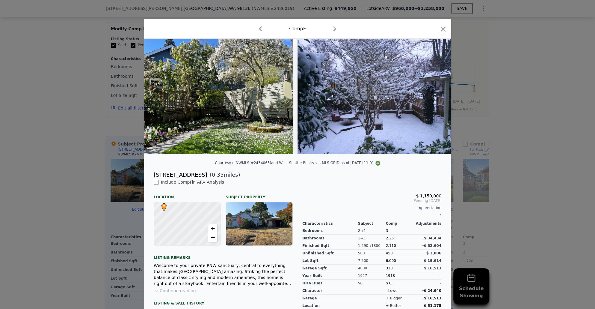
drag, startPoint x: 212, startPoint y: 157, endPoint x: 444, endPoint y: 120, distance: 235.6
click at [451, 151] on div "​ Comp F Courtesy of NWMLS (#2434065) and West Seattle Realty via MLS GRID as o…" at bounding box center [297, 171] width 595 height 343
click at [439, 25] on div "Comp F" at bounding box center [297, 28] width 307 height 19
click at [441, 30] on icon "button" at bounding box center [443, 29] width 8 height 8
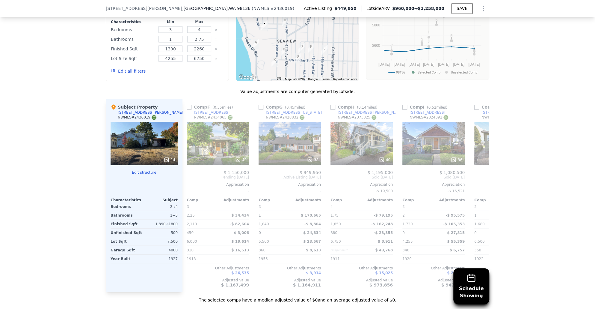
scroll to position [0, 367]
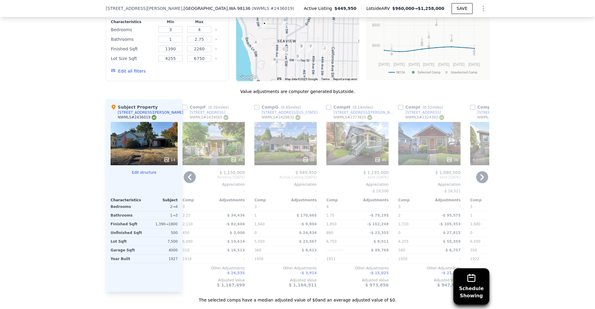
click at [297, 122] on div "38" at bounding box center [286, 143] width 62 height 43
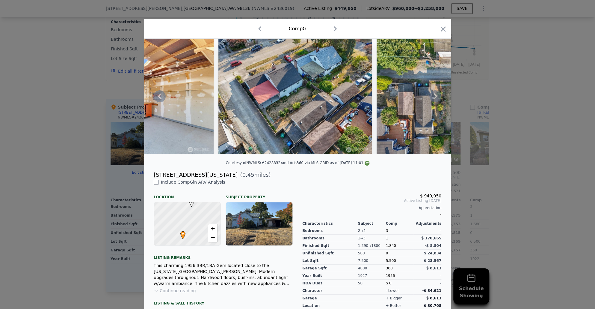
scroll to position [0, 6313]
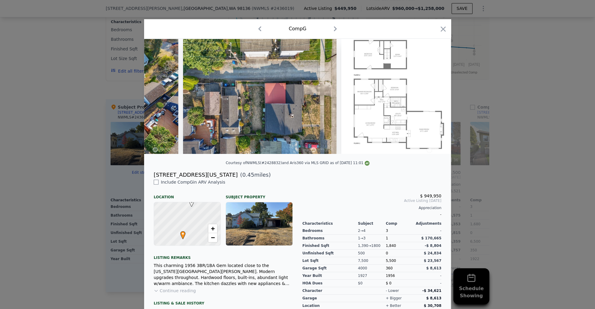
click at [520, 180] on div at bounding box center [297, 154] width 595 height 309
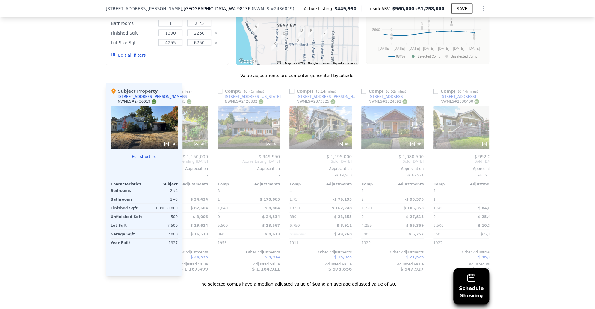
scroll to position [0, 414]
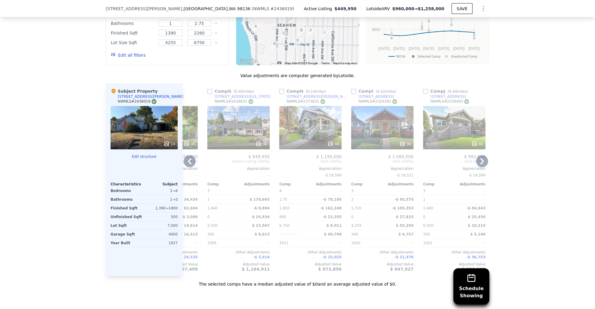
click at [372, 106] on div "36" at bounding box center [382, 127] width 62 height 43
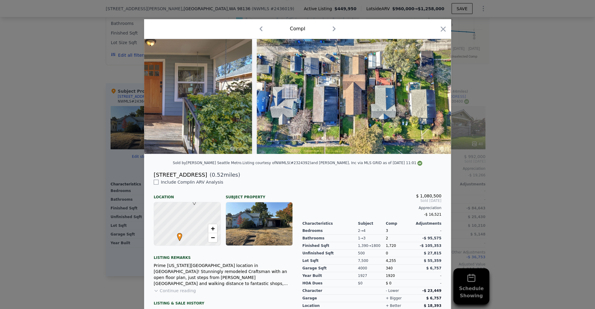
scroll to position [0, 7241]
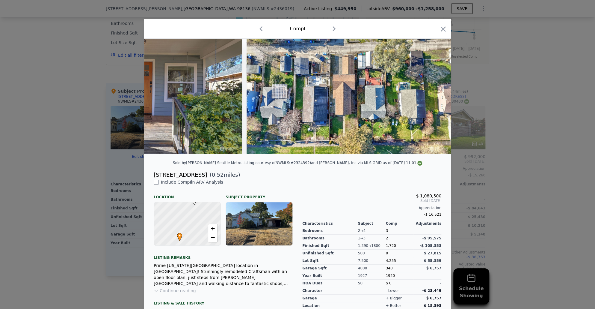
click at [486, 156] on div at bounding box center [297, 154] width 595 height 309
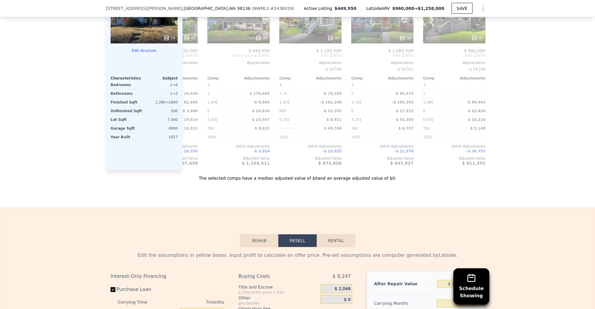
scroll to position [856, 0]
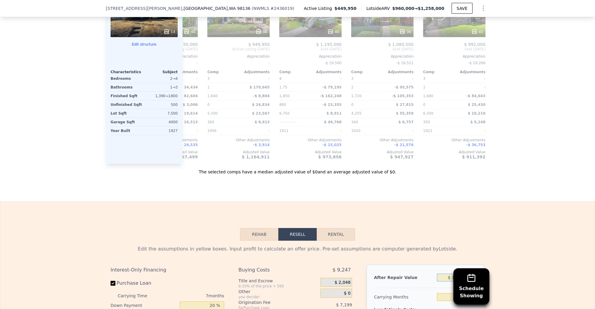
click at [451, 273] on input "$ 1,258,000" at bounding box center [457, 277] width 40 height 8
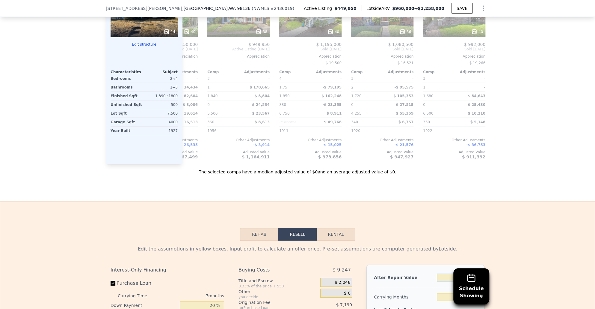
type input "$ 10"
type input "-$ 488,184"
type input "$ 1,050"
type input "-$ 487,220"
type input "$ 10,500"
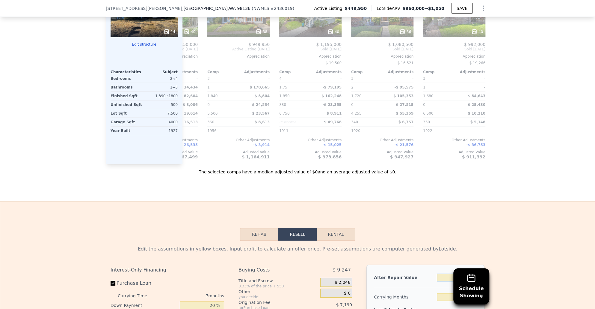
type input "-$ 478,467"
type input "$ 105,000"
type input "-$ 390,908"
type input "$ 1,050,000"
type input "$ 484,669"
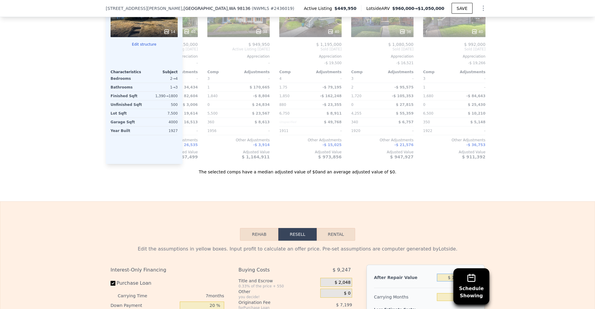
type input "$ 1,050,000"
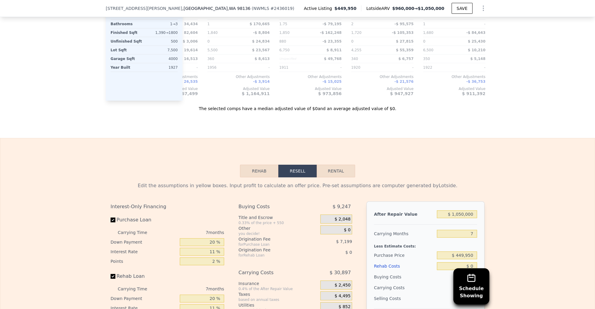
scroll to position [931, 0]
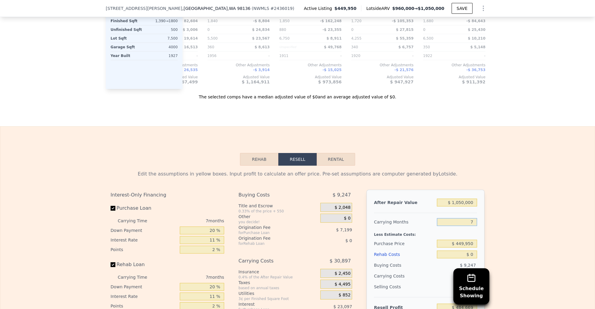
click at [473, 218] on input "7" at bounding box center [457, 222] width 40 height 8
type input "12"
type input "$ 462,600"
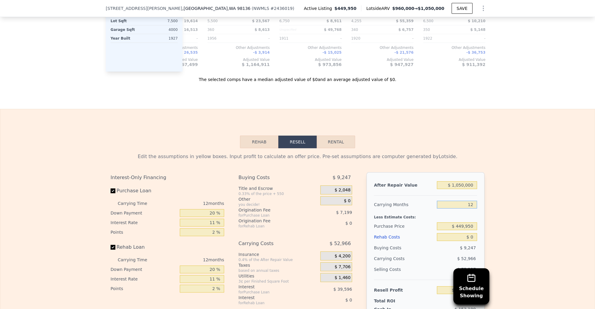
scroll to position [949, 0]
type input "12"
click at [471, 233] on input "$ 0" at bounding box center [457, 237] width 40 height 8
type input "$ 3"
type input "$ 462,597"
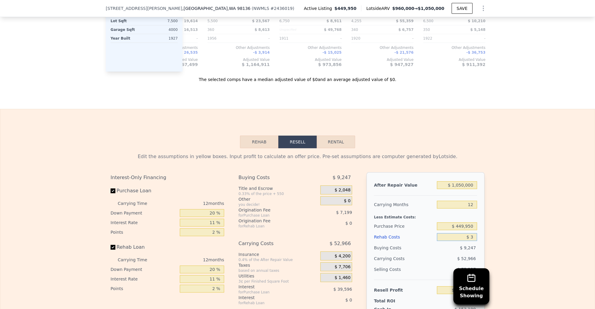
type input "$ 35"
type input "$ 462,564"
type input "$ 350"
type input "$ 462,208"
type input "$ 3,500"
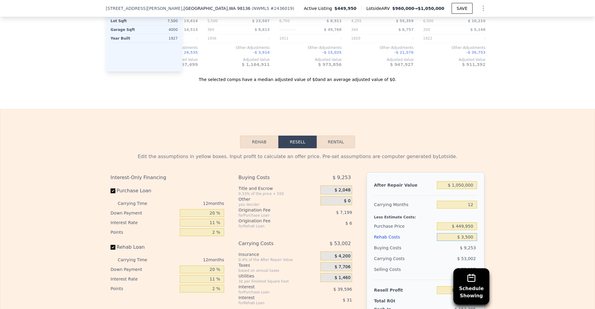
type input "$ 458,732"
type input "$ 35,000"
type input "$ 423,956"
type input "$ 350,000"
type input "$ 76,196"
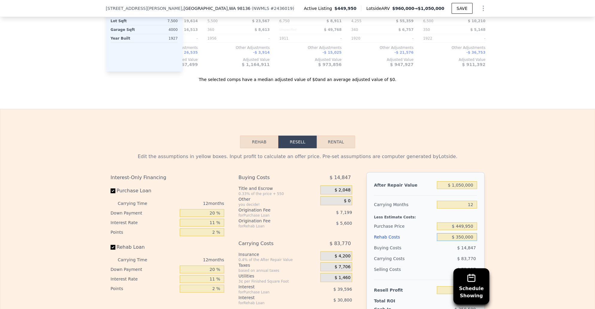
type input "$ 350,000"
click at [505, 215] on div "Edit the assumptions in yellow boxes. Input profit to calculate an offer price.…" at bounding box center [297, 259] width 595 height 223
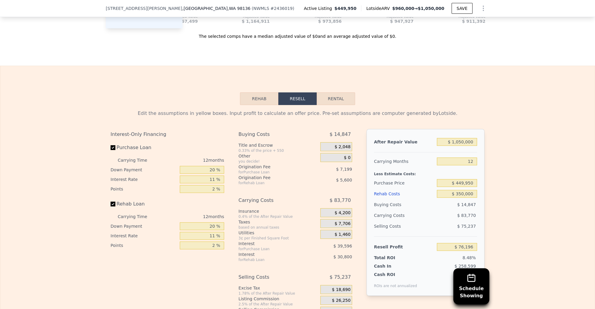
scroll to position [1001, 0]
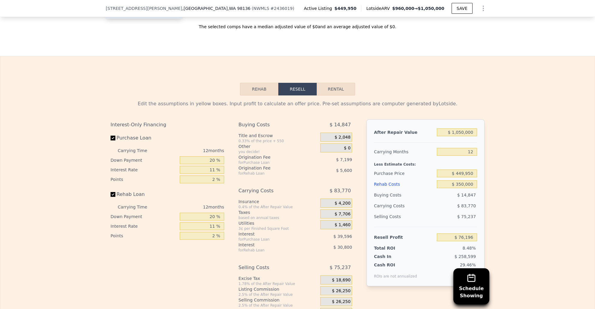
click at [336, 288] on span "$ 26,250" at bounding box center [341, 290] width 19 height 5
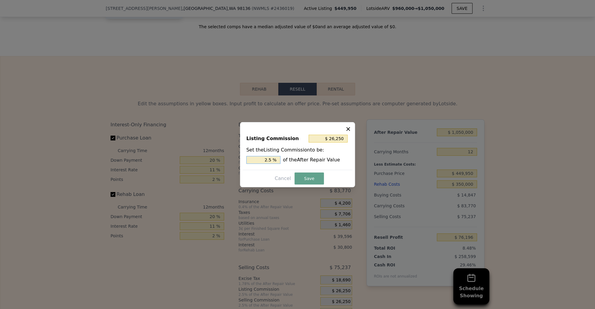
click at [269, 160] on input "2.5 %" at bounding box center [263, 160] width 34 height 8
type input "$ 5,250"
type input ".5 %"
type input "$ 15,750"
type input "1.5 %"
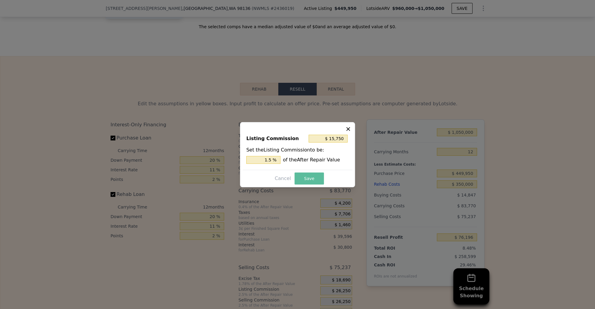
click at [309, 179] on button "Save" at bounding box center [309, 178] width 29 height 12
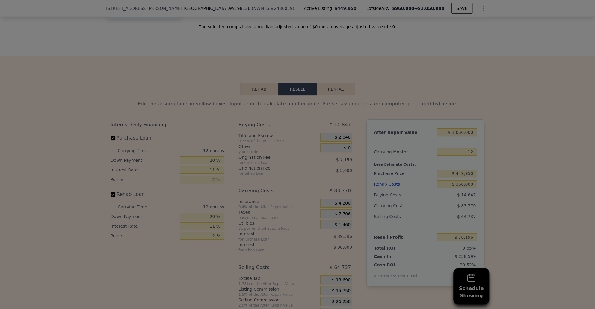
type input "$ 86,696"
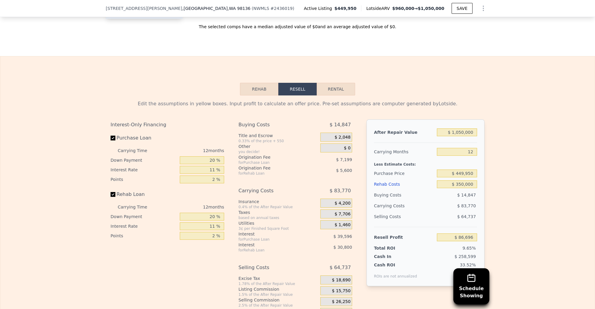
scroll to position [1007, 0]
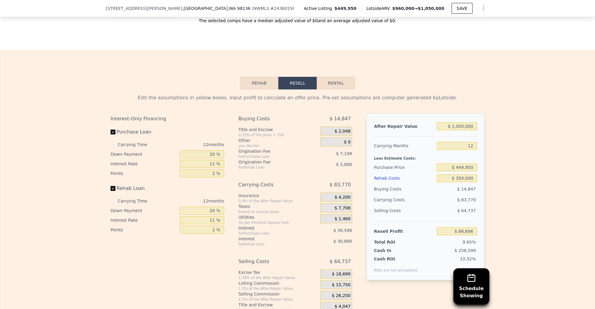
click at [490, 187] on div "Edit the assumptions in yellow boxes. Input profit to calculate an offer price.…" at bounding box center [297, 200] width 595 height 223
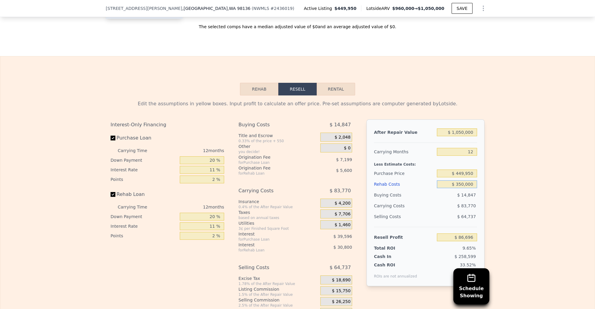
click at [466, 180] on input "$ 350,000" at bounding box center [457, 184] width 40 height 8
type input "$ 4"
type input "$ 473,096"
type input "$ 40"
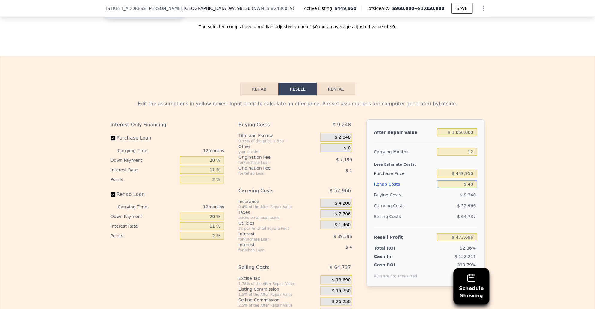
type input "$ 473,059"
type input "$ 400"
type input "$ 472,658"
type input "$ 4,000"
type input "$ 468,688"
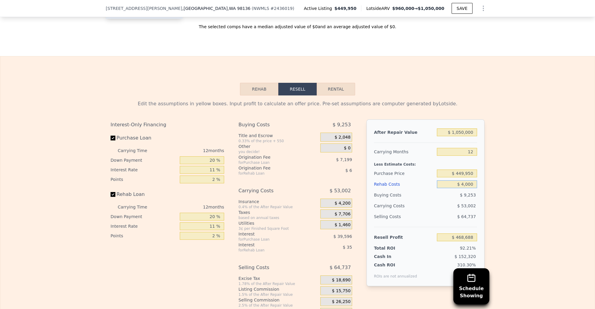
type input "$ 40,000"
type input "$ 428,944"
type input "$ 400,000"
type input "$ 31,504"
type input "$ 400,000"
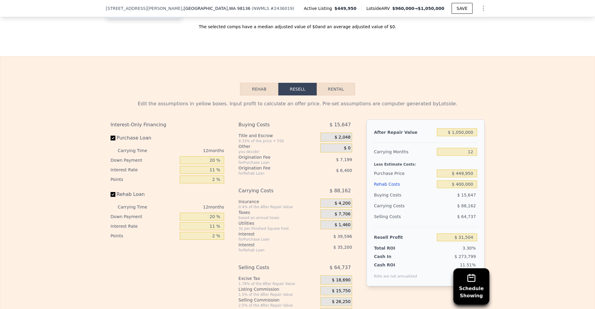
click at [512, 188] on div "Edit the assumptions in yellow boxes. Input profit to calculate an offer price.…" at bounding box center [297, 206] width 595 height 223
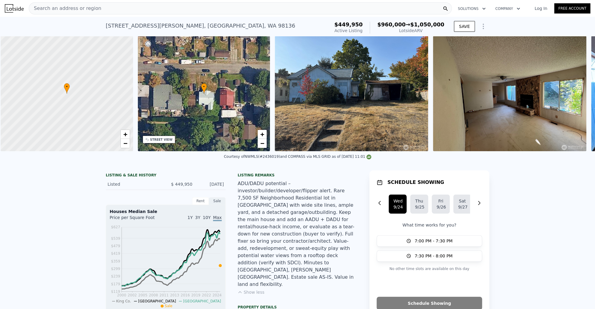
scroll to position [0, 2]
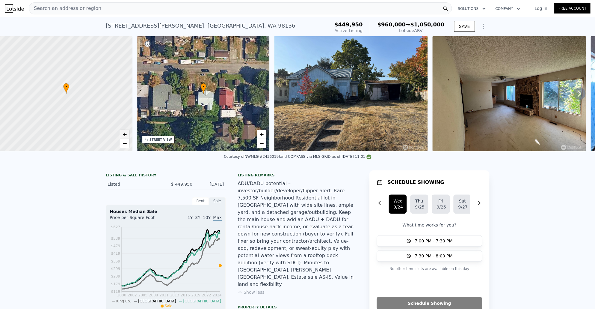
click at [123, 138] on span "+" at bounding box center [125, 133] width 4 height 7
drag, startPoint x: 223, startPoint y: 113, endPoint x: 227, endPoint y: 105, distance: 9.0
click at [227, 105] on div "• + −" at bounding box center [203, 93] width 133 height 115
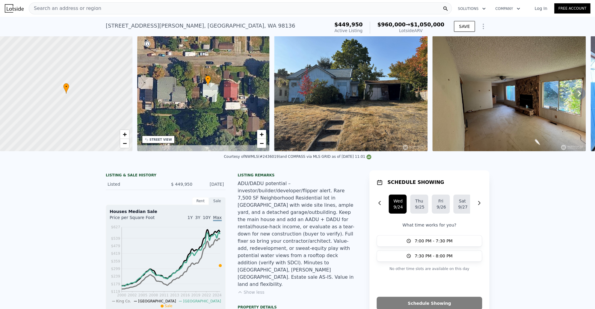
click at [211, 109] on div "• + −" at bounding box center [203, 93] width 133 height 115
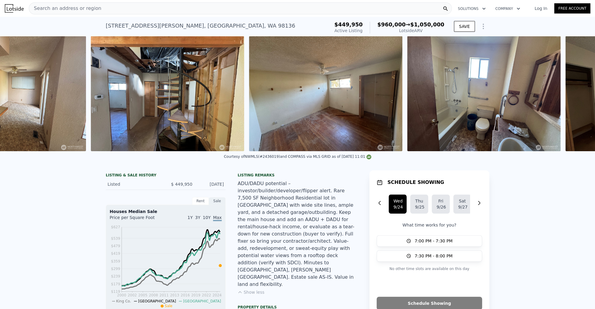
scroll to position [0, 908]
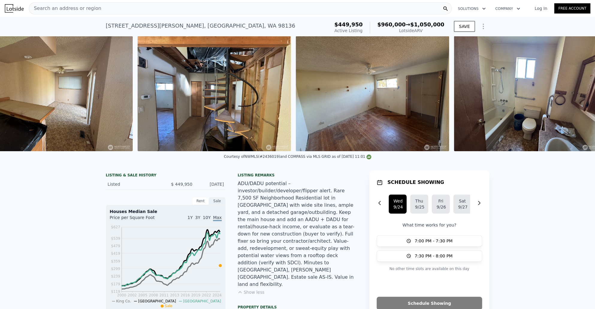
drag, startPoint x: 252, startPoint y: 166, endPoint x: 259, endPoint y: 166, distance: 6.3
click at [259, 151] on div "• + − • + − STREET VIEW Loading... SATELLITE VIEW" at bounding box center [297, 93] width 595 height 115
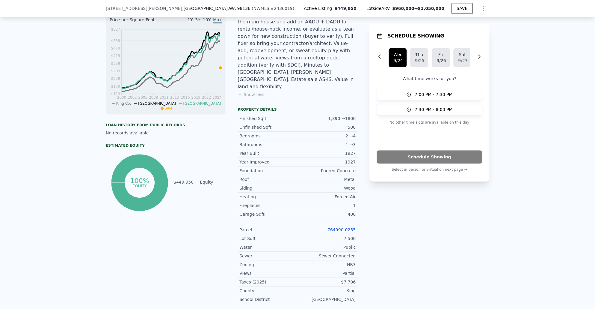
scroll to position [45, 0]
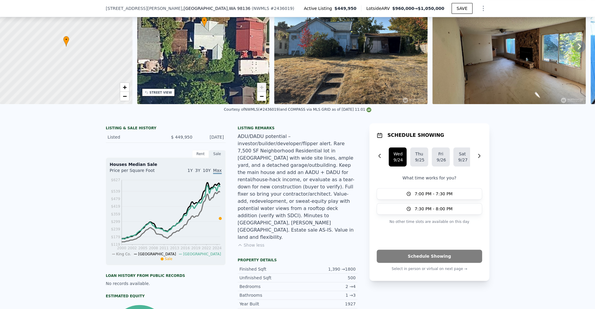
click at [206, 140] on div "Sep 19, 2025" at bounding box center [210, 137] width 27 height 6
click at [200, 140] on div "Sep 19, 2025" at bounding box center [210, 137] width 27 height 6
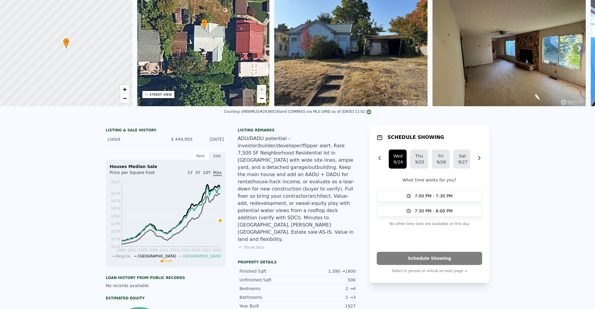
scroll to position [0, 0]
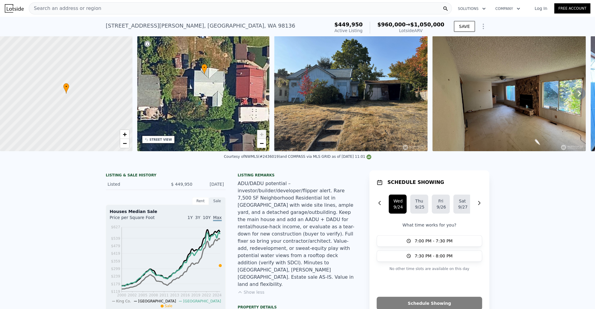
click at [541, 10] on link "Log In" at bounding box center [541, 8] width 27 height 6
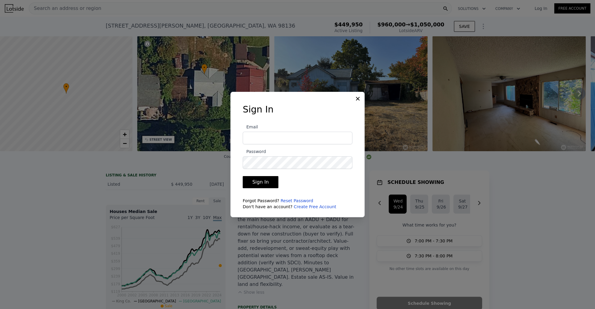
type input "ludek@pellego.com"
click at [261, 181] on button "Sign In" at bounding box center [261, 182] width 36 height 12
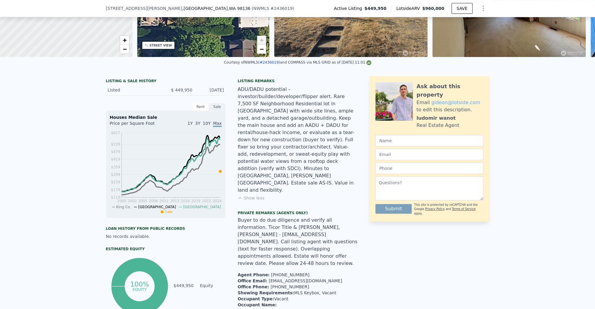
scroll to position [127, 0]
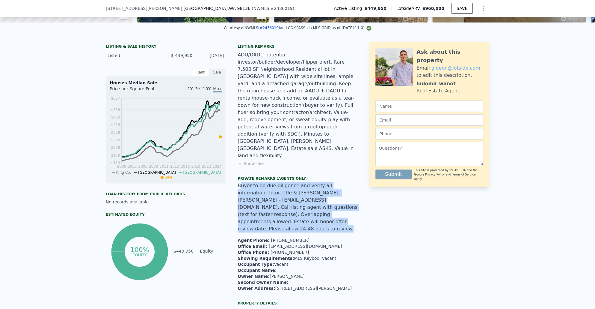
drag, startPoint x: 239, startPoint y: 166, endPoint x: 339, endPoint y: 207, distance: 107.7
click at [339, 207] on div "Buyer to do due diligence and verify all information. Ticor Title & Escrow, Sha…" at bounding box center [298, 218] width 120 height 73
click at [339, 232] on div "Agent Phone: 206-928-1738 Office Email: contractsseattle@compass.com Office Pho…" at bounding box center [298, 243] width 120 height 23
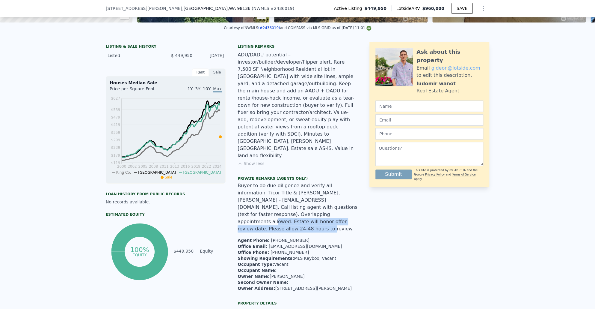
drag, startPoint x: 288, startPoint y: 194, endPoint x: 336, endPoint y: 206, distance: 49.7
click at [336, 206] on div "Buyer to do due diligence and verify all information. Ticor Title & Escrow, Sha…" at bounding box center [298, 218] width 120 height 73
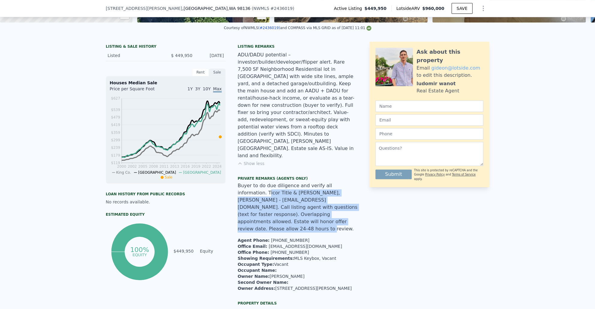
drag, startPoint x: 336, startPoint y: 206, endPoint x: 236, endPoint y: 169, distance: 106.5
click at [238, 182] on div "Buyer to do due diligence and verify all information. Ticor Title & Escrow, Sha…" at bounding box center [298, 218] width 120 height 73
click at [238, 183] on span "Buyer to do due diligence and verify all information. Ticor Title & Escrow, Sha…" at bounding box center [298, 207] width 120 height 49
drag, startPoint x: 234, startPoint y: 168, endPoint x: 354, endPoint y: 203, distance: 125.0
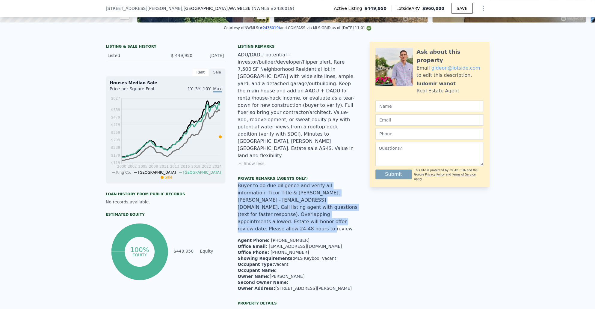
click at [354, 203] on div "Buyer to do due diligence and verify all information. Ticor Title & Escrow, Sha…" at bounding box center [298, 218] width 120 height 73
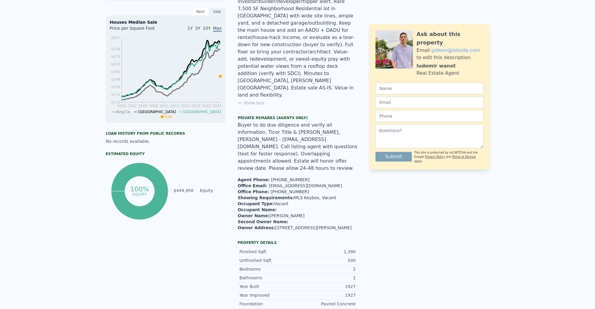
scroll to position [0, 0]
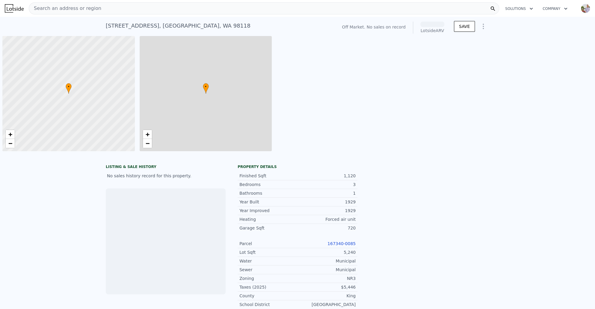
scroll to position [0, 2]
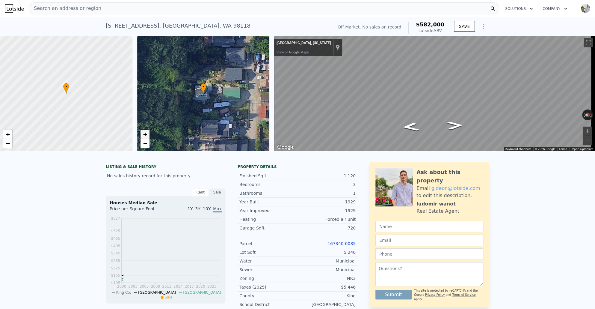
click at [144, 133] on span "+" at bounding box center [145, 133] width 4 height 7
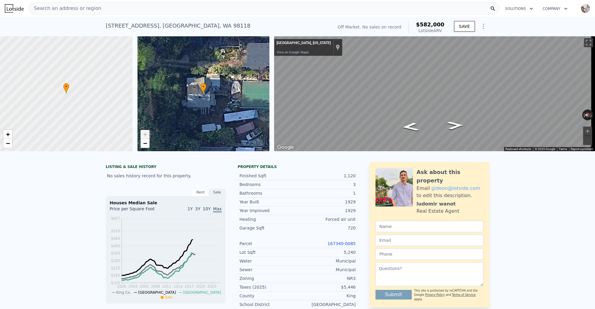
click at [144, 133] on span "+" at bounding box center [145, 133] width 4 height 7
click at [6, 132] on span "+" at bounding box center [8, 133] width 4 height 7
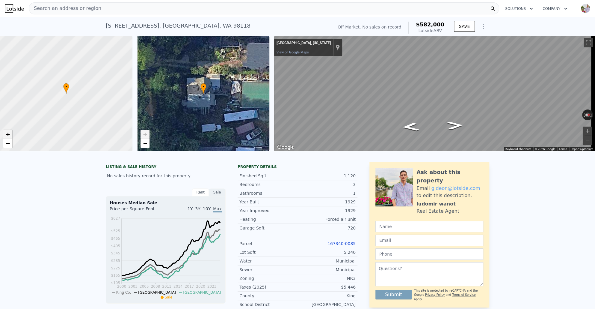
click at [6, 132] on span "+" at bounding box center [8, 133] width 4 height 7
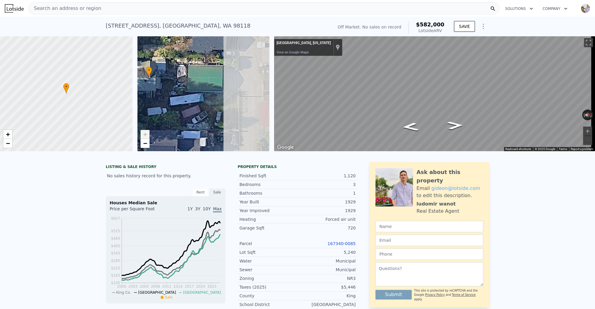
drag, startPoint x: 204, startPoint y: 124, endPoint x: 149, endPoint y: 108, distance: 56.7
click at [149, 108] on div "• + −" at bounding box center [203, 93] width 133 height 115
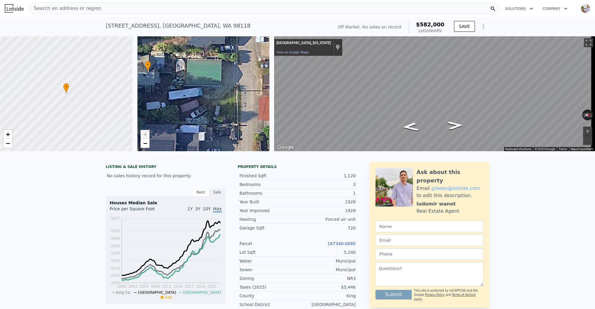
drag, startPoint x: 162, startPoint y: 109, endPoint x: 161, endPoint y: 103, distance: 5.8
click at [161, 103] on div "• + −" at bounding box center [203, 93] width 133 height 115
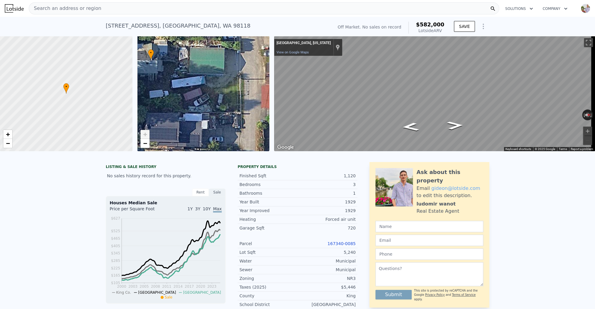
drag, startPoint x: 159, startPoint y: 112, endPoint x: 164, endPoint y: 95, distance: 17.5
click at [164, 95] on div "• + −" at bounding box center [203, 93] width 133 height 115
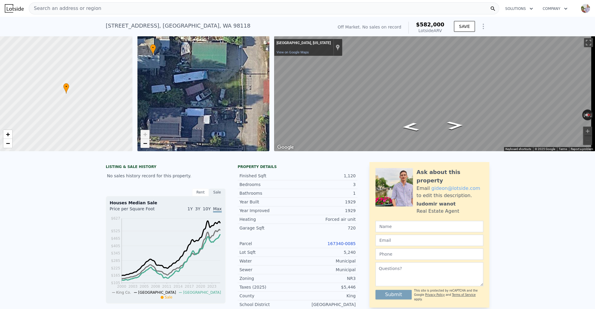
click at [145, 147] on span "−" at bounding box center [145, 142] width 4 height 7
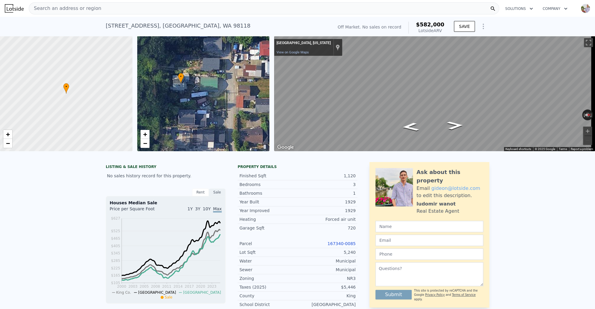
drag, startPoint x: 167, startPoint y: 134, endPoint x: 170, endPoint y: 144, distance: 9.9
click at [170, 144] on div "• + −" at bounding box center [203, 93] width 133 height 115
drag, startPoint x: 180, startPoint y: 113, endPoint x: 179, endPoint y: 144, distance: 30.3
click at [179, 144] on div "• + −" at bounding box center [203, 93] width 133 height 115
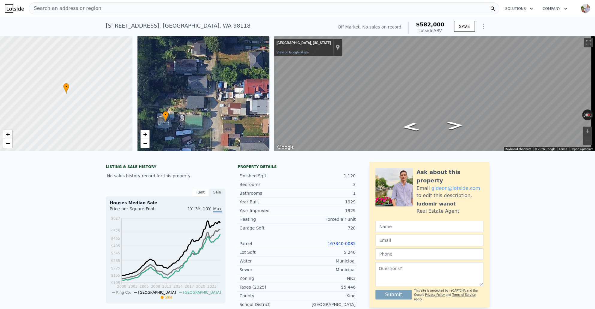
drag, startPoint x: 183, startPoint y: 115, endPoint x: 169, endPoint y: 121, distance: 15.4
click at [169, 121] on div "• + −" at bounding box center [203, 93] width 133 height 115
click at [460, 117] on icon "Go North" at bounding box center [454, 117] width 38 height 15
click at [455, 111] on icon "Go North" at bounding box center [453, 109] width 40 height 16
click at [412, 113] on icon "Go North" at bounding box center [412, 115] width 38 height 15
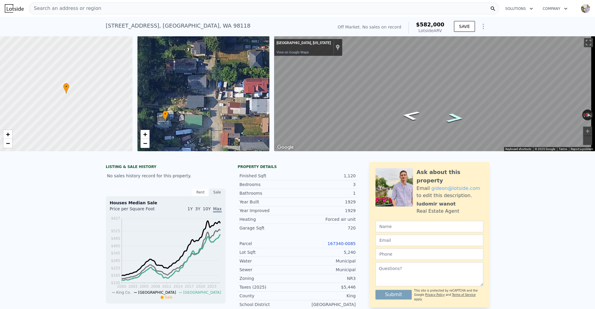
click at [456, 118] on icon "Go South" at bounding box center [455, 118] width 32 height 14
click at [424, 110] on icon "Go North" at bounding box center [414, 109] width 42 height 16
click at [445, 109] on icon "Go South" at bounding box center [455, 109] width 34 height 16
click at [447, 121] on icon "Go South" at bounding box center [455, 120] width 28 height 13
click at [464, 97] on div "Map" at bounding box center [434, 93] width 321 height 115
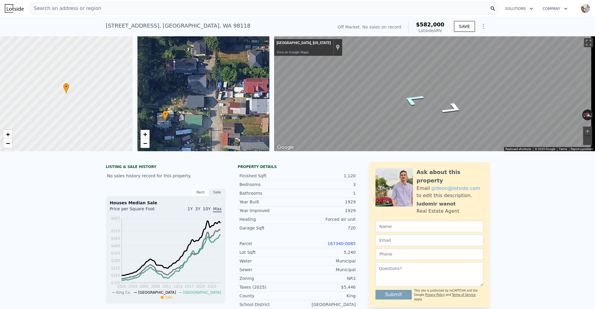
click at [417, 102] on icon "Go North" at bounding box center [413, 99] width 41 height 19
click at [446, 91] on icon "Go South" at bounding box center [451, 86] width 43 height 24
click at [424, 104] on div "Map" at bounding box center [434, 93] width 321 height 115
click at [415, 103] on div "Map" at bounding box center [434, 93] width 321 height 115
click at [414, 104] on icon "Go South" at bounding box center [410, 108] width 28 height 15
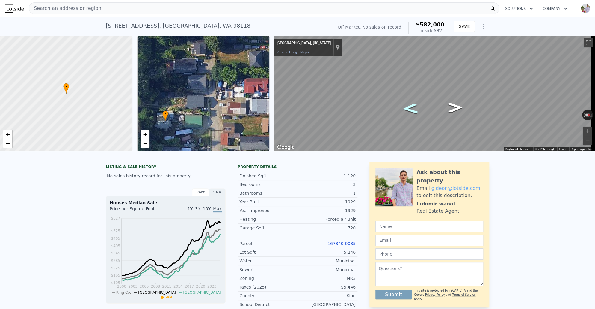
click at [415, 106] on icon "Go South" at bounding box center [411, 108] width 30 height 15
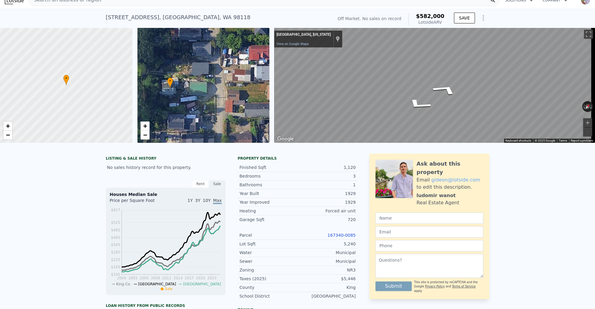
drag, startPoint x: 215, startPoint y: 104, endPoint x: 221, endPoint y: 74, distance: 30.8
click at [221, 74] on div "• + −" at bounding box center [203, 85] width 133 height 115
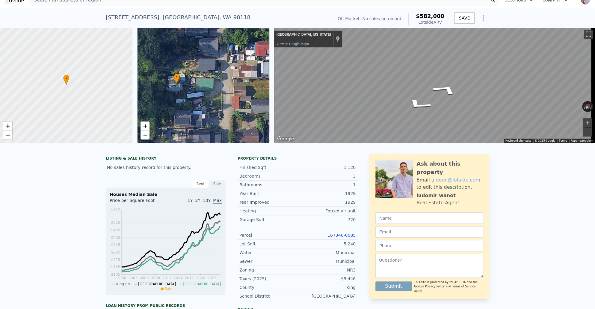
drag, startPoint x: 216, startPoint y: 81, endPoint x: 237, endPoint y: 83, distance: 21.4
click at [237, 83] on div "• + −" at bounding box center [203, 85] width 133 height 115
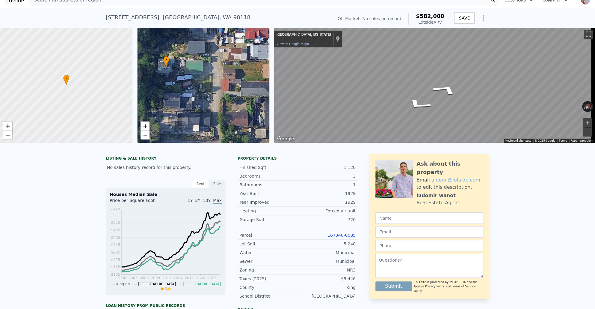
drag, startPoint x: 198, startPoint y: 94, endPoint x: 172, endPoint y: 76, distance: 31.7
click at [172, 76] on div "• + −" at bounding box center [203, 85] width 133 height 115
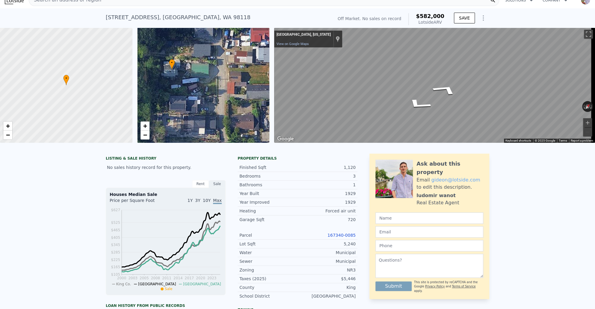
drag, startPoint x: 162, startPoint y: 75, endPoint x: 173, endPoint y: 83, distance: 13.5
click at [173, 83] on div "• + −" at bounding box center [203, 85] width 133 height 115
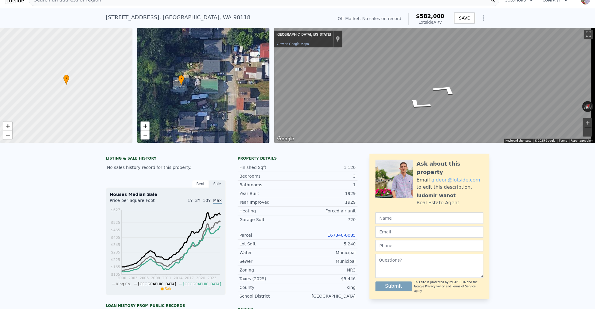
click at [182, 87] on div "• + −" at bounding box center [203, 85] width 133 height 115
click at [337, 237] on link "167340-0085" at bounding box center [342, 235] width 28 height 5
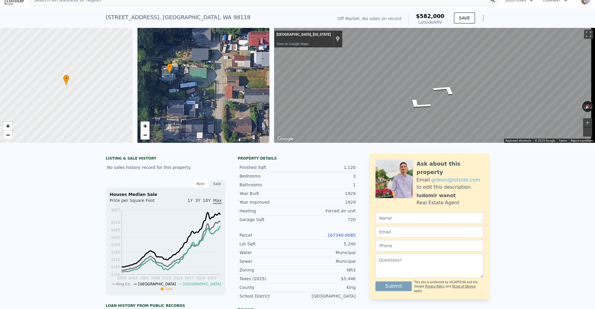
drag, startPoint x: 236, startPoint y: 102, endPoint x: 218, endPoint y: 86, distance: 24.2
click at [218, 85] on div "• + −" at bounding box center [203, 85] width 133 height 115
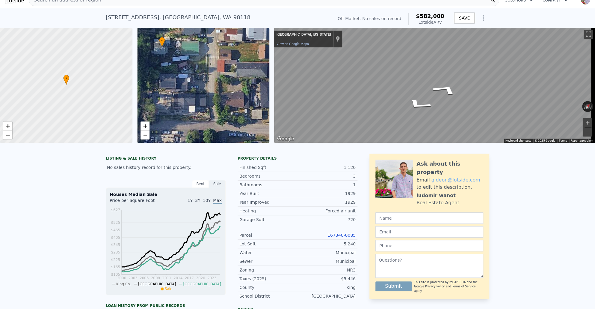
drag, startPoint x: 213, startPoint y: 92, endPoint x: 204, endPoint y: 67, distance: 27.0
click at [204, 66] on div "• + −" at bounding box center [203, 85] width 133 height 115
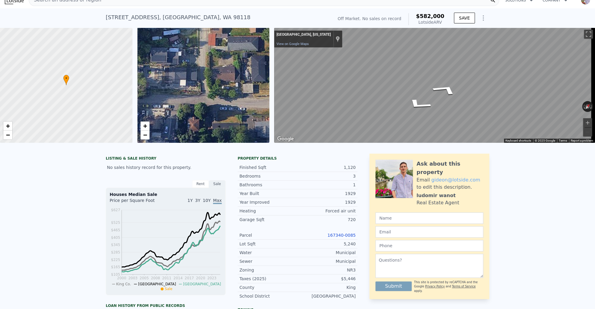
drag, startPoint x: 211, startPoint y: 94, endPoint x: 214, endPoint y: 104, distance: 9.9
click at [214, 104] on div "• + −" at bounding box center [203, 85] width 133 height 115
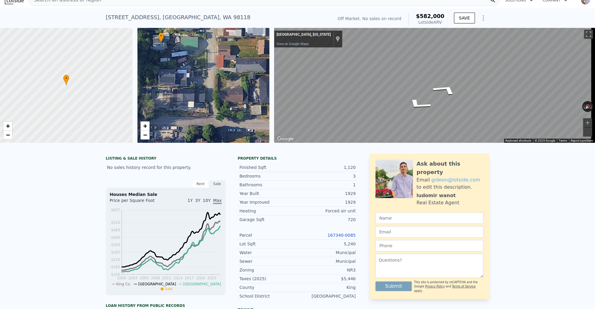
drag, startPoint x: 209, startPoint y: 91, endPoint x: 209, endPoint y: 111, distance: 19.8
click at [209, 113] on div "• + −" at bounding box center [203, 85] width 133 height 115
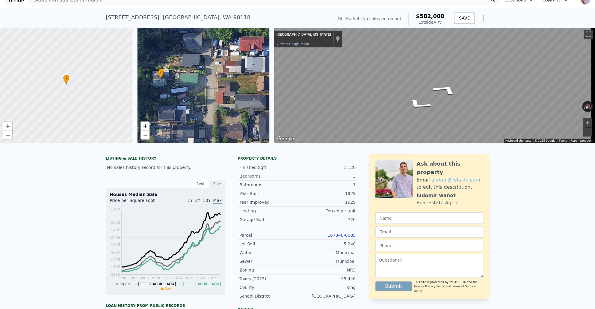
drag, startPoint x: 214, startPoint y: 82, endPoint x: 214, endPoint y: 99, distance: 17.1
click at [214, 99] on div "• + −" at bounding box center [203, 85] width 133 height 115
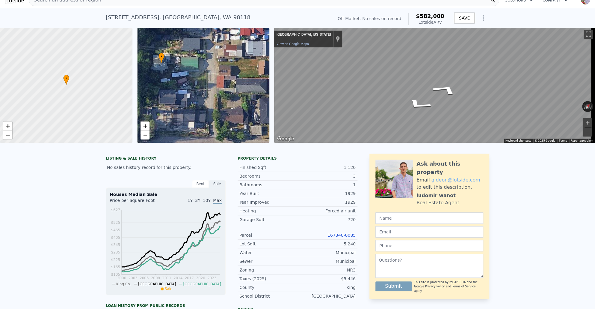
drag, startPoint x: 215, startPoint y: 78, endPoint x: 214, endPoint y: 61, distance: 17.1
click at [214, 61] on div "• + −" at bounding box center [203, 85] width 133 height 115
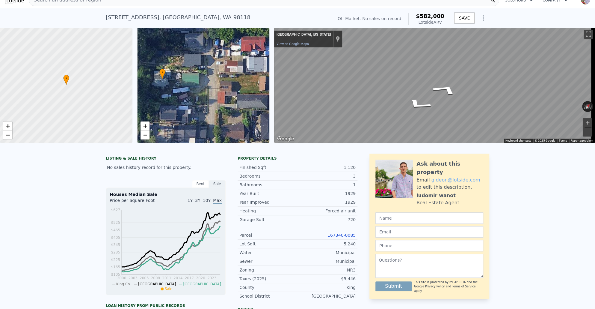
drag, startPoint x: 215, startPoint y: 84, endPoint x: 212, endPoint y: 101, distance: 17.9
click at [213, 110] on div "• + −" at bounding box center [203, 85] width 133 height 115
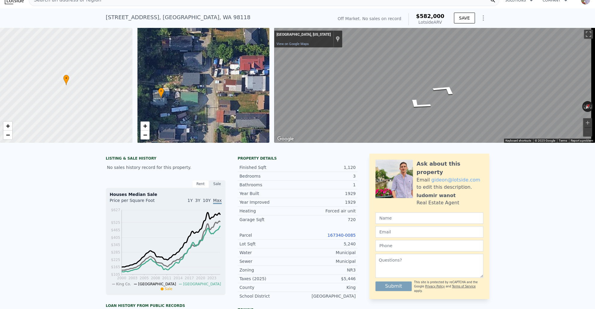
drag, startPoint x: 204, startPoint y: 98, endPoint x: 204, endPoint y: 126, distance: 28.5
click at [204, 123] on div "• + −" at bounding box center [203, 85] width 133 height 115
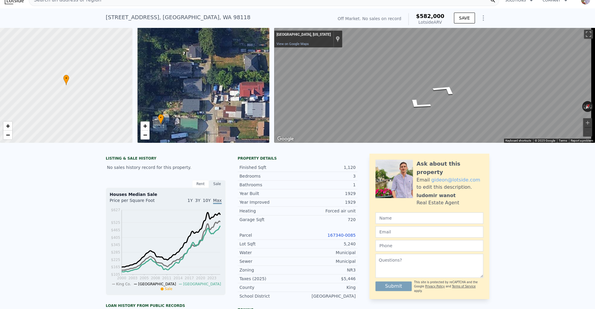
drag, startPoint x: 212, startPoint y: 66, endPoint x: 212, endPoint y: 61, distance: 5.1
click at [212, 61] on div "• + −" at bounding box center [203, 85] width 133 height 115
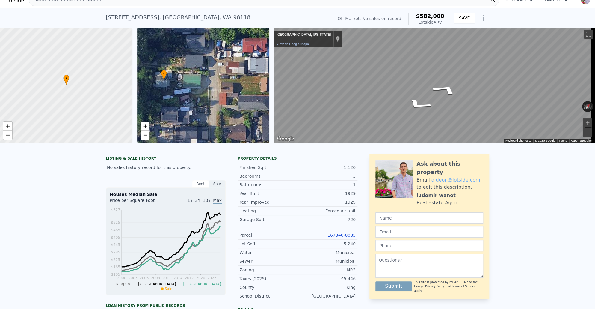
drag, startPoint x: 216, startPoint y: 100, endPoint x: 210, endPoint y: 67, distance: 33.4
click at [210, 67] on div "• + −" at bounding box center [203, 85] width 133 height 115
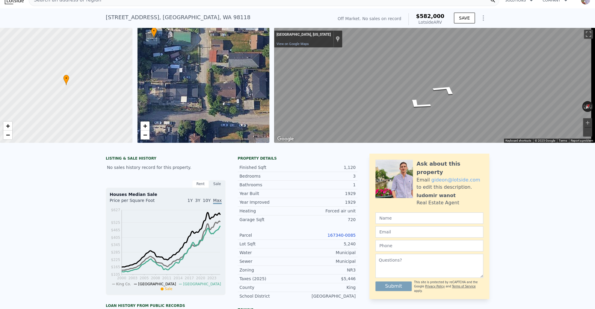
drag, startPoint x: 210, startPoint y: 88, endPoint x: 205, endPoint y: 74, distance: 15.3
click at [206, 75] on div "• + −" at bounding box center [203, 85] width 133 height 115
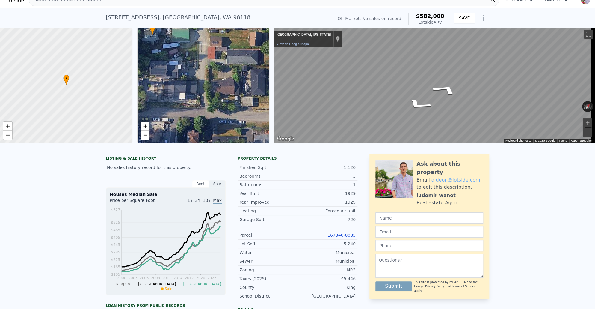
drag, startPoint x: 200, startPoint y: 114, endPoint x: 196, endPoint y: 134, distance: 20.8
click at [196, 134] on div "• + −" at bounding box center [203, 85] width 133 height 115
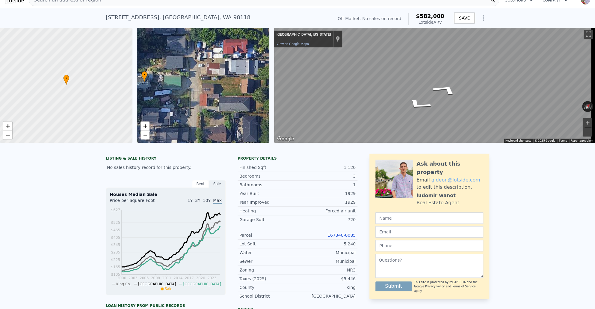
drag, startPoint x: 224, startPoint y: 60, endPoint x: 222, endPoint y: 72, distance: 12.9
click at [222, 72] on div "• + −" at bounding box center [203, 85] width 133 height 115
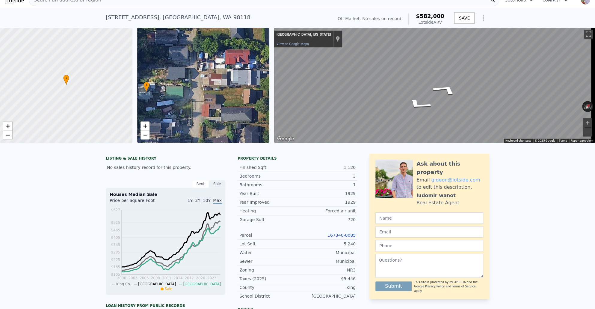
drag, startPoint x: 202, startPoint y: 91, endPoint x: 216, endPoint y: 80, distance: 17.8
click at [216, 80] on div "• + −" at bounding box center [203, 85] width 133 height 115
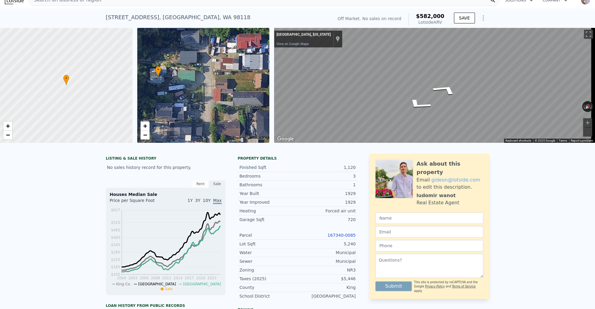
drag, startPoint x: 209, startPoint y: 92, endPoint x: 213, endPoint y: 82, distance: 10.9
click at [213, 82] on div "• + −" at bounding box center [203, 85] width 133 height 115
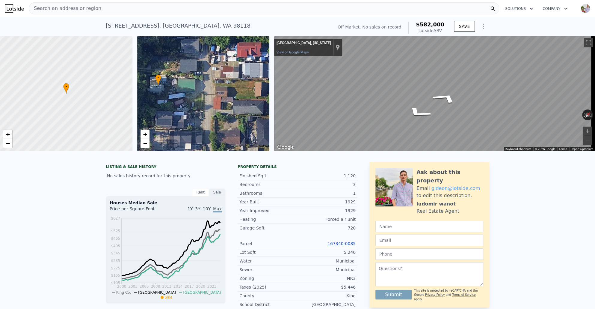
scroll to position [0, 2]
click at [483, 27] on icon "Show Options" at bounding box center [483, 26] width 1 height 5
click at [475, 44] on div "Edit Structure" at bounding box center [455, 42] width 67 height 12
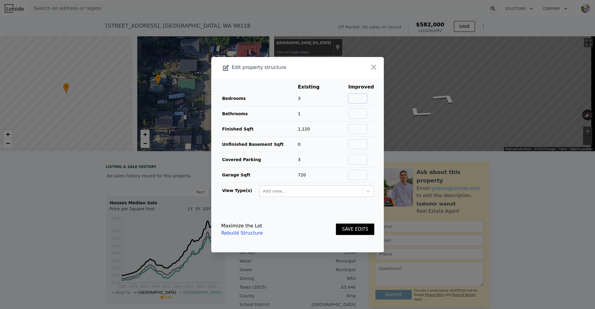
click at [359, 101] on input "text" at bounding box center [357, 98] width 19 height 10
click at [369, 114] on td at bounding box center [361, 113] width 26 height 15
click at [366, 114] on input "text" at bounding box center [357, 114] width 19 height 10
type input "2"
click at [325, 113] on td "1" at bounding box center [313, 113] width 31 height 15
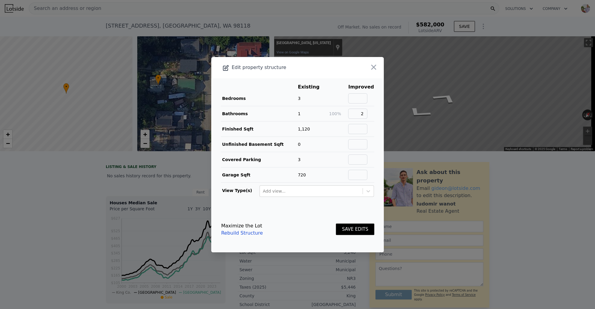
click at [348, 226] on button "SAVE EDITS" at bounding box center [355, 229] width 38 height 12
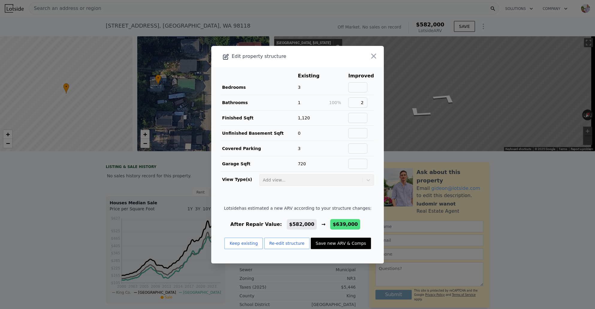
click at [337, 244] on button "Save new ARV & Comps" at bounding box center [341, 242] width 60 height 11
type input "3065"
type input "6370"
checkbox input "false"
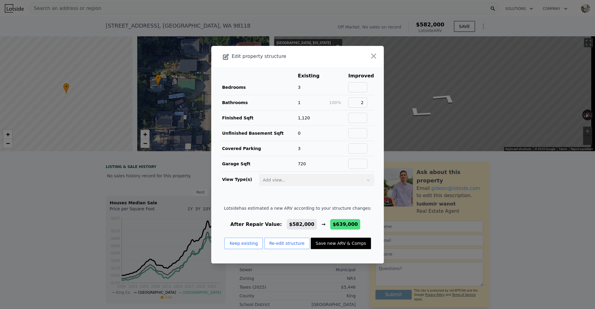
checkbox input "true"
type input "$ 639,000"
type input "$ 82,834"
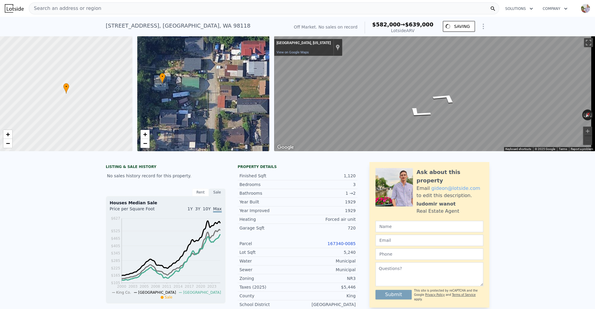
drag, startPoint x: 196, startPoint y: 121, endPoint x: 200, endPoint y: 118, distance: 5.2
click at [200, 118] on div "• + −" at bounding box center [203, 93] width 133 height 115
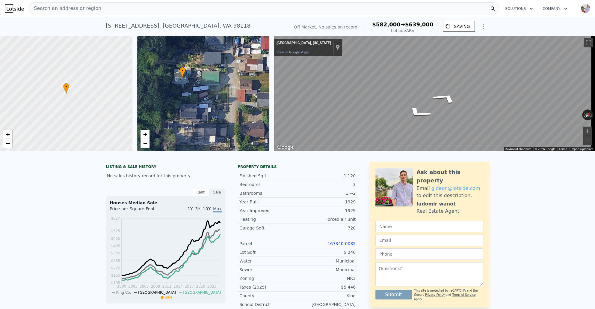
drag, startPoint x: 203, startPoint y: 122, endPoint x: 216, endPoint y: 121, distance: 13.5
click at [216, 121] on div "• + −" at bounding box center [203, 93] width 133 height 115
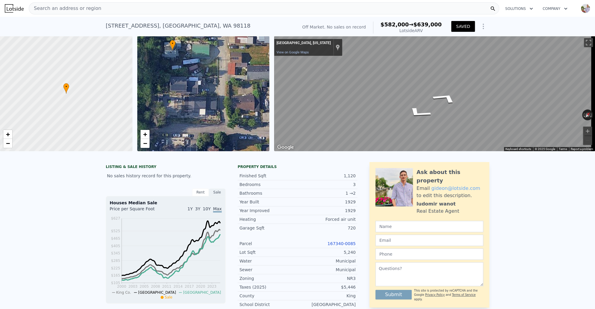
drag, startPoint x: 202, startPoint y: 92, endPoint x: 201, endPoint y: 89, distance: 3.7
click at [201, 89] on div "• + −" at bounding box center [203, 93] width 133 height 115
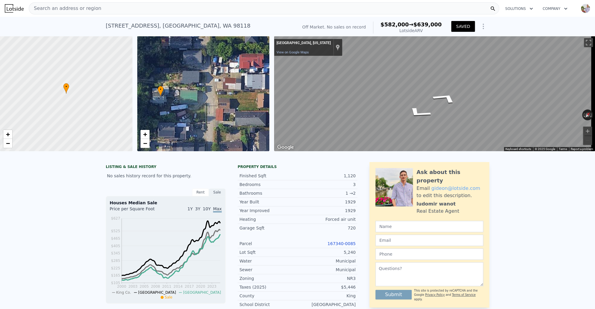
drag, startPoint x: 189, startPoint y: 110, endPoint x: 177, endPoint y: 156, distance: 47.4
click at [177, 151] on div "• + −" at bounding box center [203, 93] width 133 height 115
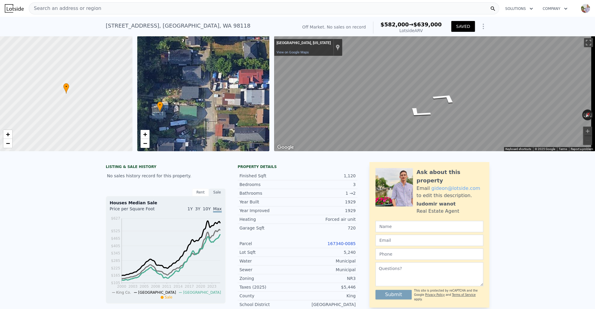
drag, startPoint x: 213, startPoint y: 95, endPoint x: 216, endPoint y: 124, distance: 28.6
click at [215, 124] on div "• + −" at bounding box center [203, 93] width 133 height 115
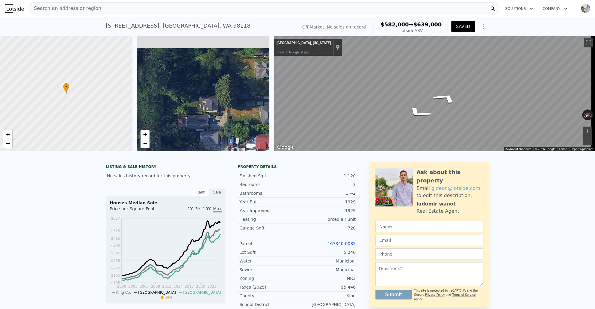
drag, startPoint x: 226, startPoint y: 124, endPoint x: 241, endPoint y: 161, distance: 40.0
click at [241, 151] on div "• + −" at bounding box center [203, 93] width 133 height 115
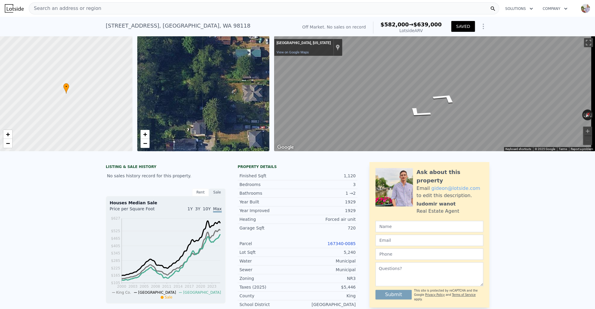
drag, startPoint x: 223, startPoint y: 112, endPoint x: 211, endPoint y: 135, distance: 26.7
click at [211, 135] on div "• + −" at bounding box center [203, 93] width 133 height 115
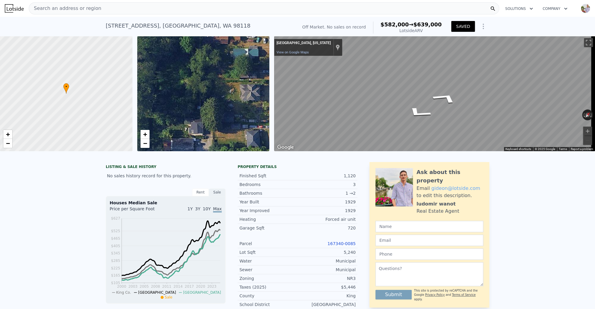
drag, startPoint x: 246, startPoint y: 99, endPoint x: 210, endPoint y: 111, distance: 37.9
click at [210, 111] on div "• + −" at bounding box center [203, 93] width 133 height 115
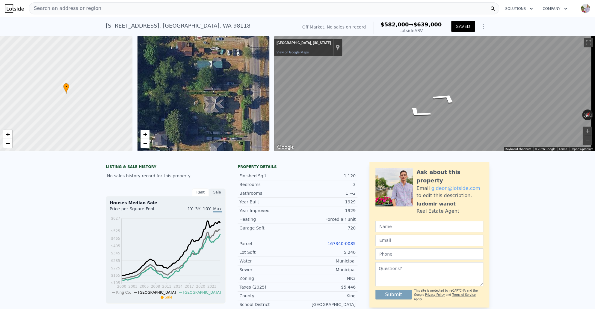
click at [210, 83] on div "• + −" at bounding box center [203, 93] width 133 height 115
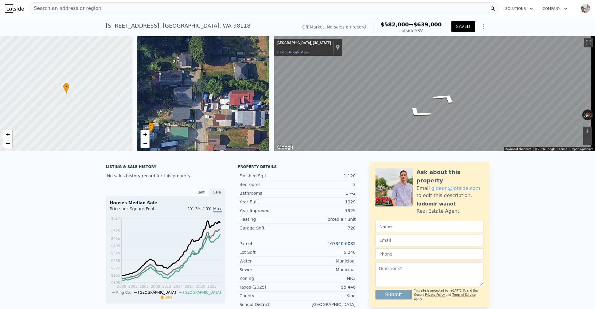
drag, startPoint x: 220, startPoint y: 97, endPoint x: 220, endPoint y: 85, distance: 11.1
click at [219, 85] on div "• + −" at bounding box center [203, 93] width 133 height 115
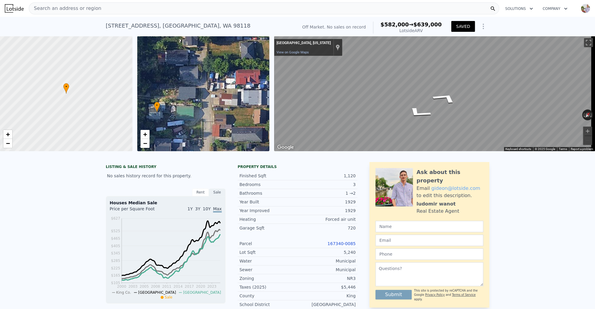
drag, startPoint x: 219, startPoint y: 97, endPoint x: 216, endPoint y: 109, distance: 12.3
click at [220, 94] on div "• + −" at bounding box center [203, 93] width 133 height 115
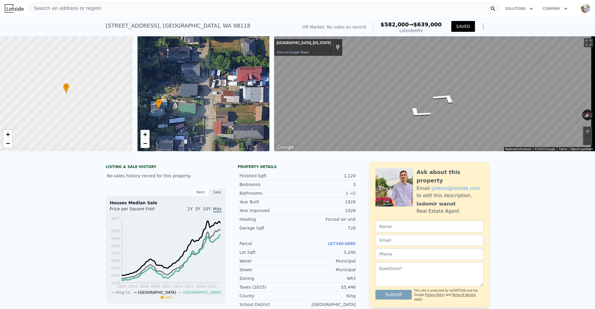
click at [211, 99] on div "• + −" at bounding box center [203, 93] width 133 height 115
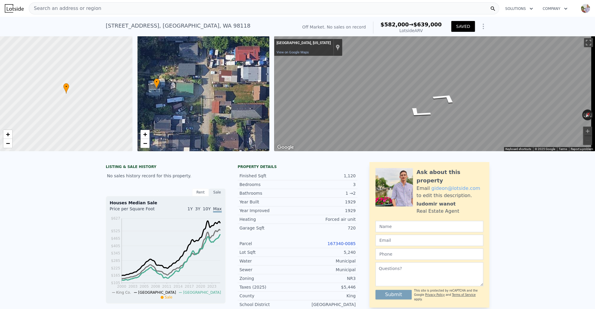
drag, startPoint x: 214, startPoint y: 112, endPoint x: 222, endPoint y: 106, distance: 10.2
click at [221, 106] on div "• + −" at bounding box center [203, 93] width 133 height 115
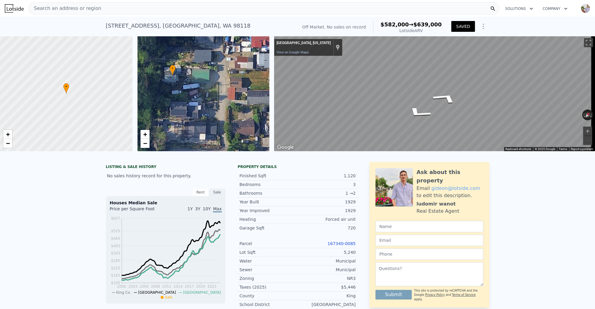
drag, startPoint x: 215, startPoint y: 130, endPoint x: 216, endPoint y: 117, distance: 12.6
click at [215, 129] on div "• + −" at bounding box center [203, 93] width 133 height 115
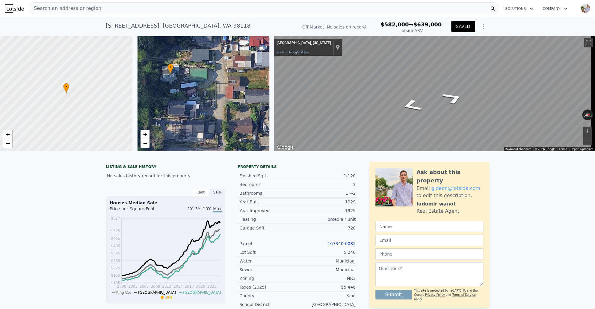
click at [419, 121] on div "Map" at bounding box center [434, 93] width 321 height 115
click at [409, 112] on icon "Go South" at bounding box center [410, 103] width 33 height 17
click at [419, 130] on icon "Go South" at bounding box center [411, 123] width 32 height 13
click at [456, 122] on icon "Go North" at bounding box center [454, 114] width 37 height 15
click at [410, 127] on icon "Go South" at bounding box center [411, 119] width 37 height 15
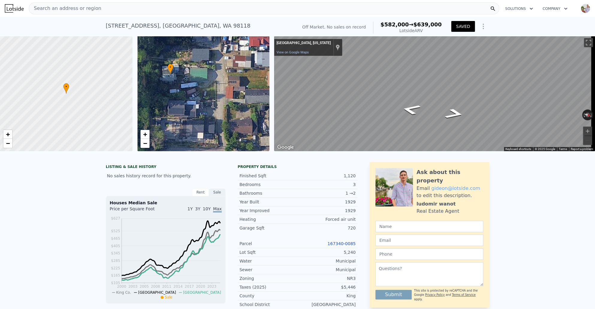
click at [410, 117] on icon "Go South" at bounding box center [411, 110] width 35 height 16
click at [418, 118] on icon "Go South, S Cloverdale St" at bounding box center [411, 110] width 32 height 15
click at [440, 106] on div "Map" at bounding box center [434, 93] width 321 height 115
click at [435, 100] on icon "Go North" at bounding box center [436, 92] width 40 height 13
click at [438, 100] on icon "Go North" at bounding box center [438, 92] width 41 height 15
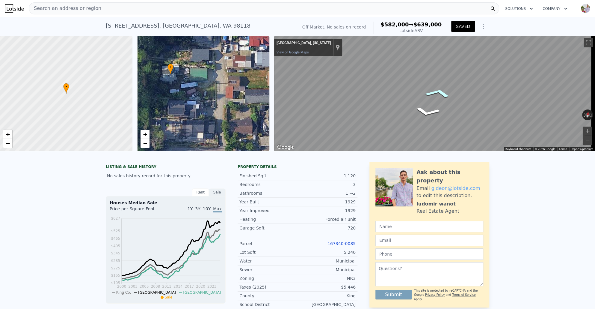
click at [438, 100] on icon "Go North" at bounding box center [438, 92] width 41 height 15
click at [417, 116] on icon "Go North" at bounding box center [413, 107] width 41 height 17
click at [412, 114] on icon "Go North" at bounding box center [410, 106] width 31 height 16
click at [424, 118] on icon "Go South" at bounding box center [411, 110] width 35 height 16
click at [380, 118] on div "Map" at bounding box center [434, 93] width 321 height 115
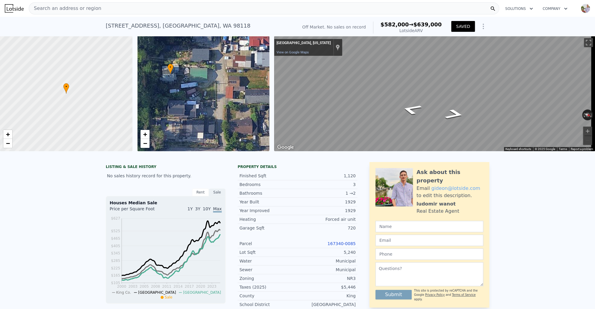
click at [407, 118] on icon "Go South" at bounding box center [411, 109] width 37 height 16
click at [482, 30] on icon "Show Options" at bounding box center [483, 26] width 7 height 7
click at [470, 47] on div "Edit Structure" at bounding box center [455, 42] width 67 height 12
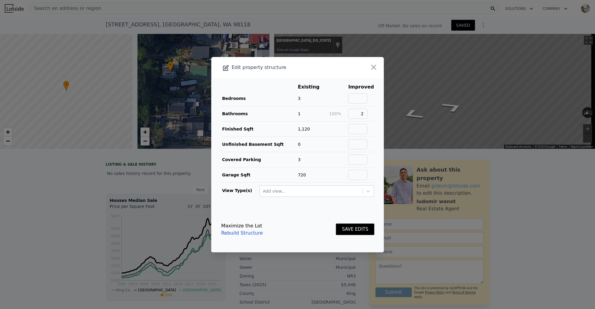
click at [357, 227] on button "SAVE EDITS" at bounding box center [355, 229] width 38 height 12
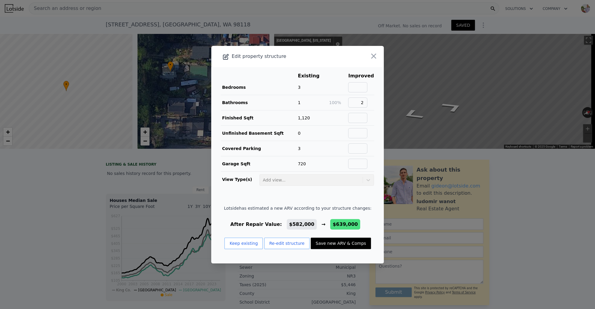
click at [333, 243] on button "Save new ARV & Comps" at bounding box center [341, 242] width 60 height 11
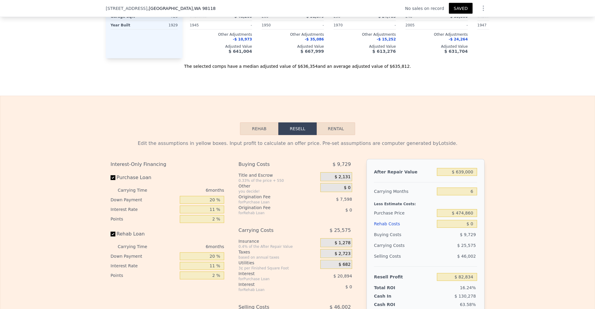
scroll to position [788, 0]
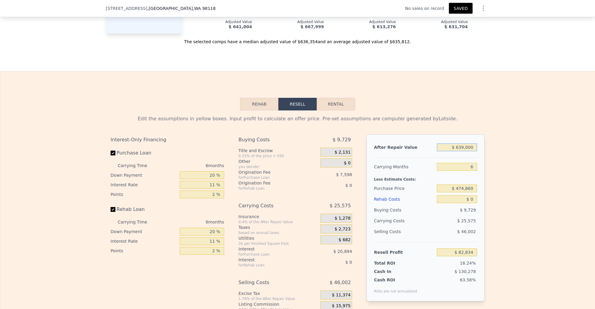
click at [452, 151] on input "$ 639,000" at bounding box center [457, 147] width 40 height 8
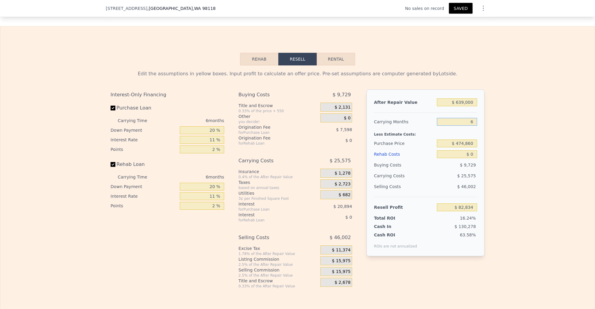
click at [475, 126] on input "6" at bounding box center [457, 122] width 40 height 8
type input "10"
type input "$ 65,785"
type input "10"
click at [470, 144] on input "$ 474,860" at bounding box center [457, 143] width 40 height 8
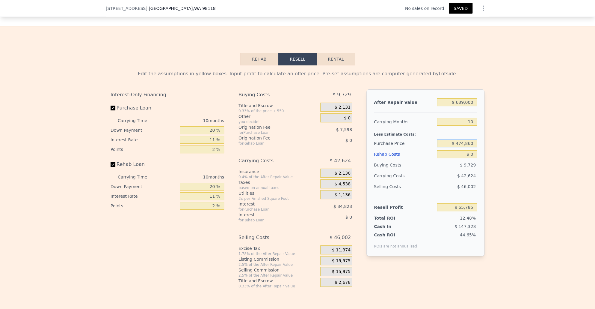
click at [470, 147] on input "$ 474,860" at bounding box center [457, 143] width 40 height 8
type input "$ 550,000"
click at [488, 161] on div "Edit the assumptions in yellow boxes. Input profit to calculate an offer price.…" at bounding box center [298, 176] width 384 height 223
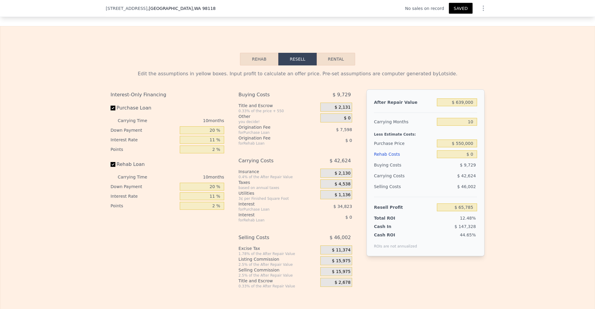
type input "-$ 16,318"
click at [475, 158] on input "$ 0" at bounding box center [457, 154] width 40 height 8
type input "$ 80"
type input "-$ 16,409"
type input "$ 800"
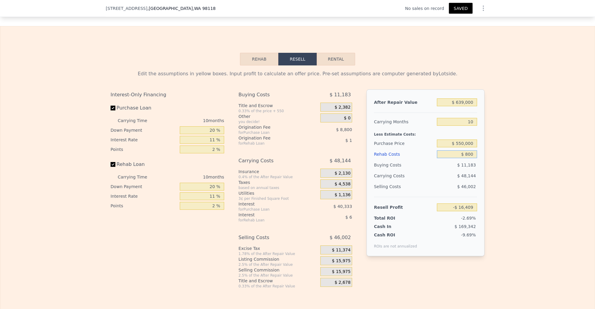
type input "-$ 17,191"
type input "$ 8,000"
type input "-$ 25,036"
type input "$ 80,000"
type input "-$ 103,468"
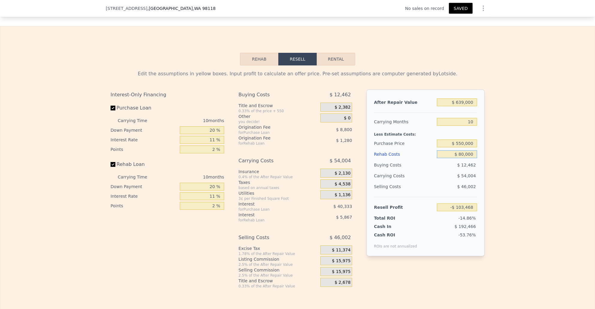
type input "$ 80,000"
click at [494, 167] on div "Edit the assumptions in yellow boxes. Input profit to calculate an offer price.…" at bounding box center [297, 176] width 595 height 223
click at [460, 147] on input "$ 550,000" at bounding box center [457, 143] width 40 height 8
click at [470, 158] on input "$ 80,000" at bounding box center [457, 154] width 40 height 8
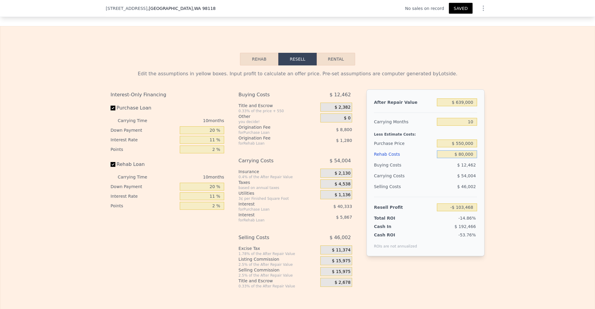
click at [470, 158] on input "$ 80,000" at bounding box center [457, 154] width 40 height 8
click at [465, 147] on input "$ 550,000" at bounding box center [457, 143] width 40 height 8
type input "$ 500,000"
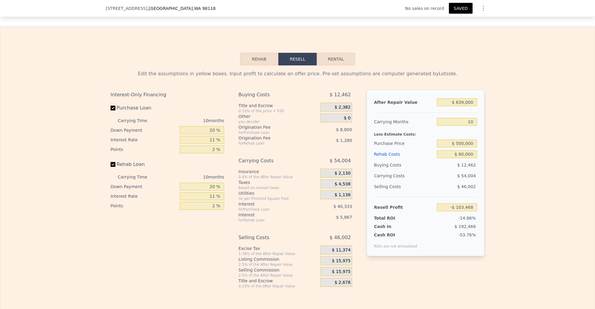
click at [496, 165] on div "Edit the assumptions in yellow boxes. Input profit to calculate an offer price.…" at bounding box center [297, 176] width 595 height 223
type input "-$ 48,841"
click at [466, 164] on div "$ 11,495" at bounding box center [457, 165] width 40 height 11
click at [466, 158] on input "$ 80,000" at bounding box center [457, 154] width 40 height 8
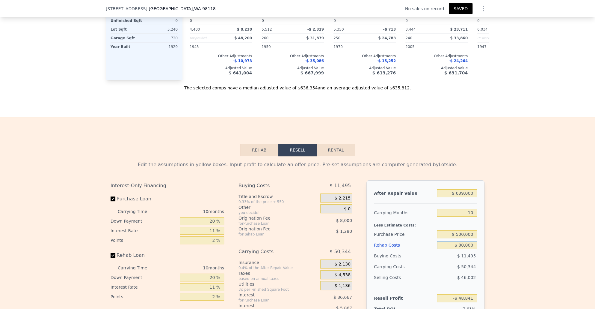
scroll to position [775, 0]
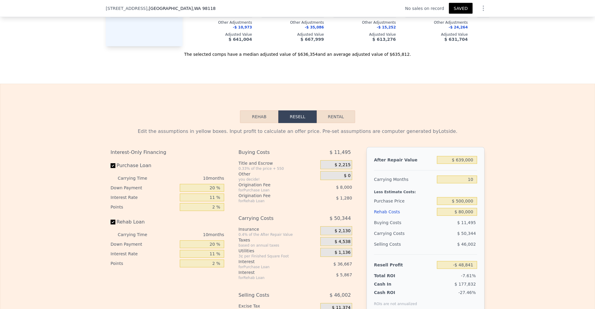
click at [454, 158] on div "After Repair Value $ 639,000 Carrying Months 10 Less Estimate Costs: Purchase P…" at bounding box center [426, 230] width 118 height 167
click at [454, 170] on div at bounding box center [425, 167] width 103 height 5
click at [454, 164] on input "$ 639,000" at bounding box center [457, 160] width 40 height 8
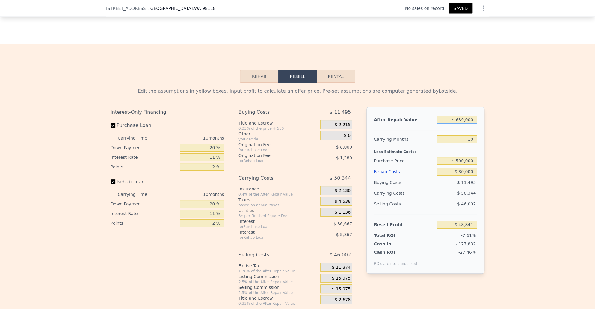
scroll to position [840, 0]
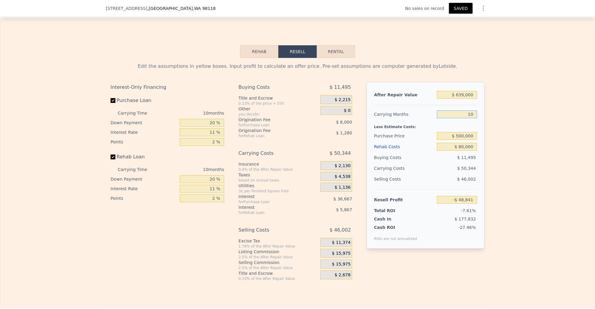
click at [471, 118] on input "10" at bounding box center [457, 114] width 40 height 8
click at [214, 136] on input "11 %" at bounding box center [202, 132] width 44 height 8
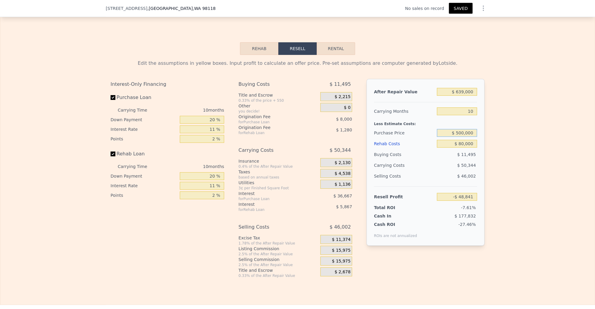
click at [461, 137] on input "$ 500,000" at bounding box center [457, 133] width 40 height 8
type input "$ 500,000"
click at [495, 147] on div "Edit the assumptions in yellow boxes. Input profit to calculate an offer price.…" at bounding box center [297, 166] width 595 height 223
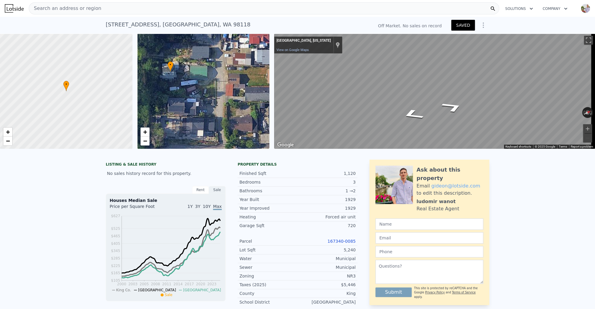
drag, startPoint x: 207, startPoint y: 104, endPoint x: 209, endPoint y: 94, distance: 10.2
click at [209, 94] on div "• + −" at bounding box center [203, 91] width 133 height 115
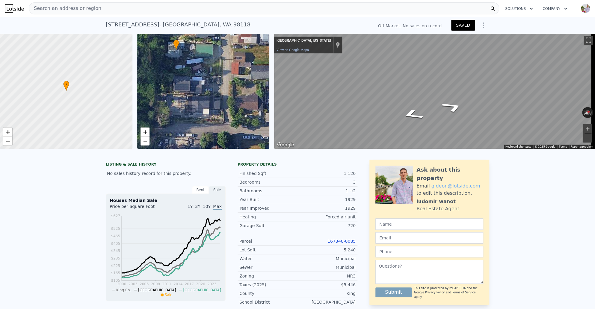
drag, startPoint x: 209, startPoint y: 79, endPoint x: 209, endPoint y: 99, distance: 20.4
click at [209, 99] on div "• + −" at bounding box center [203, 91] width 133 height 115
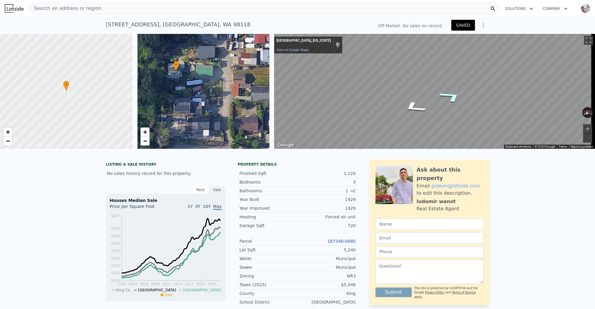
click at [454, 99] on icon "Go North" at bounding box center [451, 96] width 43 height 19
click at [451, 92] on icon "Go North" at bounding box center [450, 96] width 44 height 19
click at [454, 98] on icon "Go North" at bounding box center [450, 96] width 43 height 19
click at [415, 100] on icon "Go South" at bounding box center [410, 99] width 28 height 16
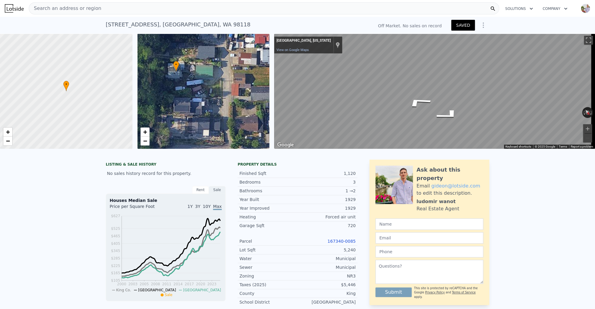
type input "6"
type input "$ 0"
type input "$ 82,834"
